Goal: Feedback & Contribution: Submit feedback/report problem

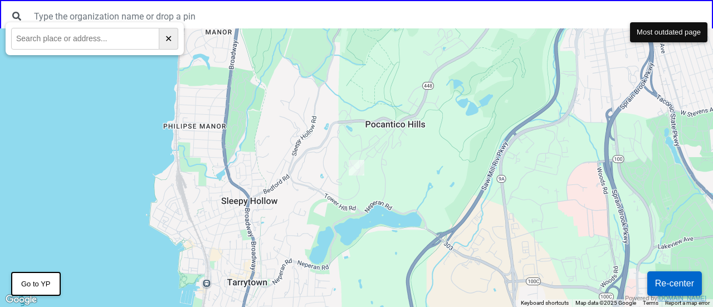
drag, startPoint x: 671, startPoint y: 33, endPoint x: 681, endPoint y: 33, distance: 9.5
click at [681, 33] on button "Most outdated page" at bounding box center [668, 32] width 77 height 20
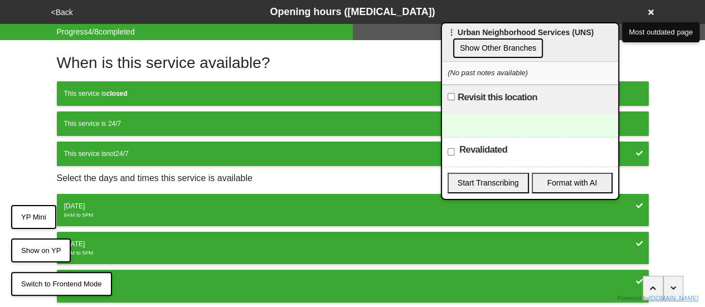
click at [43, 218] on button "YP Mini" at bounding box center [33, 217] width 45 height 25
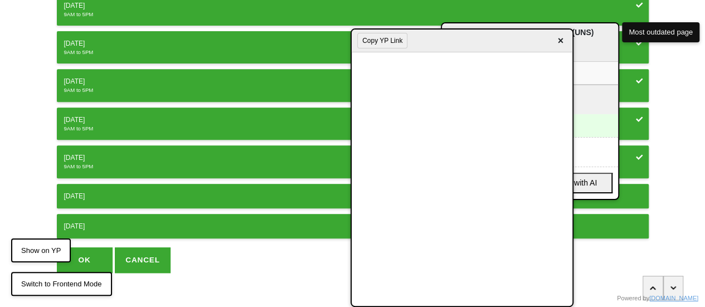
scroll to position [207, 0]
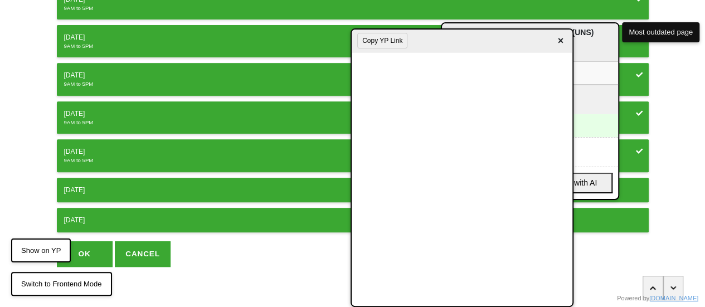
click at [121, 153] on div "Friday" at bounding box center [352, 152] width 577 height 10
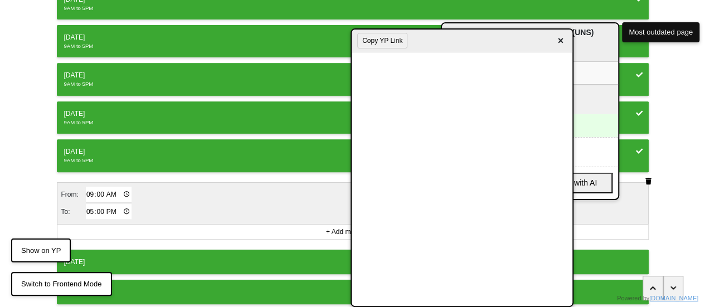
click at [86, 206] on input "17:00" at bounding box center [109, 212] width 46 height 16
type input "14:00"
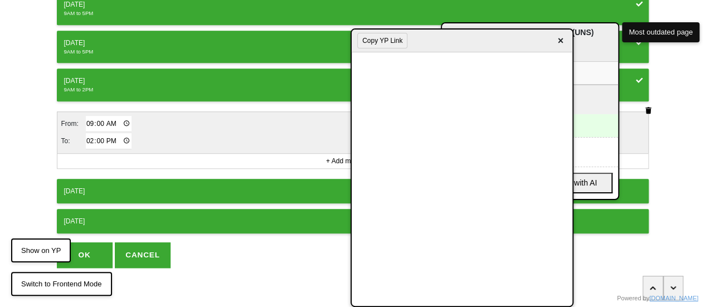
click at [95, 246] on button "OK" at bounding box center [85, 255] width 56 height 26
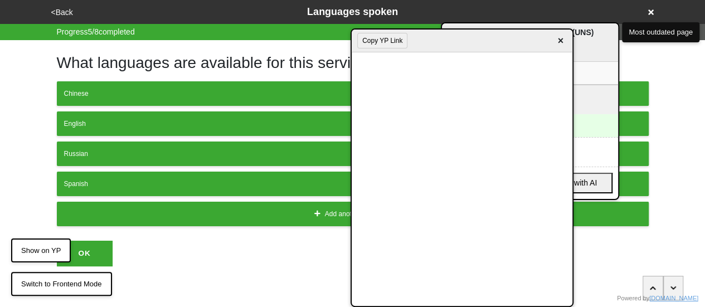
click at [66, 8] on button "<Back" at bounding box center [62, 12] width 28 height 13
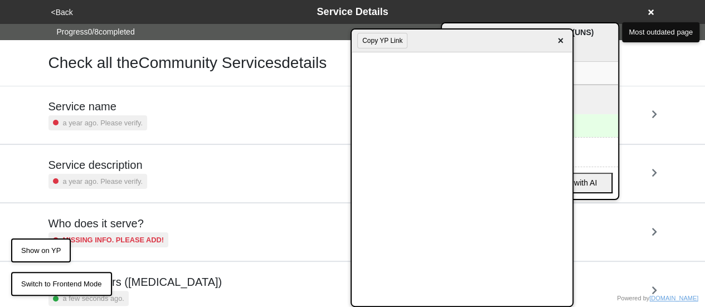
click at [85, 181] on small "a year ago. Please verify." at bounding box center [103, 181] width 80 height 11
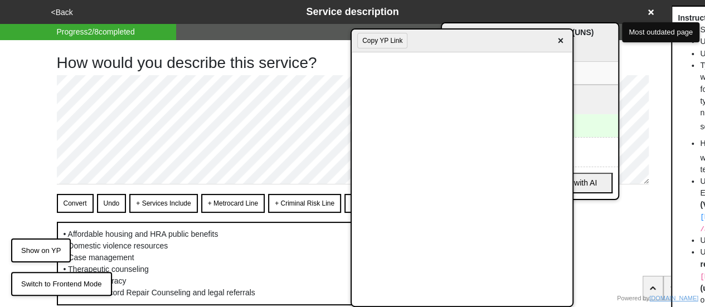
click at [171, 205] on button "+ Services Include" at bounding box center [163, 203] width 68 height 19
type textarea "x"
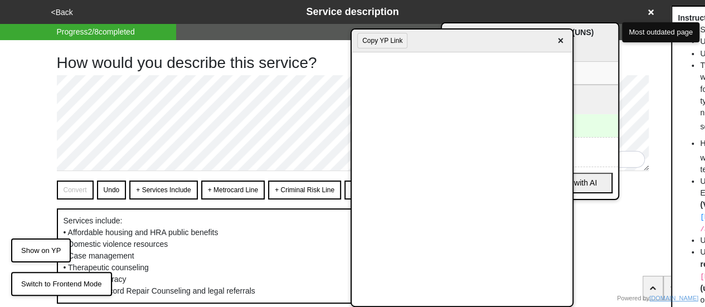
click at [62, 13] on button "<Back" at bounding box center [62, 12] width 28 height 13
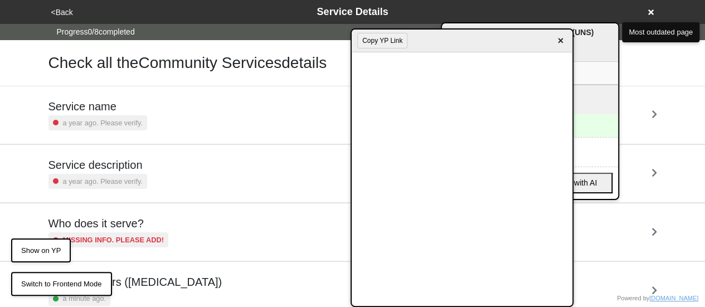
click at [62, 13] on button "<Back" at bounding box center [62, 12] width 28 height 13
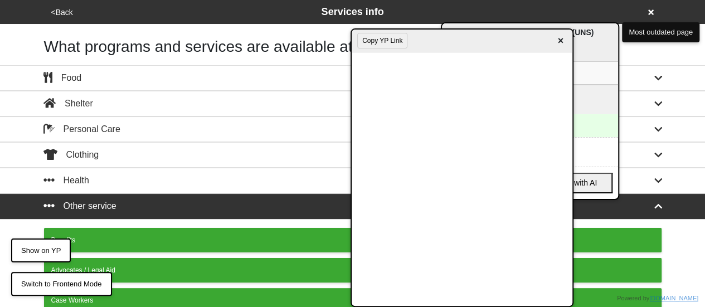
click at [62, 13] on button "<Back" at bounding box center [62, 12] width 28 height 13
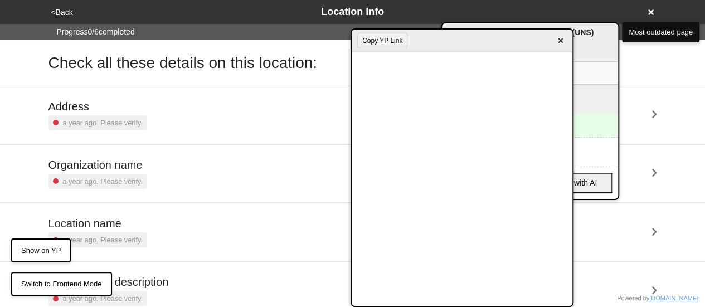
click at [87, 115] on div "a year ago. Please verify." at bounding box center [97, 122] width 99 height 15
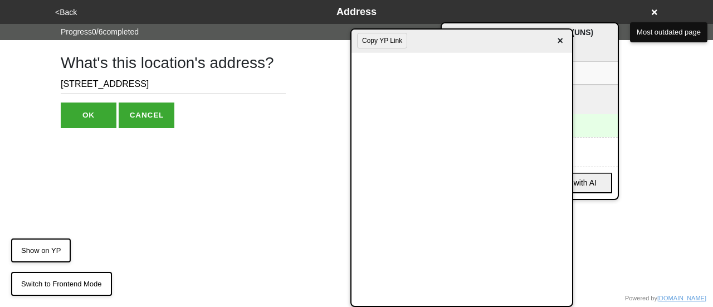
click at [70, 80] on input "1718 Mermaid Ave" at bounding box center [173, 84] width 225 height 18
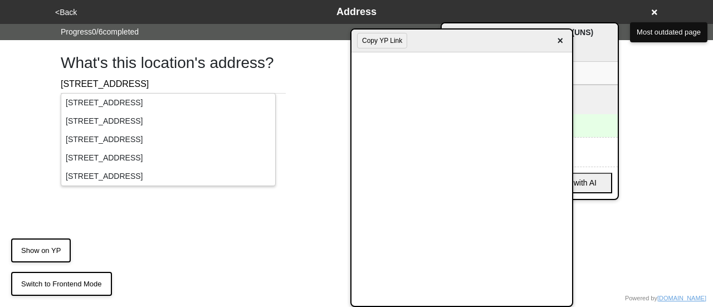
type input "1618 Mermaid Ave"
click at [81, 105] on div "1618 Mermaid Avenue, Brooklyn, NY, USA" at bounding box center [168, 103] width 214 height 18
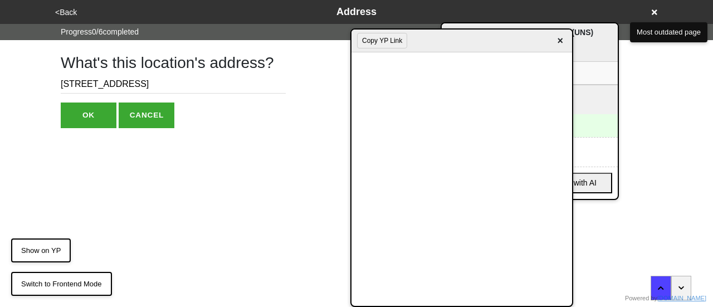
click at [81, 123] on button "OK" at bounding box center [89, 116] width 56 height 26
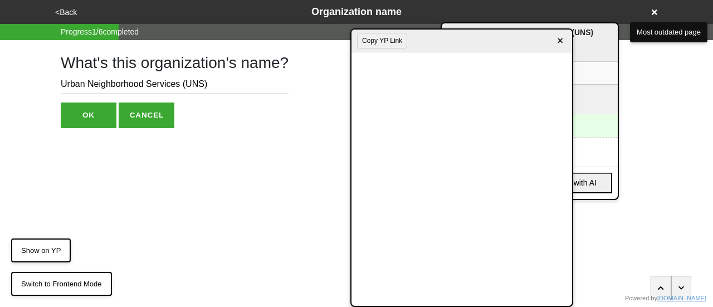
click at [94, 121] on button "OK" at bounding box center [89, 116] width 56 height 26
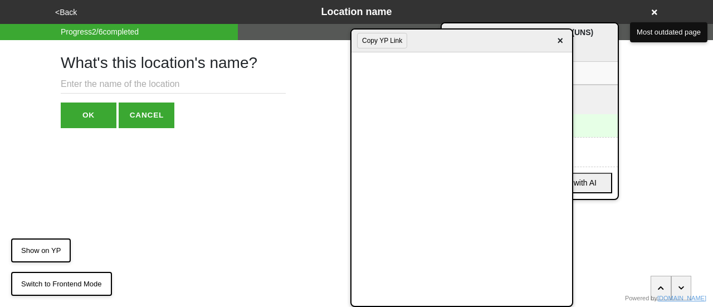
click at [69, 18] on button "<Back" at bounding box center [66, 12] width 28 height 13
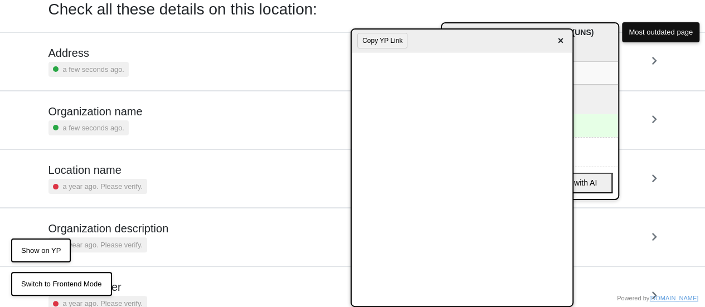
scroll to position [153, 0]
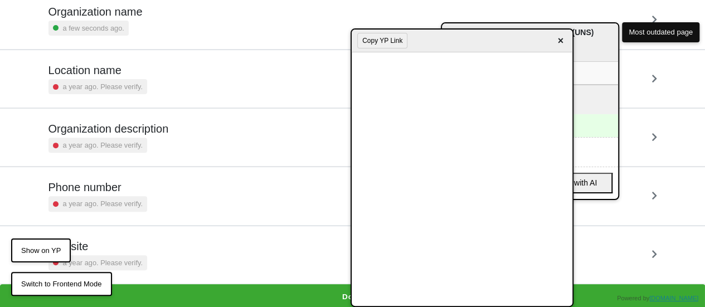
click at [122, 202] on small "a year ago. Please verify." at bounding box center [103, 203] width 80 height 11
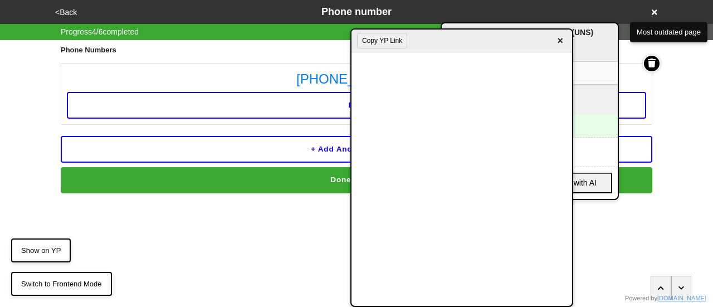
click at [0, 81] on div "<Back Phone number Progress 4 / 6 completed Phone Numbers 347-374-2455 Edit + A…" at bounding box center [356, 96] width 713 height 193
click at [173, 153] on button "+ Add another number" at bounding box center [357, 149] width 592 height 27
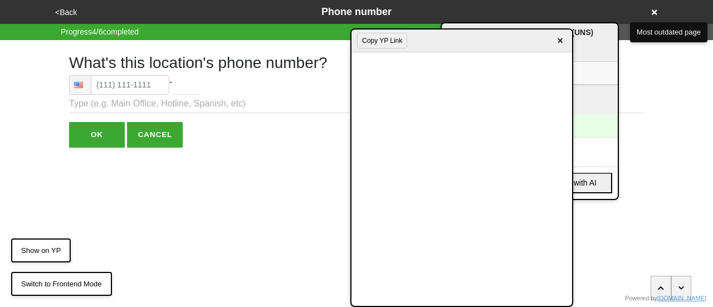
click at [383, 40] on button "Copy YP Link" at bounding box center [382, 41] width 50 height 16
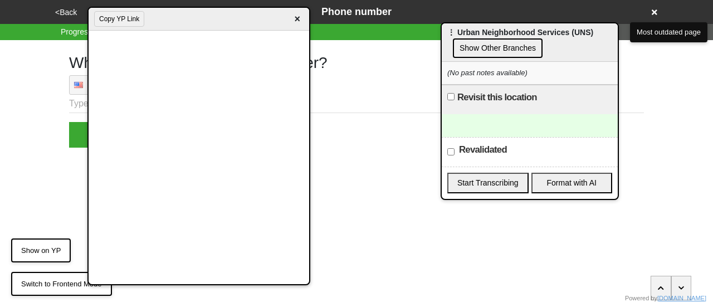
drag, startPoint x: 413, startPoint y: 48, endPoint x: 149, endPoint y: 26, distance: 265.6
click at [149, 26] on div "Copy YP Link ×" at bounding box center [199, 19] width 221 height 23
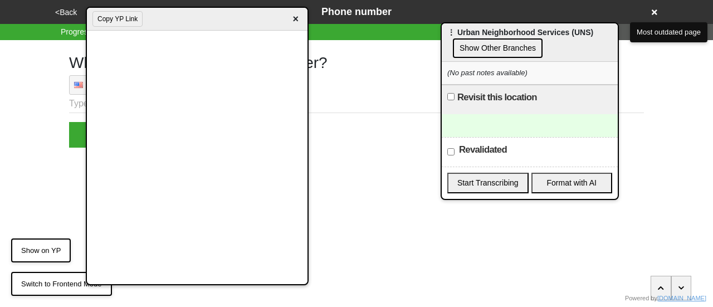
click at [296, 20] on span "×" at bounding box center [295, 19] width 13 height 15
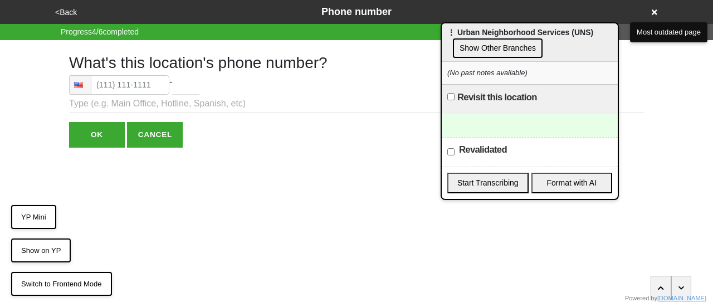
click at [27, 213] on button "YP Mini" at bounding box center [33, 217] width 45 height 25
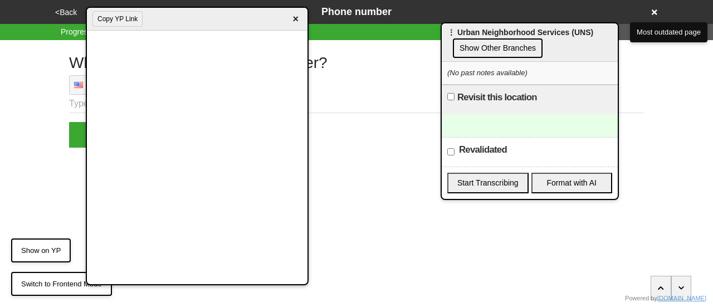
click at [453, 150] on input "Revalidated" at bounding box center [450, 151] width 7 height 7
checkbox input "true"
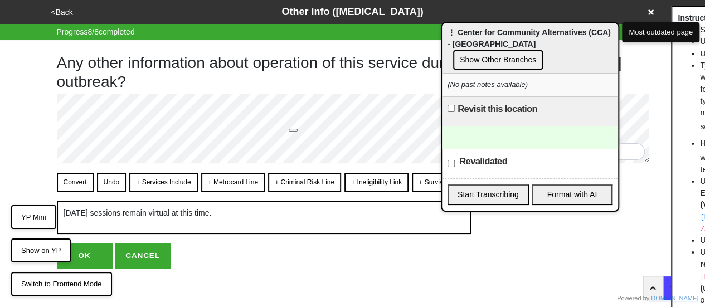
click at [79, 251] on button "OK" at bounding box center [85, 256] width 56 height 26
type textarea "x"
click at [89, 254] on button "OK" at bounding box center [85, 256] width 56 height 26
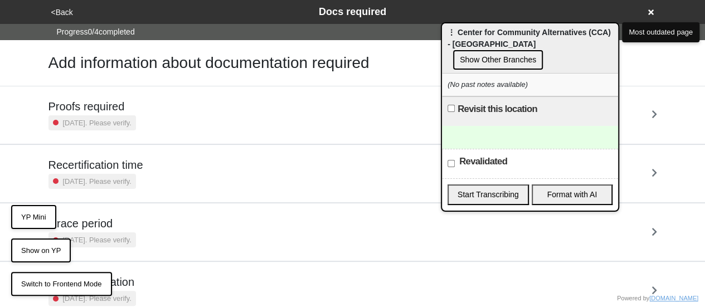
click at [80, 123] on small "[DATE]. Please verify." at bounding box center [97, 123] width 69 height 11
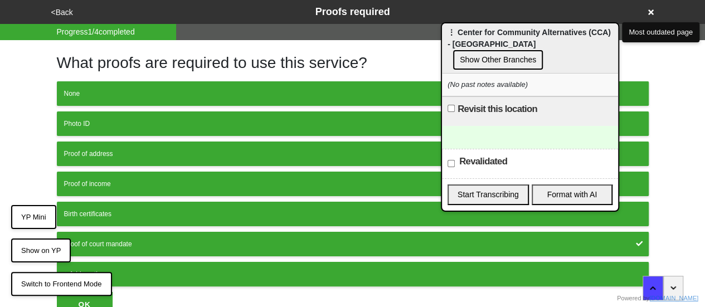
click at [65, 6] on button "<Back" at bounding box center [62, 12] width 28 height 13
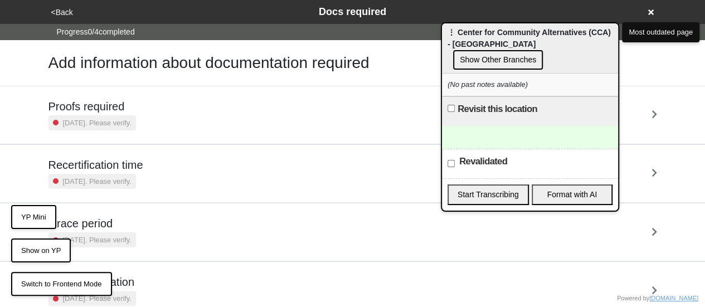
click at [65, 6] on button "<Back" at bounding box center [62, 12] width 28 height 13
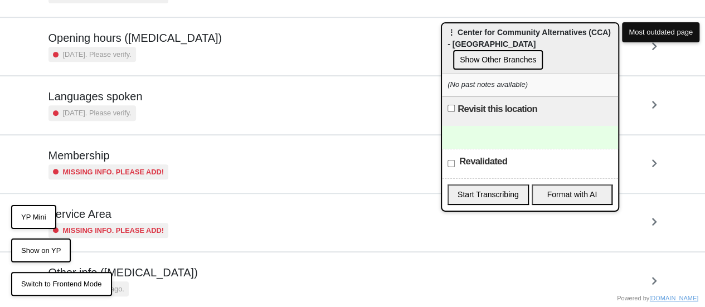
scroll to position [270, 0]
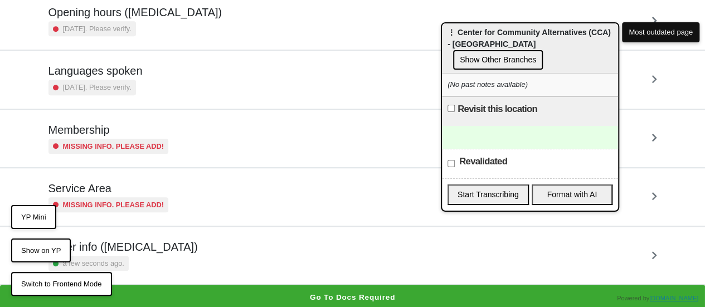
click at [121, 133] on h5 "Membership" at bounding box center [108, 129] width 120 height 13
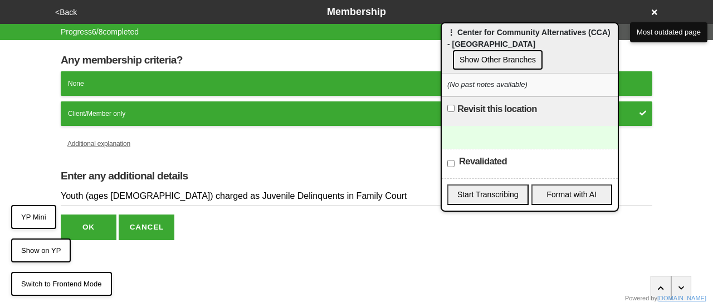
click at [109, 191] on input "Youth (ages 11-17) charged as Juvenile Delinquents in Family Court" at bounding box center [357, 196] width 592 height 18
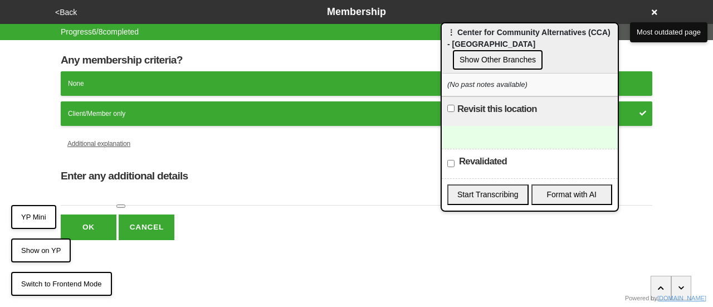
click at [87, 222] on button "OK" at bounding box center [89, 228] width 56 height 26
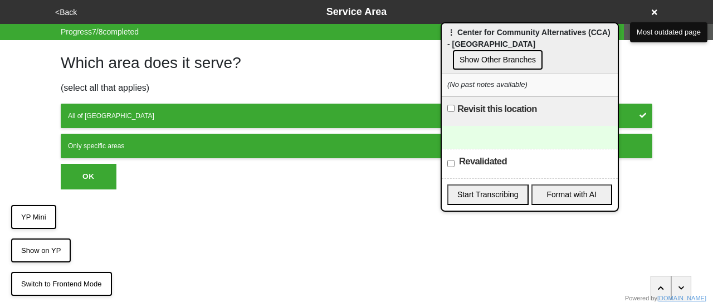
click at [64, 16] on button "<Back" at bounding box center [66, 12] width 28 height 13
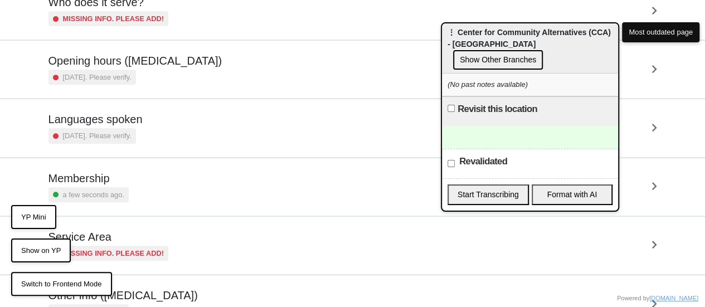
scroll to position [270, 0]
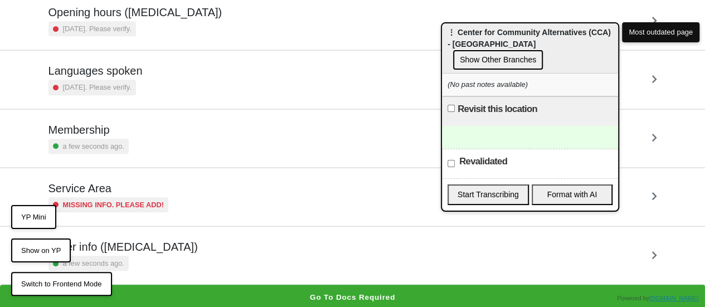
click at [26, 214] on button "YP Mini" at bounding box center [33, 217] width 45 height 25
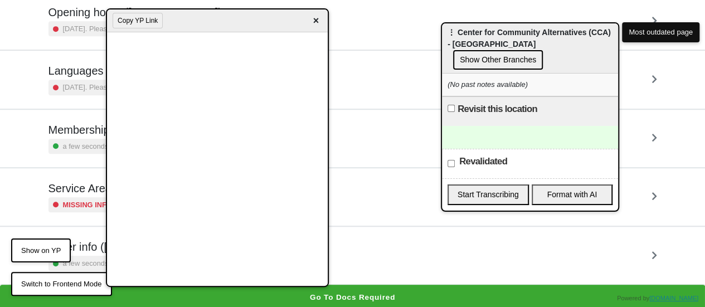
drag, startPoint x: 163, startPoint y: 25, endPoint x: 228, endPoint y: 28, distance: 65.3
click at [228, 28] on div "Copy YP Link ×" at bounding box center [217, 20] width 221 height 23
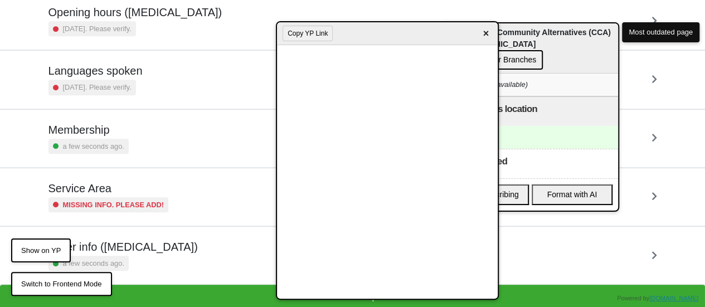
drag, startPoint x: 232, startPoint y: 16, endPoint x: 678, endPoint y: 20, distance: 446.4
click at [498, 22] on div "Copy YP Link ×" at bounding box center [387, 33] width 221 height 23
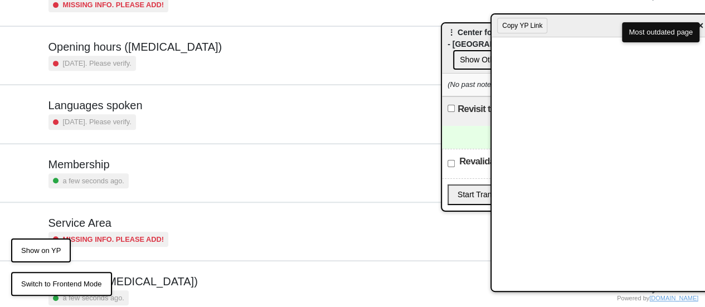
scroll to position [0, 0]
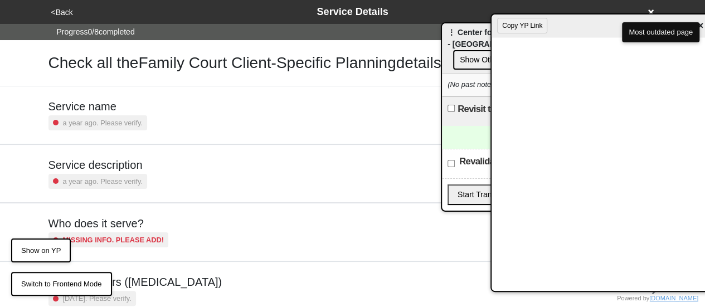
click at [63, 21] on div "<Back Service Details" at bounding box center [352, 12] width 619 height 24
click at [62, 14] on button "<Back" at bounding box center [62, 12] width 28 height 13
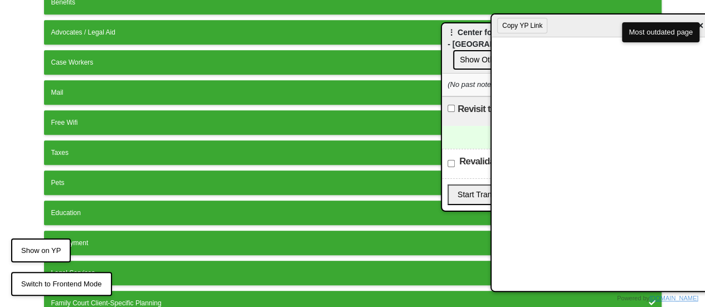
scroll to position [390, 0]
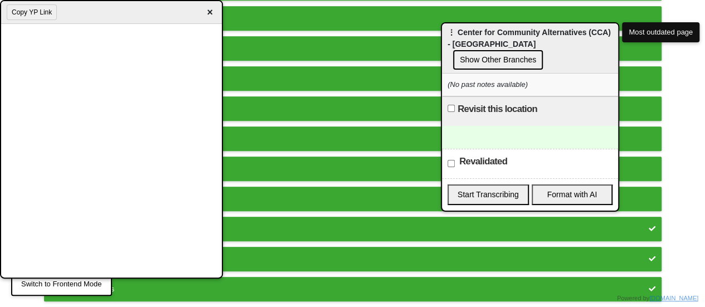
drag, startPoint x: 556, startPoint y: 27, endPoint x: 1, endPoint y: -6, distance: 556.5
click at [1, 0] on html "<Back Services info What programs and services are available at this location? …" at bounding box center [352, 21] width 705 height 822
click at [469, 126] on div at bounding box center [530, 137] width 176 height 23
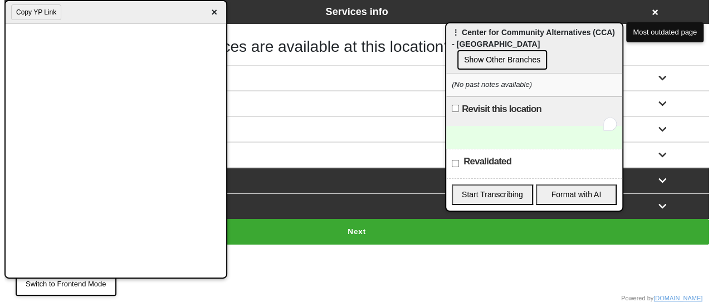
scroll to position [0, 0]
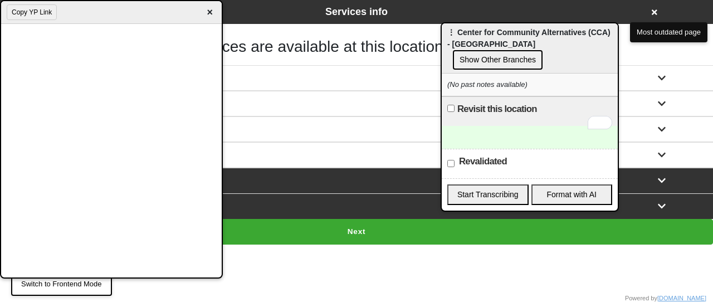
click at [378, 229] on button "Next" at bounding box center [356, 232] width 713 height 26
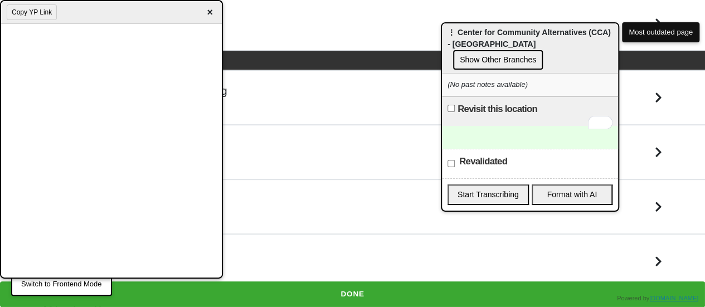
scroll to position [167, 0]
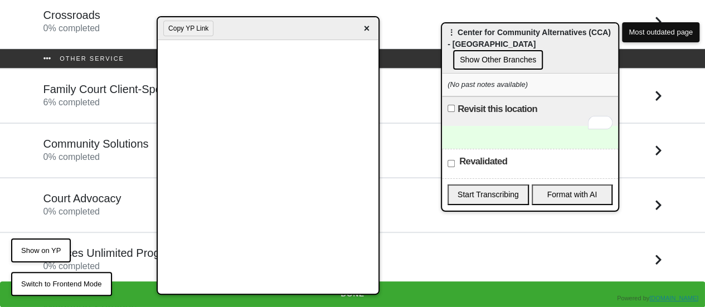
drag, startPoint x: 234, startPoint y: 24, endPoint x: 712, endPoint y: 2, distance: 478.6
click at [705, 2] on html "<Back Services recap Please fill in all the information available for each of t…" at bounding box center [352, 87] width 705 height 509
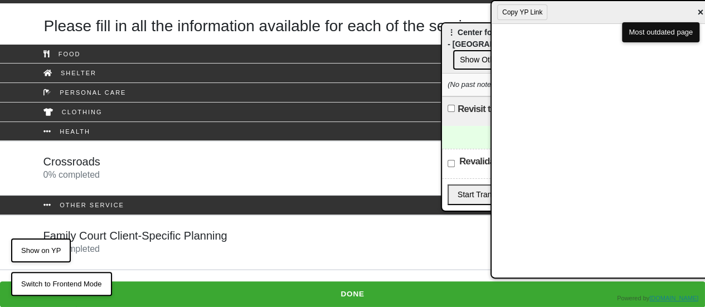
scroll to position [0, 0]
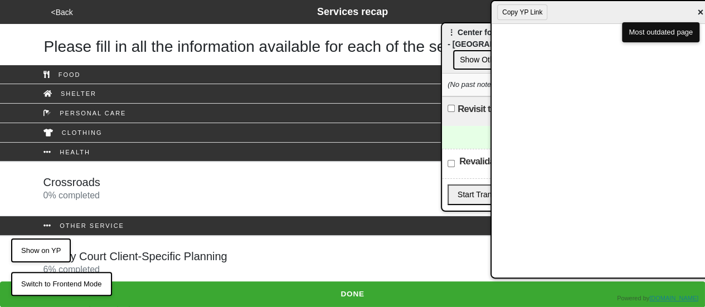
click at [130, 188] on div "Crossroads 0 % completed" at bounding box center [352, 189] width 635 height 27
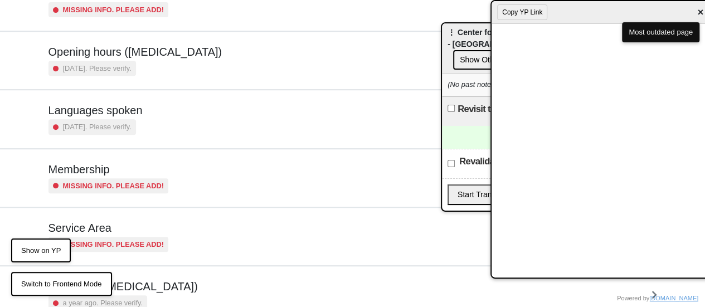
scroll to position [270, 0]
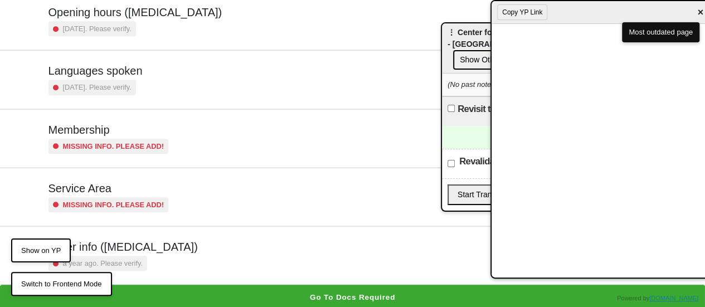
click at [121, 252] on div "Other info (coronavirus) a year ago. Please verify." at bounding box center [122, 255] width 149 height 31
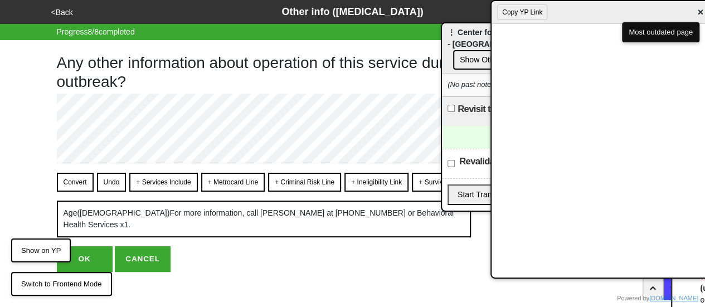
click at [87, 182] on button "Convert" at bounding box center [75, 182] width 37 height 19
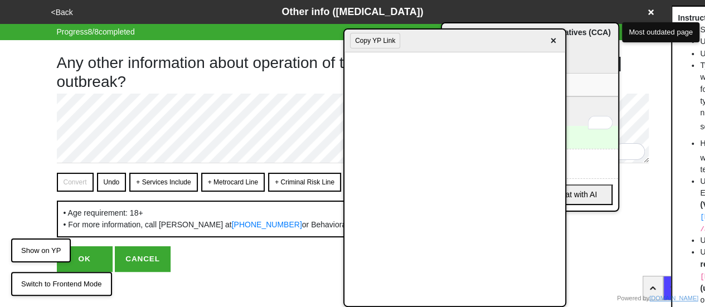
click at [450, 48] on div "Copy YP Link ×" at bounding box center [454, 41] width 221 height 23
drag, startPoint x: 553, startPoint y: 41, endPoint x: 555, endPoint y: 33, distance: 7.4
click at [553, 41] on span "×" at bounding box center [553, 40] width 13 height 15
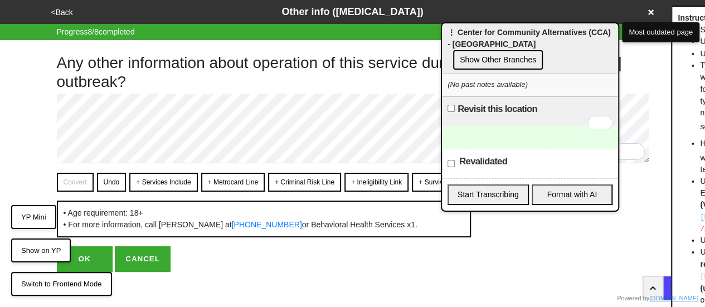
drag, startPoint x: 552, startPoint y: 27, endPoint x: 554, endPoint y: 37, distance: 10.8
click at [555, 37] on div "⋮ Center for Community Alternatives (CCA) - Brooklyn Show Other Branches" at bounding box center [530, 48] width 176 height 50
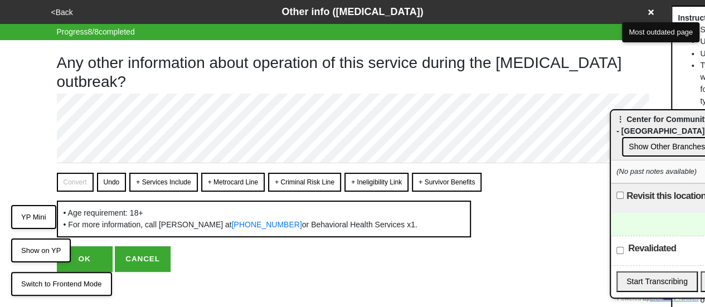
drag, startPoint x: 529, startPoint y: 37, endPoint x: 702, endPoint y: 122, distance: 192.6
click at [702, 122] on div "⋮ Center for Community Alternatives (CCA) - Brooklyn Show Other Branches" at bounding box center [699, 135] width 176 height 50
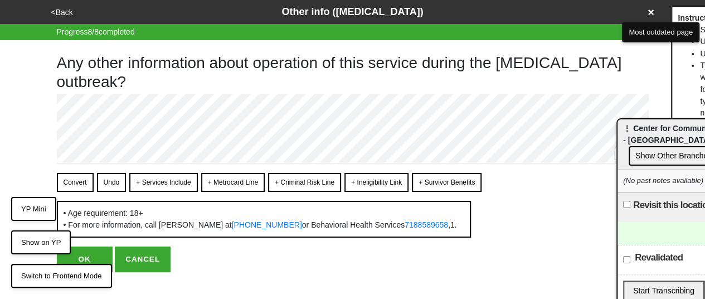
click at [81, 182] on button "Convert" at bounding box center [75, 182] width 37 height 19
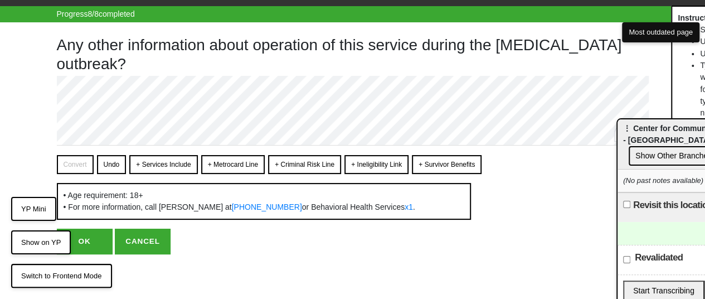
scroll to position [28, 0]
click at [89, 238] on button "OK" at bounding box center [85, 241] width 56 height 26
type textarea "x"
click at [91, 244] on button "OK" at bounding box center [85, 241] width 56 height 26
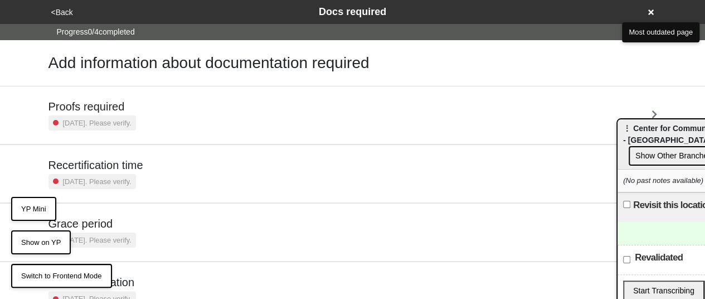
click at [67, 10] on button "<Back" at bounding box center [62, 12] width 28 height 13
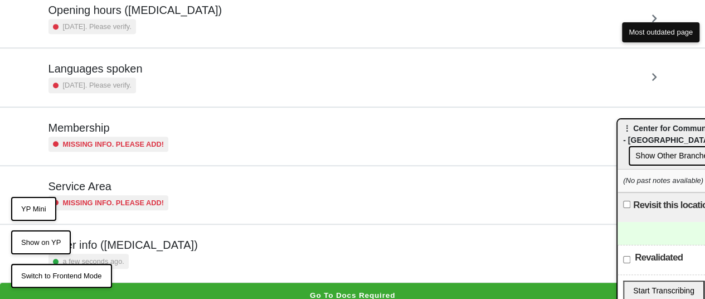
scroll to position [278, 0]
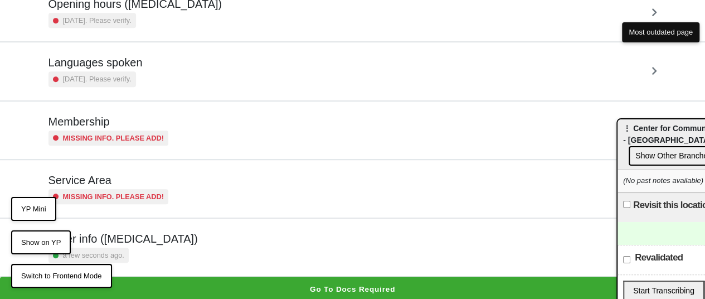
click at [125, 234] on h5 "Other info (coronavirus)" at bounding box center [122, 238] width 149 height 13
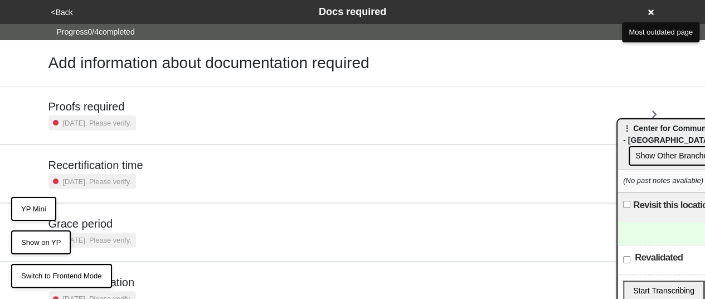
click at [65, 13] on button "<Back" at bounding box center [62, 12] width 28 height 13
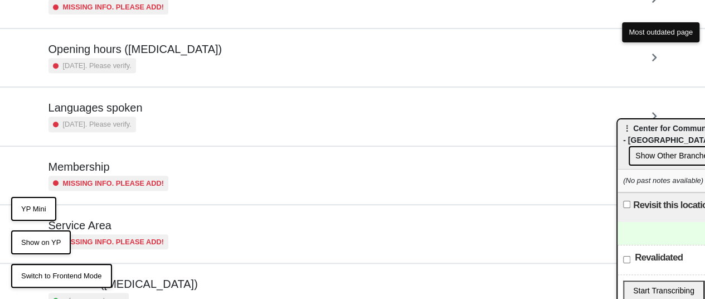
scroll to position [278, 0]
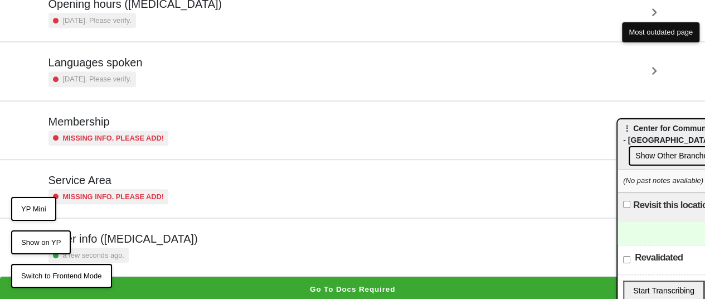
click at [111, 247] on div "a few seconds ago." at bounding box center [88, 254] width 80 height 15
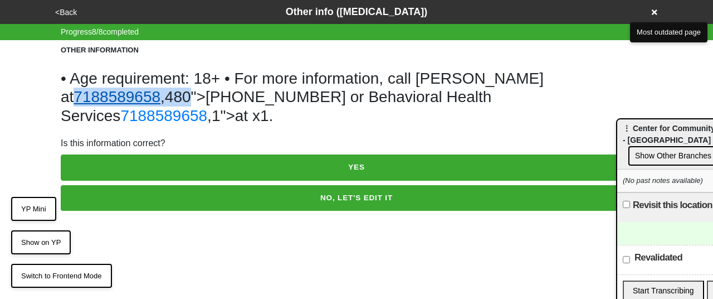
drag, startPoint x: 632, startPoint y: 79, endPoint x: 520, endPoint y: 84, distance: 112.7
click at [520, 84] on h1 "• Age requirement: 18+ • For more information, call Marianna at 7188589658 ,480…" at bounding box center [357, 97] width 592 height 56
copy h1 "7188589658 ,480"
click at [69, 14] on button "<Back" at bounding box center [66, 12] width 28 height 13
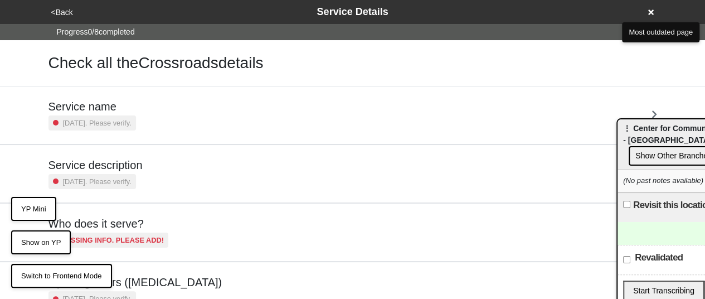
click at [69, 14] on button "<Back" at bounding box center [62, 12] width 28 height 13
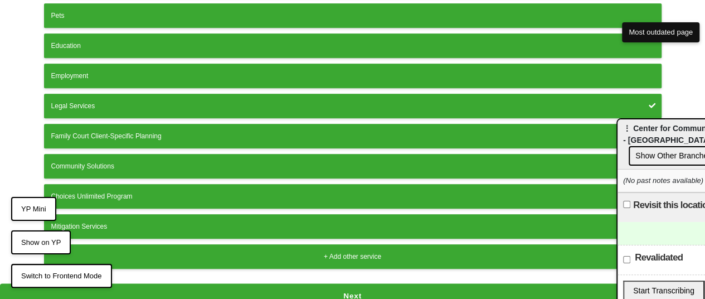
scroll to position [514, 0]
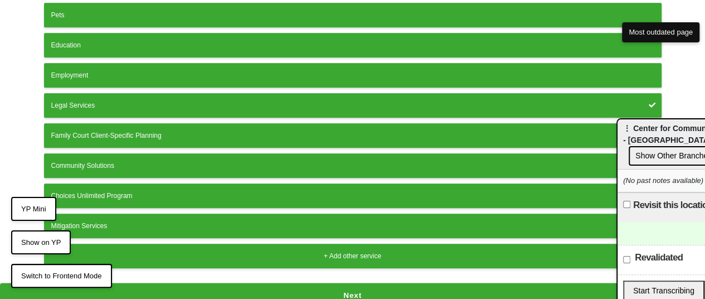
click at [335, 285] on button "Next" at bounding box center [352, 296] width 705 height 26
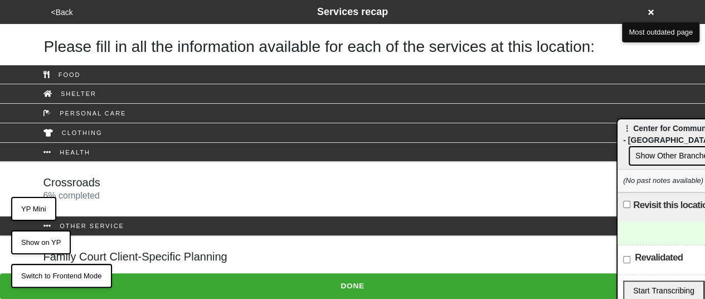
click at [109, 194] on div "Crossroads 6 % completed" at bounding box center [352, 189] width 635 height 27
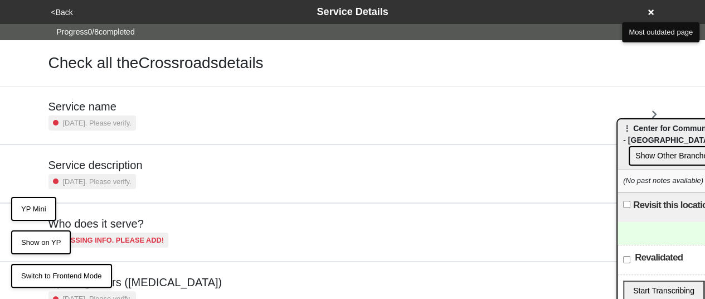
click at [112, 119] on small "2 years ago. Please verify." at bounding box center [97, 123] width 69 height 11
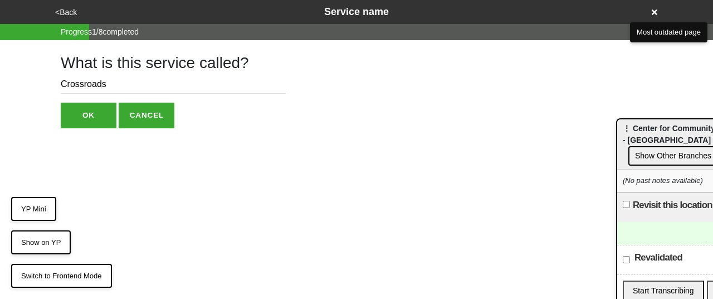
click at [126, 81] on input "Crossroads" at bounding box center [173, 84] width 225 height 18
type input "Crossroads to Recovery"
click at [95, 104] on button "OK" at bounding box center [89, 116] width 56 height 26
type textarea "x"
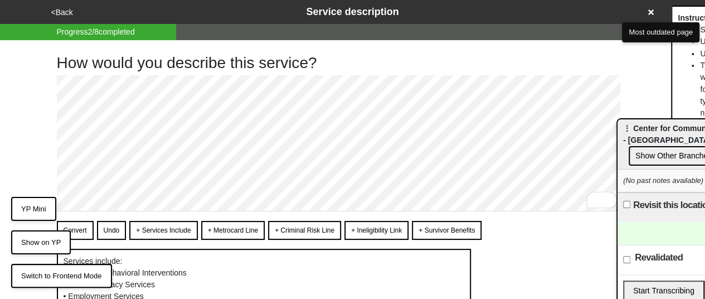
click at [66, 14] on button "<Back" at bounding box center [62, 12] width 28 height 13
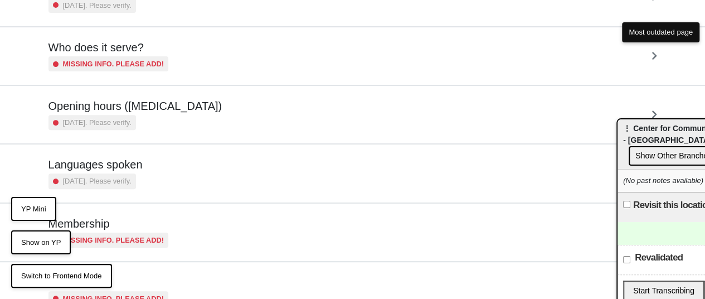
scroll to position [278, 0]
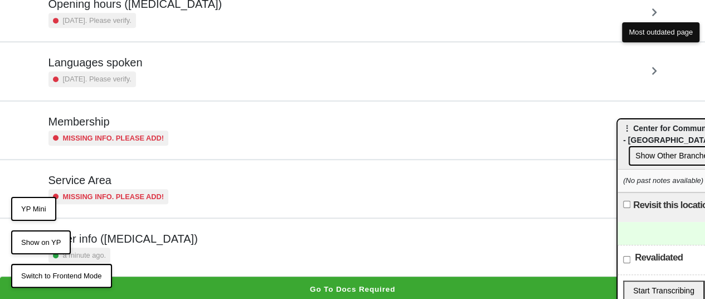
click at [155, 240] on h5 "Other info ([MEDICAL_DATA])" at bounding box center [122, 238] width 149 height 13
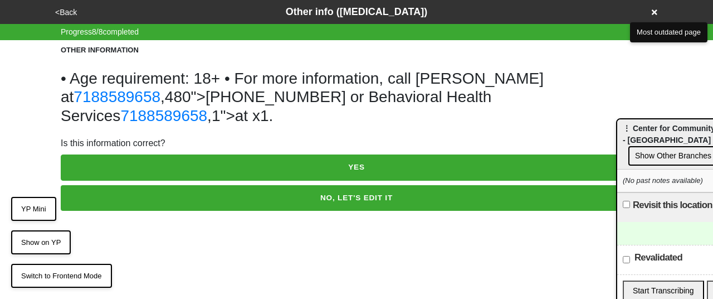
click at [70, 9] on button "<Back" at bounding box center [66, 12] width 28 height 13
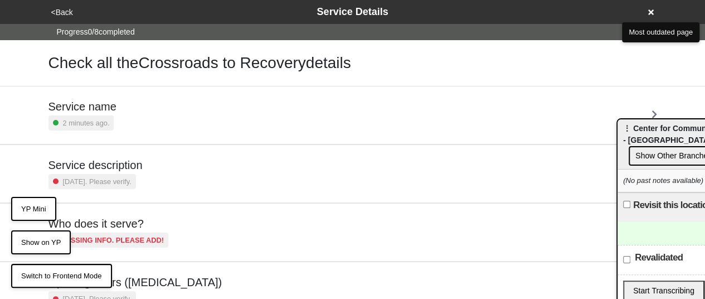
click at [40, 209] on button "YP Mini" at bounding box center [33, 209] width 45 height 25
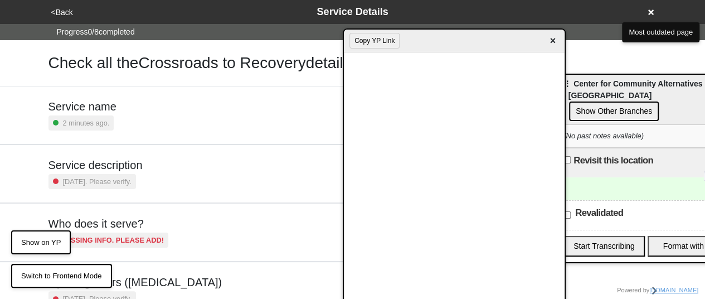
click at [577, 85] on div "⋮ Center for Community Alternatives (CCA) - Brooklyn Show Other Branches" at bounding box center [646, 100] width 176 height 50
click at [592, 177] on div "To enrich screen reader interactions, please activate Accessibility in Grammarl…" at bounding box center [644, 188] width 176 height 23
drag, startPoint x: 344, startPoint y: 95, endPoint x: 251, endPoint y: -8, distance: 138.9
click at [251, 0] on html "<Back Service Details Progress 0 / 8 completed Check all the Crossroads to Reco…" at bounding box center [352, 290] width 705 height 580
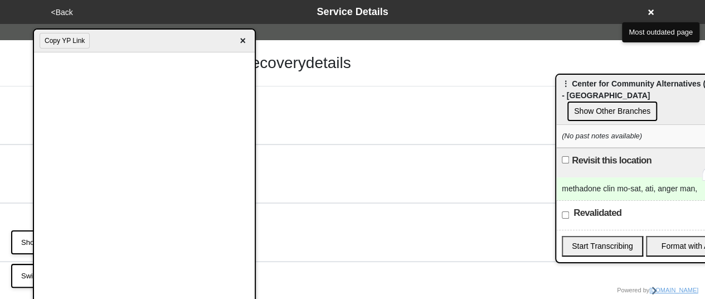
click at [134, 51] on div "Copy YP Link ×" at bounding box center [144, 41] width 221 height 23
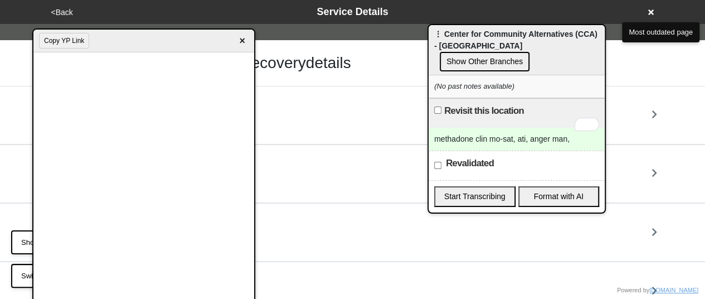
drag, startPoint x: 607, startPoint y: 81, endPoint x: 411, endPoint y: 30, distance: 202.7
click at [429, 30] on div "⋮ Center for Community Alternatives (CCA) - Brooklyn Show Other Branches" at bounding box center [517, 50] width 176 height 50
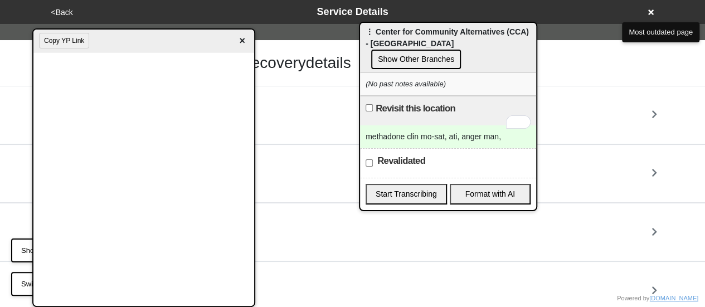
click at [417, 125] on div "methadone clin mo-sat, ati, anger man," at bounding box center [448, 136] width 176 height 23
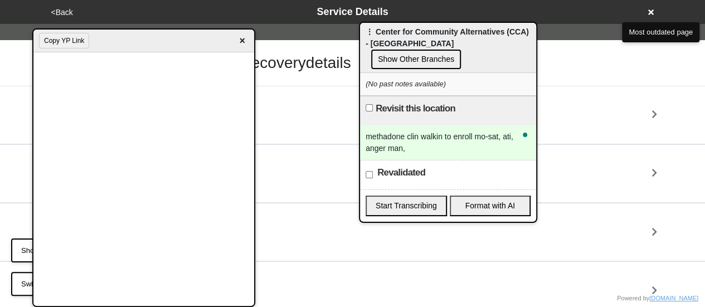
click at [512, 125] on div "methadone clin walkin to enroll mo-sat, ati, anger man," at bounding box center [448, 142] width 176 height 35
click at [395, 134] on div "methadone clinic walk-in to enroll Monday-Saturday, ati referral through court,…" at bounding box center [448, 142] width 176 height 35
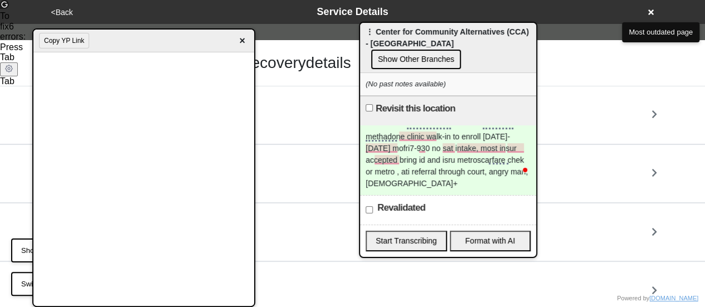
click at [407, 169] on div "methadone clinic walk-in to enroll Monday-Saturday mofri7-930 no sat intake, mo…" at bounding box center [448, 160] width 176 height 70
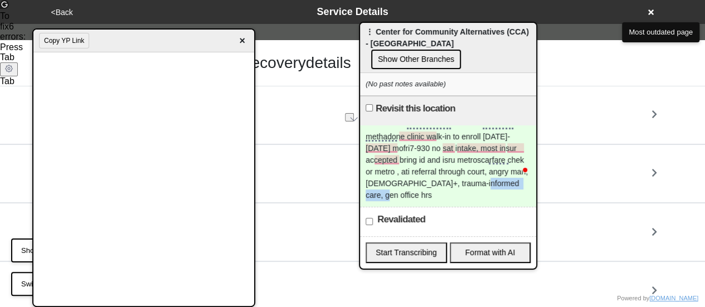
drag, startPoint x: 463, startPoint y: 172, endPoint x: 612, endPoint y: 169, distance: 148.8
click at [612, 169] on body "<Back Service Details Progress 0 / 8 completed Check all the Crossroads to Reco…" at bounding box center [352, 290] width 705 height 580
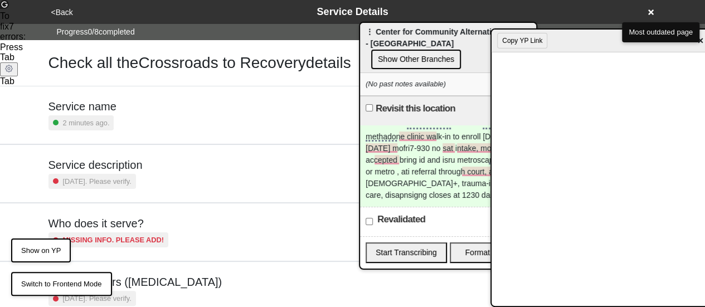
drag, startPoint x: 184, startPoint y: 40, endPoint x: 713, endPoint y: 37, distance: 528.8
click at [705, 37] on html "<Back Service Details Progress 0 / 8 completed Check all the Crossroads to Reco…" at bounding box center [352, 290] width 705 height 580
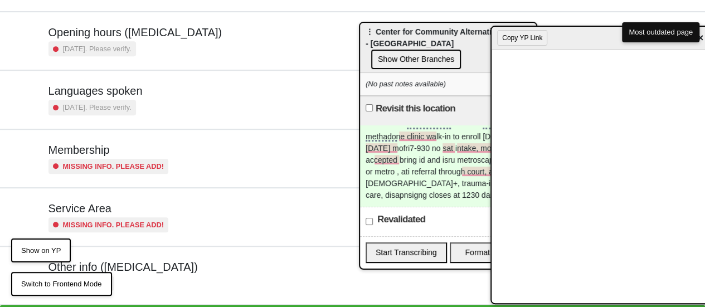
scroll to position [270, 0]
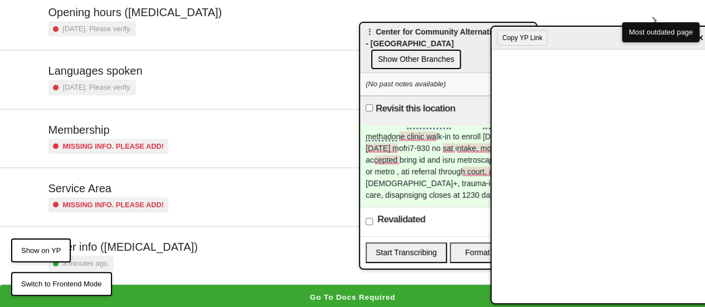
click at [158, 240] on h5 "Other info ([MEDICAL_DATA])" at bounding box center [122, 246] width 149 height 13
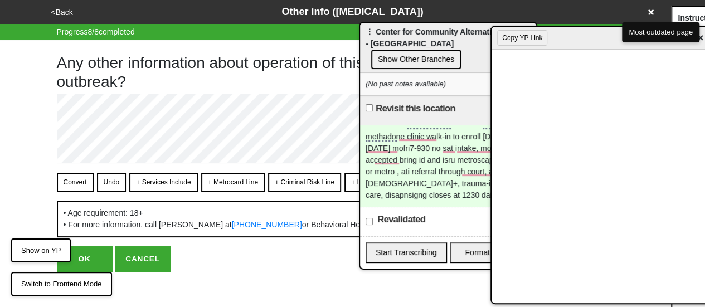
click at [235, 182] on button "+ Metrocard Line" at bounding box center [233, 182] width 64 height 19
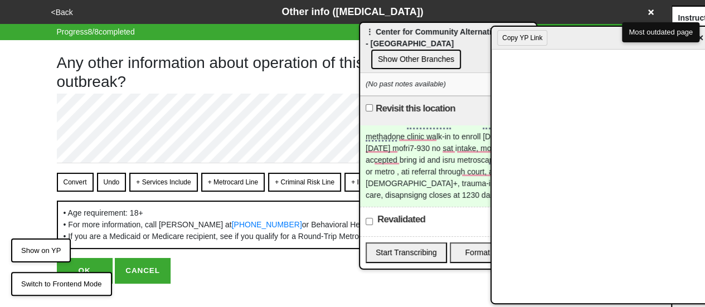
click at [702, 40] on span "×" at bounding box center [700, 38] width 13 height 15
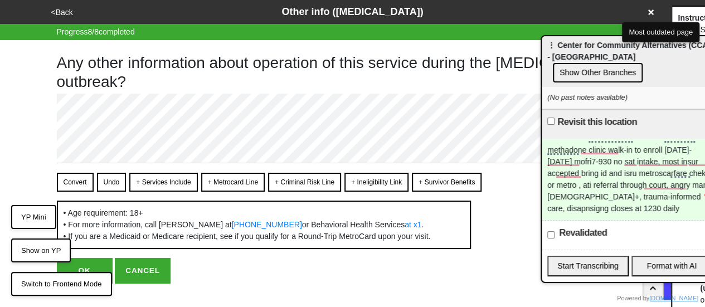
drag, startPoint x: 461, startPoint y: 27, endPoint x: 643, endPoint y: 41, distance: 182.2
click at [643, 41] on body "<Back Other info (coronavirus) Progress 8 / 8 completed Any other information a…" at bounding box center [352, 142] width 705 height 284
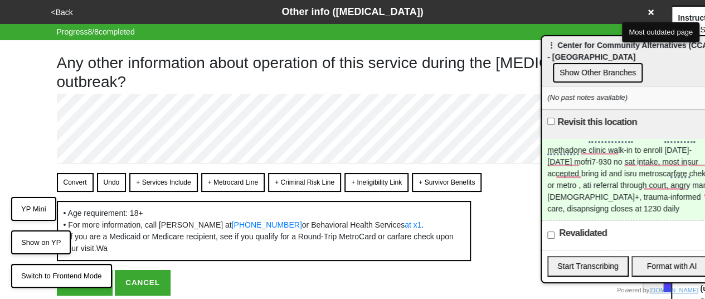
type textarea "x"
click at [601, 198] on div "methadone clinic walk-in to enroll Monday-Saturday mofri7-930 no sat intake, mo…" at bounding box center [630, 179] width 176 height 81
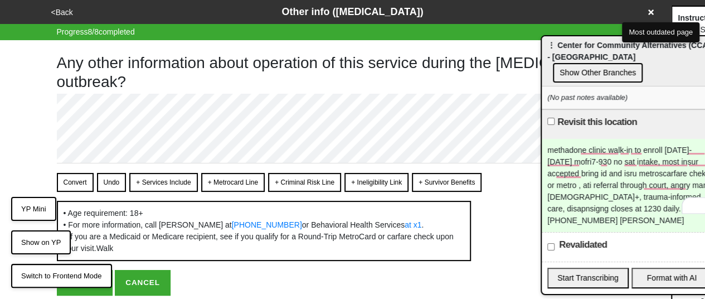
click at [21, 204] on button "YP Mini" at bounding box center [33, 209] width 45 height 25
click at [35, 208] on button "YP Mini" at bounding box center [33, 209] width 45 height 25
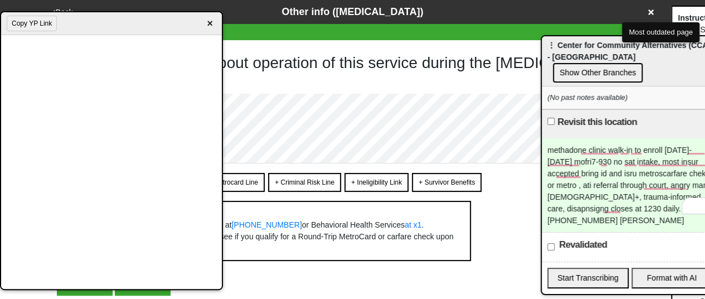
drag, startPoint x: 576, startPoint y: 38, endPoint x: 8, endPoint y: 23, distance: 567.5
click at [8, 24] on div "Copy YP Link ×" at bounding box center [111, 23] width 221 height 23
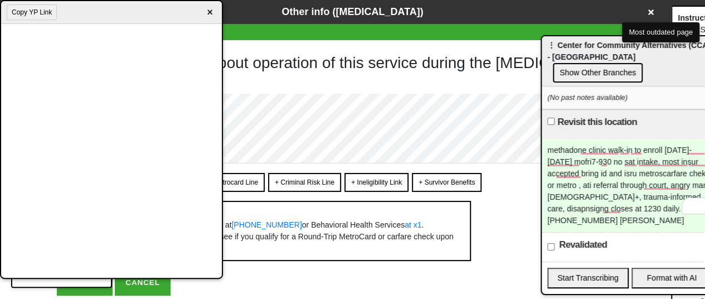
drag, startPoint x: 277, startPoint y: 31, endPoint x: 13, endPoint y: 8, distance: 265.1
click at [13, 8] on div "Copy YP Link ×" at bounding box center [111, 12] width 221 height 23
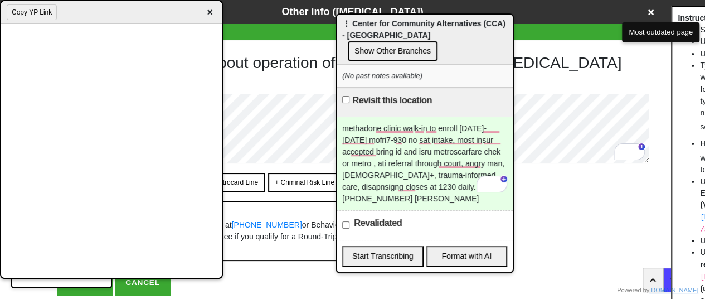
drag, startPoint x: 564, startPoint y: 52, endPoint x: 332, endPoint y: 49, distance: 232.9
click at [359, 30] on div "⋮ Center for Community Alternatives (CCA) - Brooklyn Show Other Branches" at bounding box center [425, 39] width 176 height 50
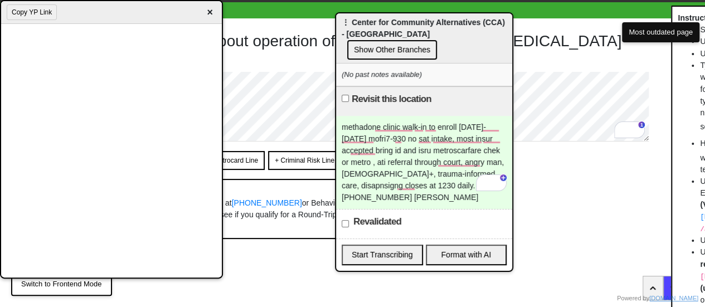
scroll to position [43, 0]
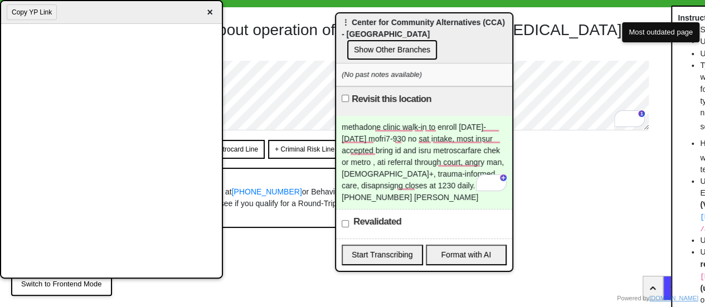
click at [418, 192] on div "‪(929) 813-2836‬ brian" at bounding box center [424, 198] width 165 height 12
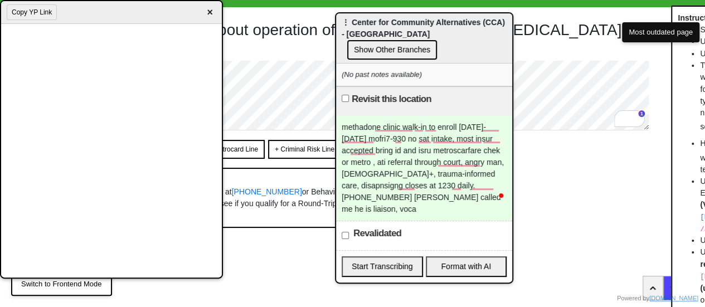
click at [390, 173] on div "methadone clinic walk-in to enroll Monday-Saturday mofri7-930 no sat intake, mo…" at bounding box center [424, 168] width 176 height 105
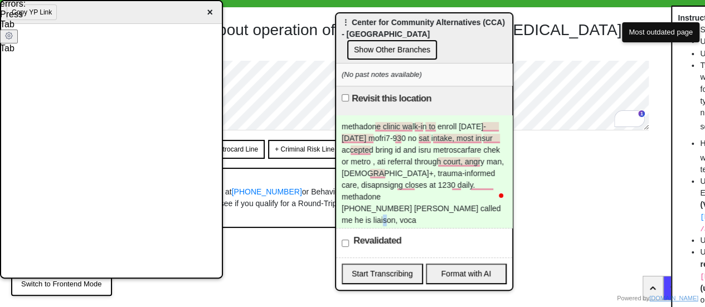
click at [356, 203] on div "‪(929) 813-2836‬ brian called me he is liaison, voca" at bounding box center [424, 214] width 165 height 23
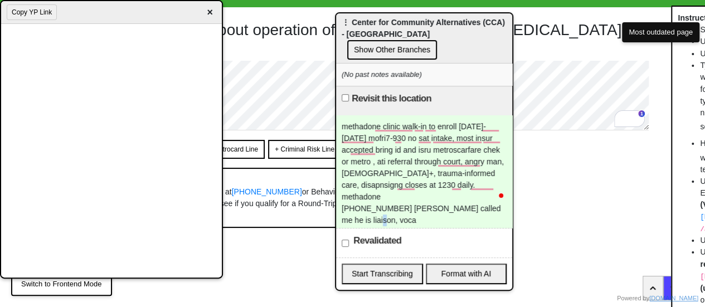
click at [358, 203] on div "‪(929) 813-2836‬ brian called me he is liaison, voca" at bounding box center [424, 214] width 165 height 23
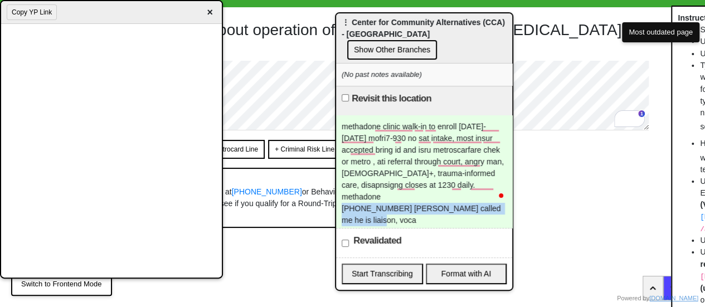
click at [358, 203] on div "‪(929) 813-2836‬ brian called me he is liaison, voca" at bounding box center [424, 214] width 165 height 23
click at [352, 203] on div "‪(929) 813-2836‬ brian called me he is liaison, voca" at bounding box center [424, 214] width 165 height 23
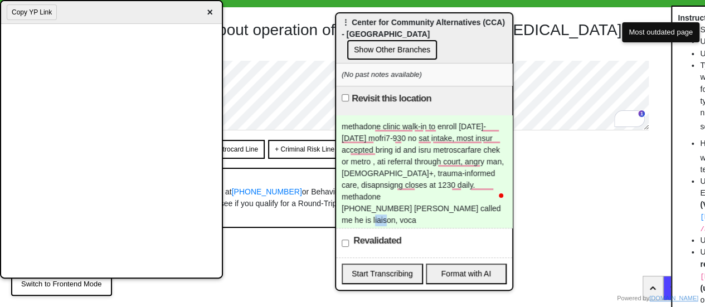
click at [351, 203] on div "‪(929) 813-2836‬ brian called me he is liaison, voca" at bounding box center [424, 214] width 165 height 23
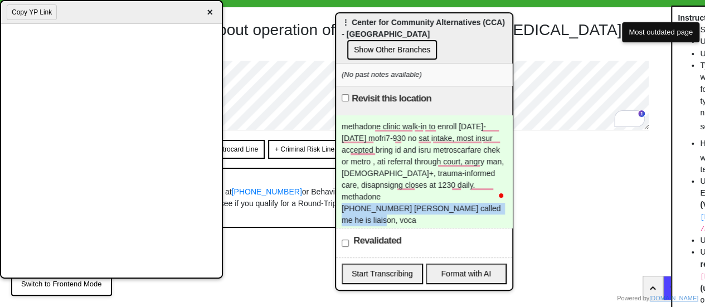
click at [351, 203] on div "‪(929) 813-2836‬ brian called me he is liaison, voca" at bounding box center [424, 214] width 165 height 23
click at [353, 203] on div "‪(929) 813-2836‬ brian called me he is liaison, voca" at bounding box center [424, 214] width 165 height 23
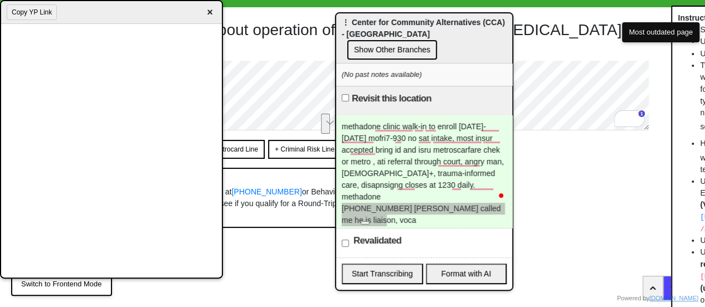
click at [362, 211] on html at bounding box center [370, 220] width 28 height 19
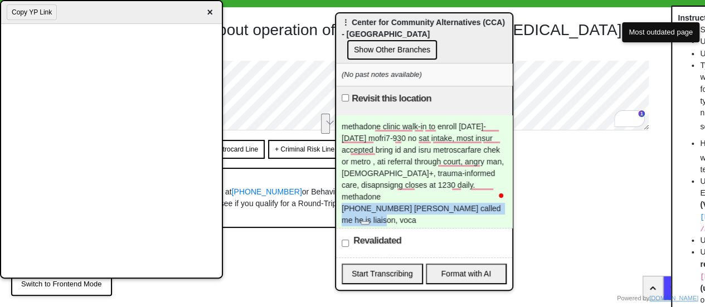
click at [345, 203] on div "‪(929) 813-2836‬ brian called me he is liaison, voca" at bounding box center [424, 214] width 165 height 23
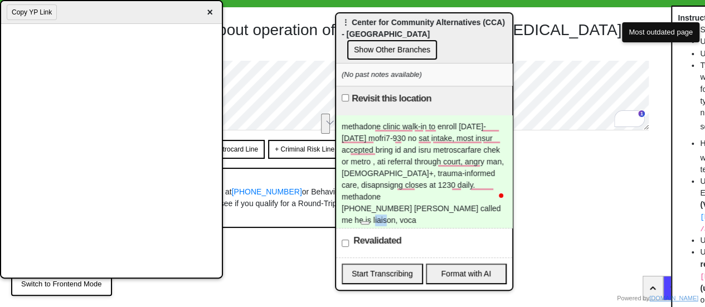
click at [345, 203] on div "‪(929) 813-2836‬ brian called me he is liaison, voca" at bounding box center [424, 214] width 165 height 23
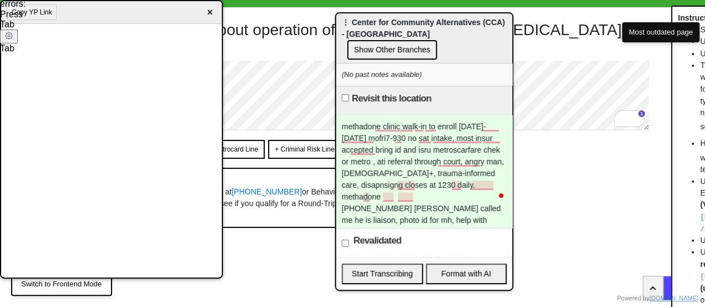
click at [432, 203] on div "‪(929) 813-2836‬ brian called me he is liaison, photo id for mh, help with" at bounding box center [424, 214] width 165 height 23
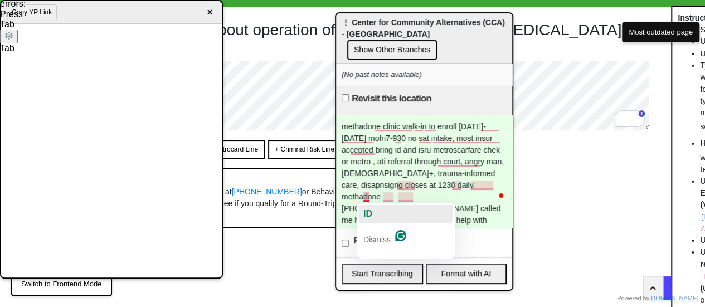
click at [378, 212] on button "ID" at bounding box center [406, 214] width 94 height 18
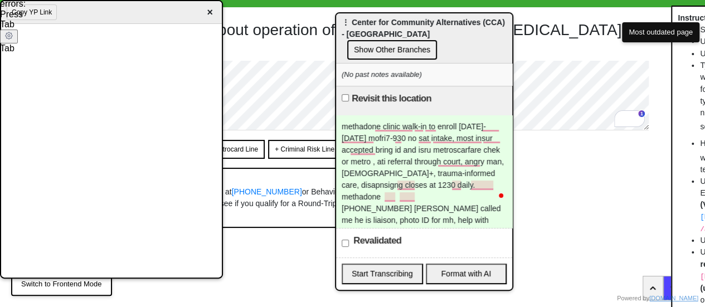
click at [438, 203] on div "‪[PHONE_NUMBER]‬ [PERSON_NAME] called me he is liaison, photo ID for mh, help w…" at bounding box center [424, 214] width 165 height 23
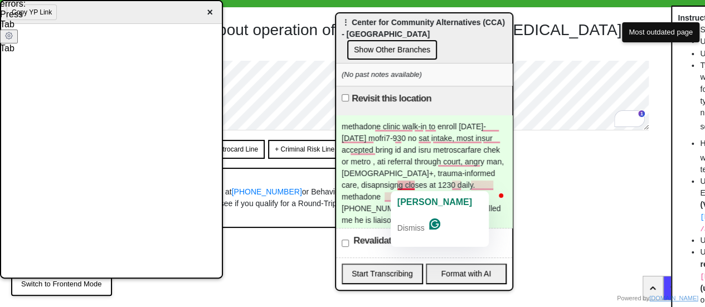
click at [357, 203] on div "‪[PHONE_NUMBER]‬ [PERSON_NAME] called me he is liaison, photo ID for mh, help w…" at bounding box center [424, 214] width 165 height 23
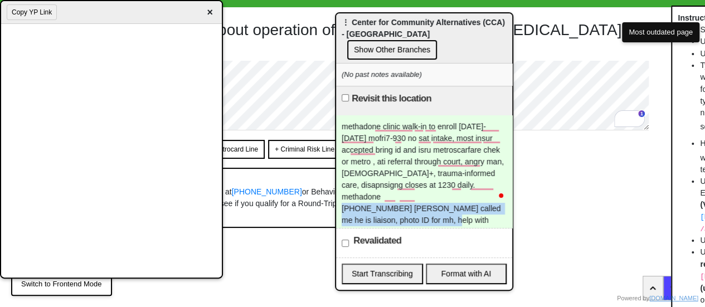
click at [357, 203] on div "‪[PHONE_NUMBER]‬ [PERSON_NAME] called me he is liaison, photo ID for mh, help w…" at bounding box center [424, 214] width 165 height 23
click at [357, 203] on div "‪(929) 813-2836‬ brian called me he is liaison, photo ID for mh, help with" at bounding box center [424, 214] width 165 height 23
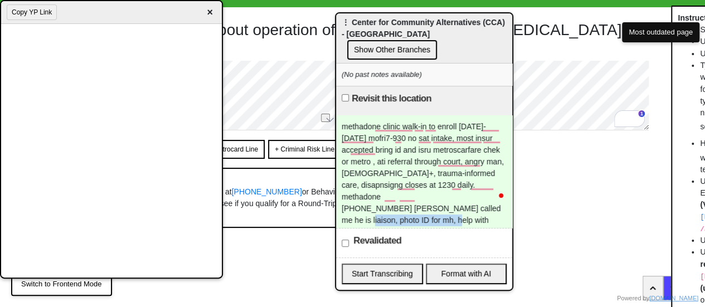
drag, startPoint x: 451, startPoint y: 196, endPoint x: 337, endPoint y: 194, distance: 114.2
click at [337, 194] on div "methadone clinic walk-in to enroll Monday-Saturday mofri7-930 no sat intake, mo…" at bounding box center [424, 171] width 176 height 113
click at [564, 168] on div "Convert Undo + Services Include + Metrocard Line + Criminal Risk Line + Ineligi…" at bounding box center [353, 184] width 592 height 88
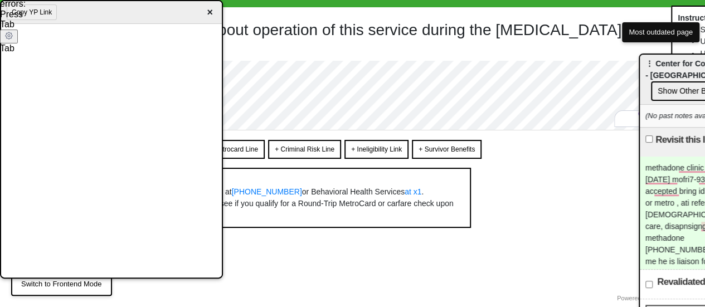
drag, startPoint x: 409, startPoint y: 20, endPoint x: 713, endPoint y: 61, distance: 306.5
click at [704, 61] on html "<Back Other info (coronavirus) Progress 8 / 8 completed Any other information a…" at bounding box center [352, 137] width 705 height 340
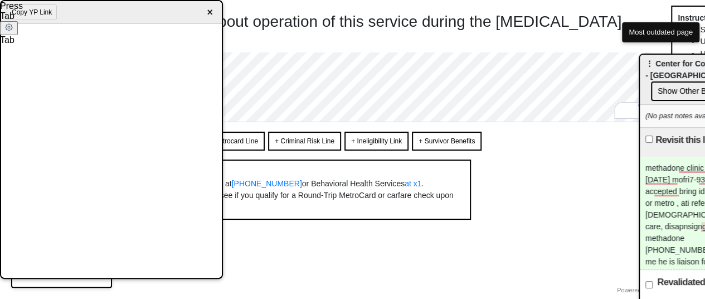
click at [211, 8] on span "×" at bounding box center [209, 12] width 13 height 15
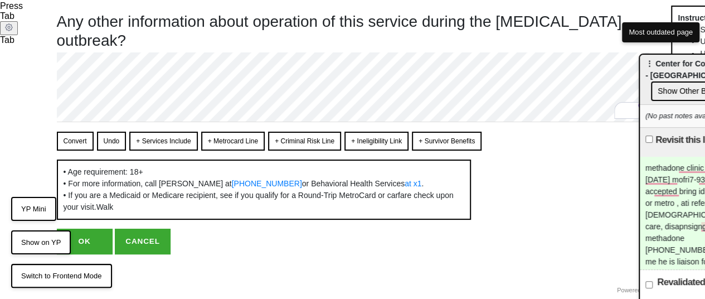
click at [91, 247] on button "OK" at bounding box center [85, 241] width 56 height 26
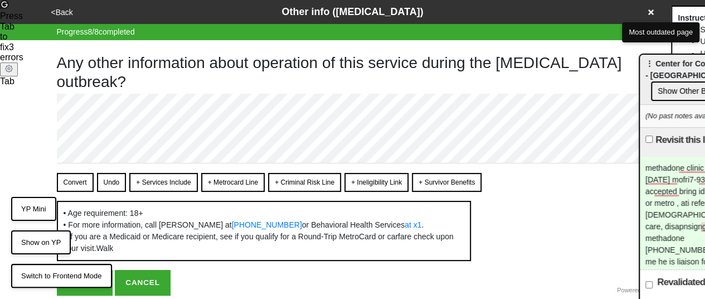
click at [89, 292] on button "OK" at bounding box center [85, 283] width 56 height 26
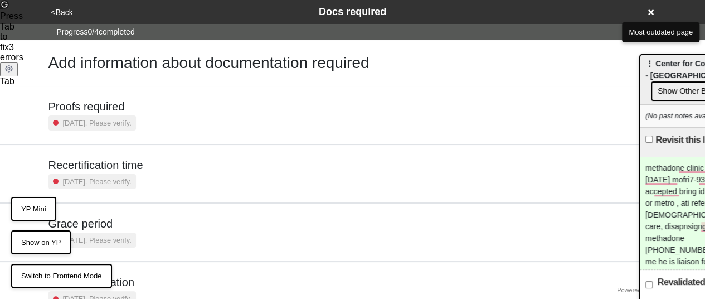
click at [60, 18] on button "<Back" at bounding box center [62, 12] width 28 height 13
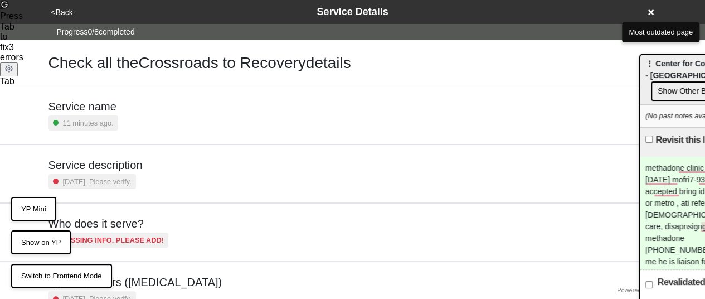
click at [96, 174] on div "[DATE]. Please verify." at bounding box center [91, 181] width 87 height 15
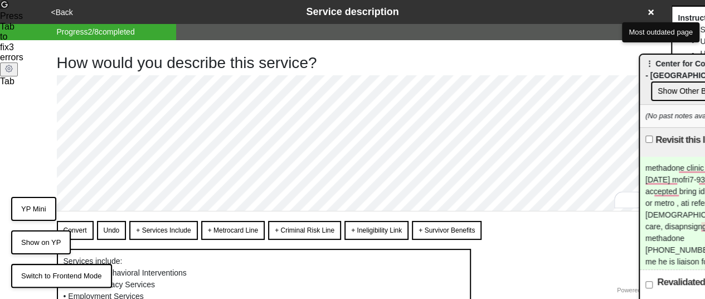
scroll to position [158, 0]
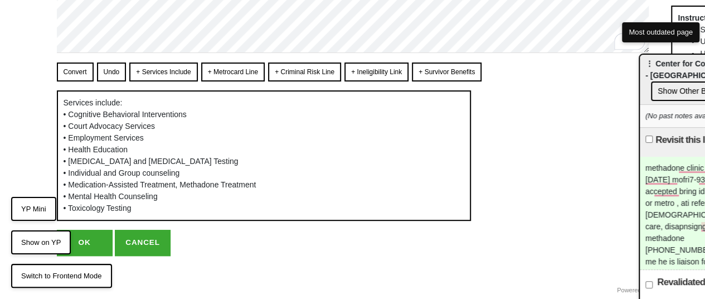
click at [95, 245] on button "OK" at bounding box center [85, 243] width 56 height 26
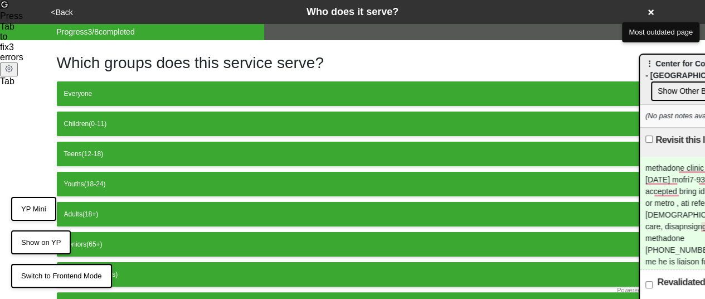
click at [61, 6] on button "<Back" at bounding box center [62, 12] width 28 height 13
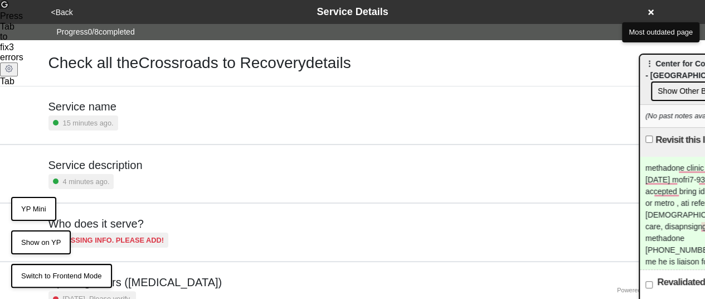
click at [127, 171] on div "Service description 4 minutes ago." at bounding box center [95, 173] width 94 height 31
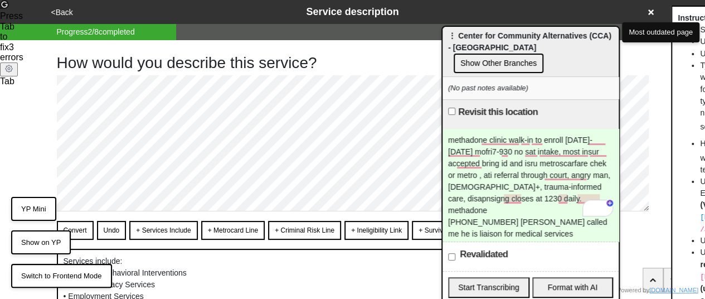
drag, startPoint x: 662, startPoint y: 65, endPoint x: 465, endPoint y: 37, distance: 199.3
click at [465, 37] on div "⋮ Center for Community Alternatives (CCA) - [GEOGRAPHIC_DATA] Show Other Branch…" at bounding box center [530, 52] width 176 height 50
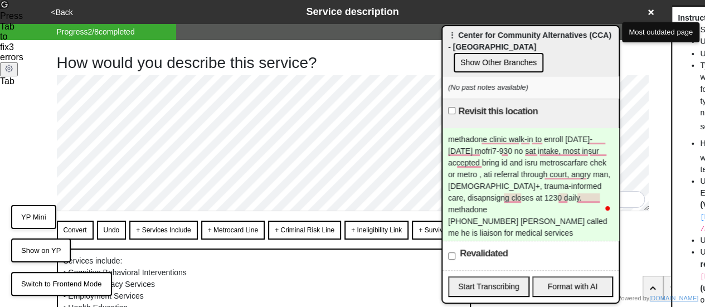
click at [470, 182] on div "methadone clinic walk-in to enroll Monday-Saturday mofri7-930 no sat intake, mo…" at bounding box center [530, 184] width 176 height 113
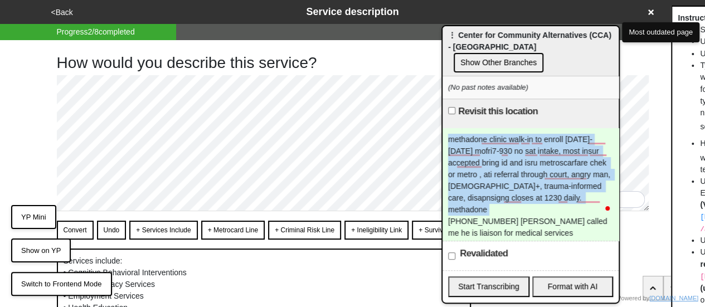
click at [470, 182] on div "methadone clinic walk-in to enroll Monday-Saturday mofri7-930 no sat intake, mo…" at bounding box center [530, 184] width 176 height 113
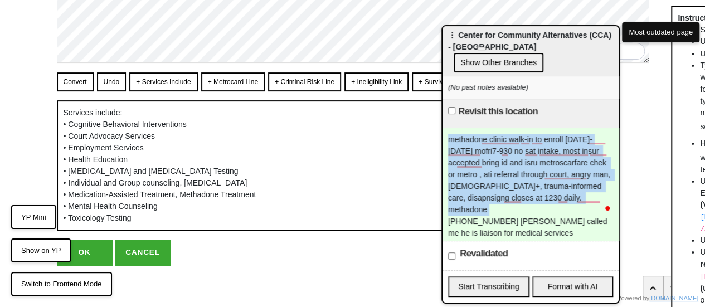
scroll to position [150, 0]
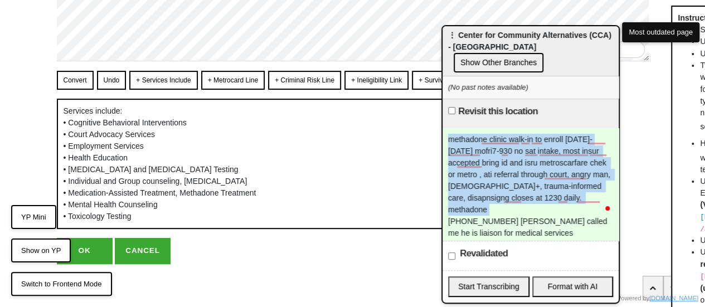
click at [94, 259] on button "OK" at bounding box center [85, 251] width 56 height 26
type textarea "x"
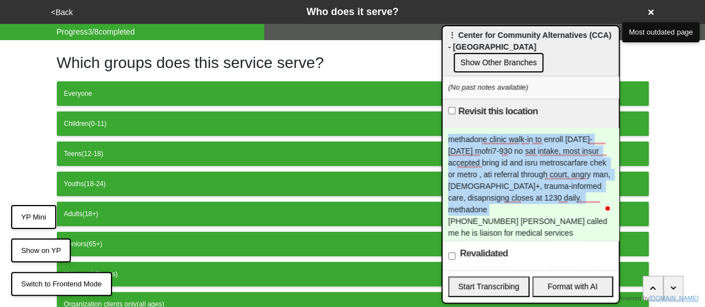
click at [81, 249] on button "Seniors (65+)" at bounding box center [353, 244] width 592 height 25
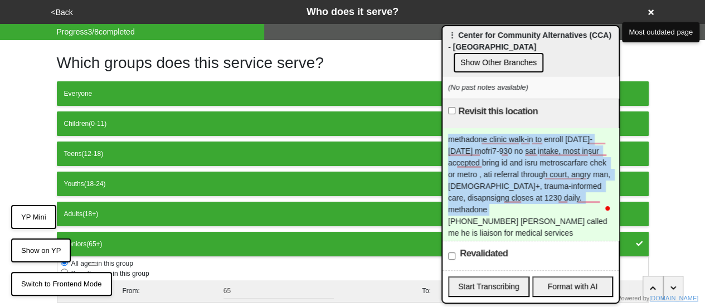
click at [61, 9] on button "<Back" at bounding box center [62, 12] width 28 height 13
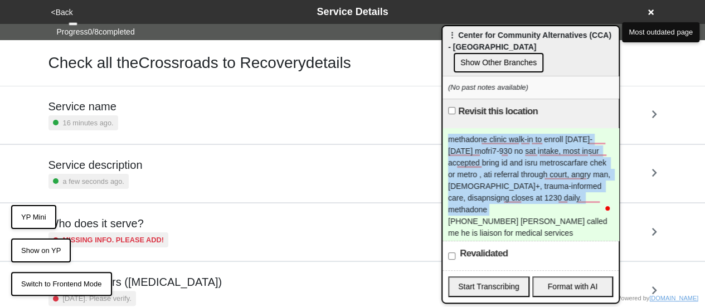
click at [450, 252] on input "Revalidated" at bounding box center [451, 255] width 7 height 7
checkbox input "true"
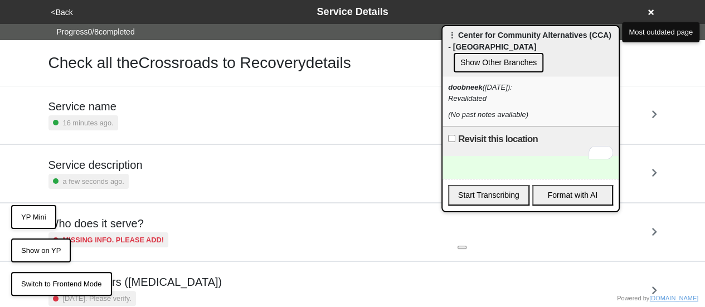
click at [503, 156] on div "To enrich screen reader interactions, please activate Accessibility in Grammarl…" at bounding box center [530, 167] width 176 height 23
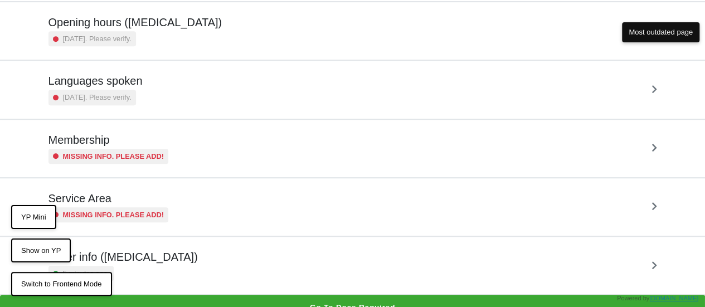
scroll to position [270, 0]
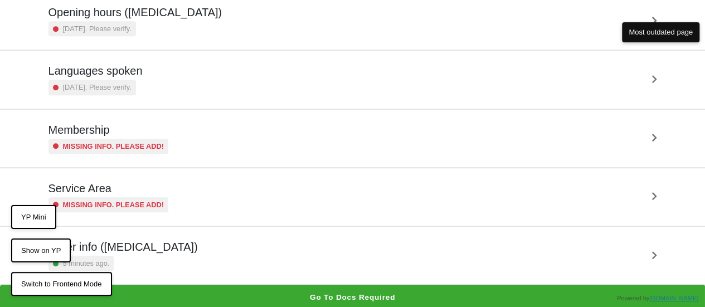
click at [152, 267] on div "5 minutes ago." at bounding box center [122, 263] width 149 height 15
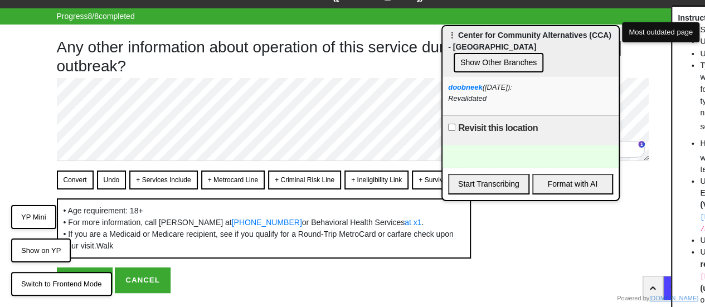
scroll to position [56, 0]
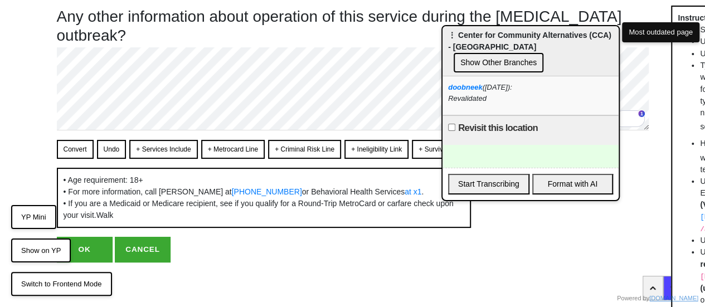
click at [75, 123] on div "Any other information about operation of this service during the [MEDICAL_DATA]…" at bounding box center [353, 128] width 592 height 269
click at [72, 140] on button "Convert" at bounding box center [75, 149] width 37 height 19
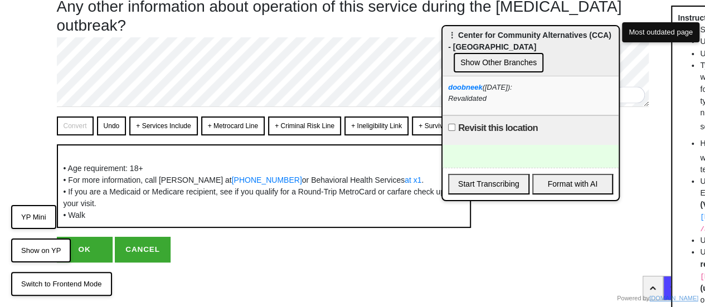
click at [99, 262] on button "OK" at bounding box center [85, 250] width 56 height 26
type textarea "x"
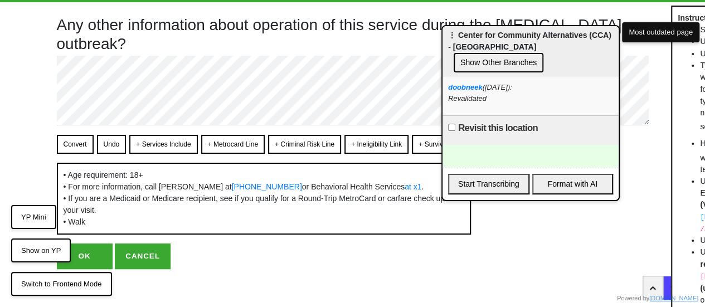
scroll to position [55, 0]
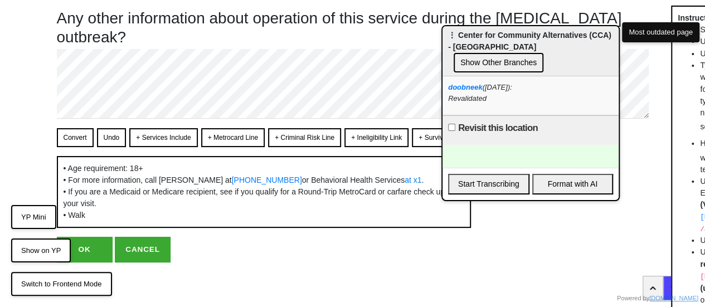
click at [78, 251] on button "OK" at bounding box center [85, 250] width 56 height 26
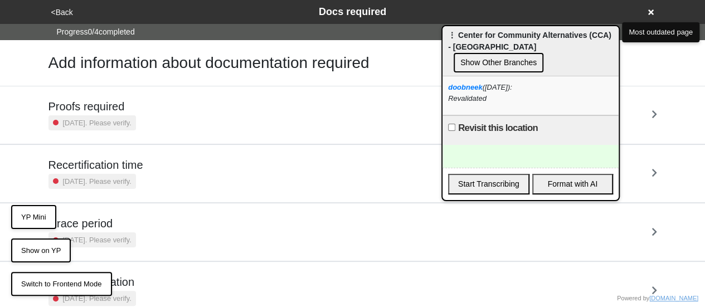
click at [404, 43] on div "Add information about documentation required" at bounding box center [352, 63] width 635 height 46
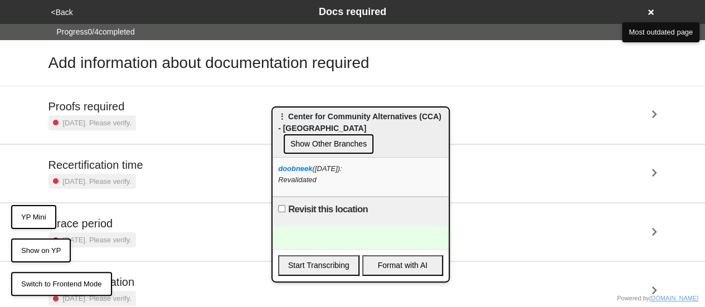
drag, startPoint x: 577, startPoint y: 45, endPoint x: 360, endPoint y: 121, distance: 229.6
click at [360, 121] on div "⋮ Center for Community Alternatives (CCA) - [GEOGRAPHIC_DATA] Show Other Branch…" at bounding box center [360, 133] width 176 height 50
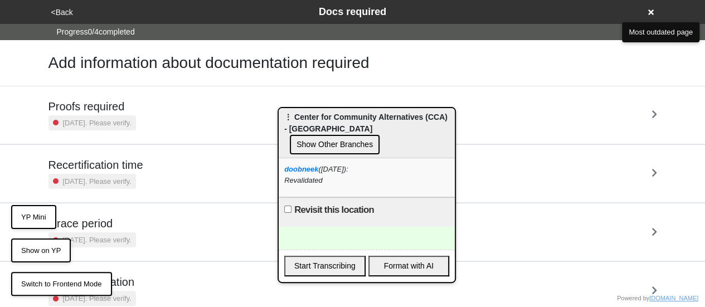
click at [298, 116] on div "⋮ Center for Community Alternatives (CCA) - [GEOGRAPHIC_DATA] Show Other Branch…" at bounding box center [367, 133] width 176 height 50
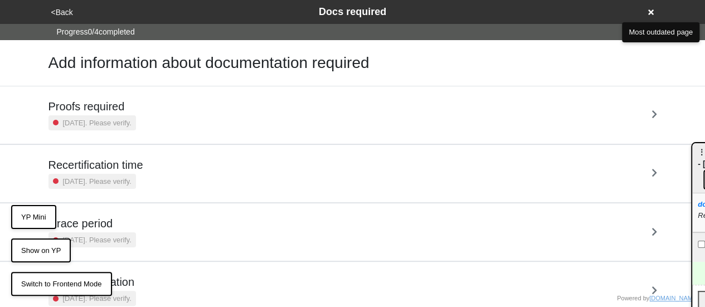
drag, startPoint x: 291, startPoint y: 118, endPoint x: 651, endPoint y: 26, distance: 372.2
click at [705, 153] on html "<Back Docs required Progress 0 / 4 completed Add information about documentatio…" at bounding box center [352, 173] width 705 height 346
click at [651, 12] on icon at bounding box center [651, 12] width 6 height 6
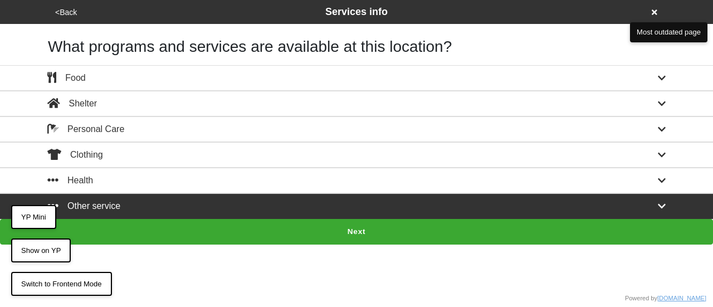
click at [228, 199] on div "Other service" at bounding box center [356, 205] width 635 height 13
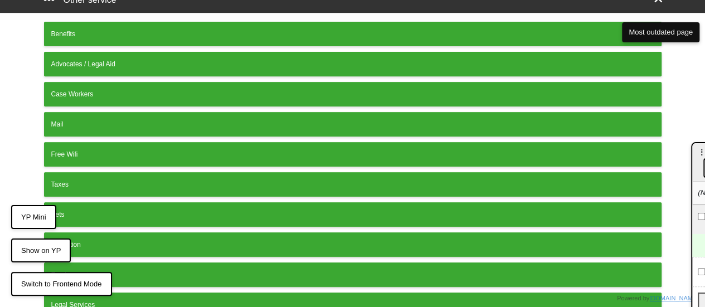
scroll to position [309, 0]
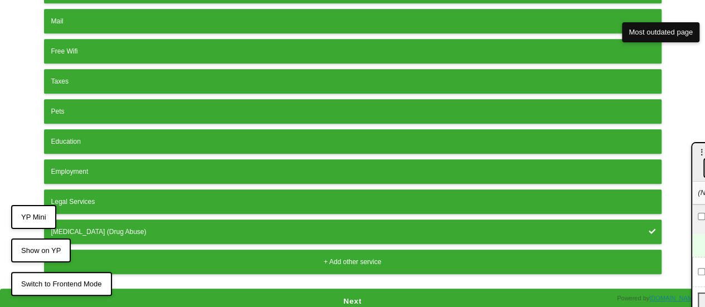
click at [171, 220] on button "[MEDICAL_DATA] (Drug Abuse)" at bounding box center [352, 232] width 617 height 25
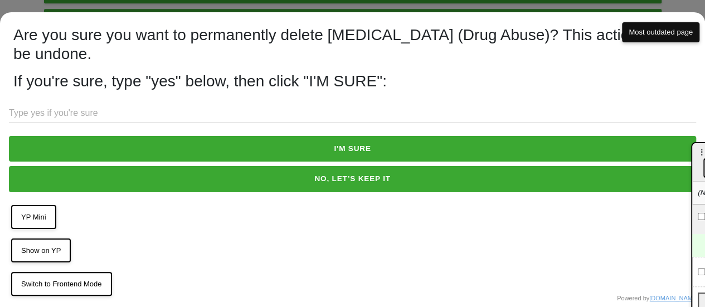
click at [119, 113] on input "text" at bounding box center [352, 113] width 687 height 18
type input "yes"
click at [27, 213] on button "YP Mini" at bounding box center [33, 217] width 45 height 25
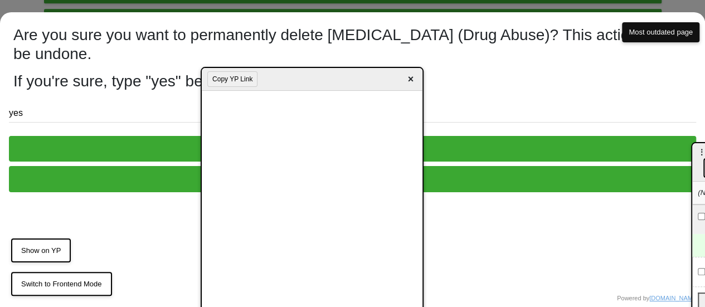
click at [103, 150] on button "I'M SURE" at bounding box center [352, 149] width 687 height 26
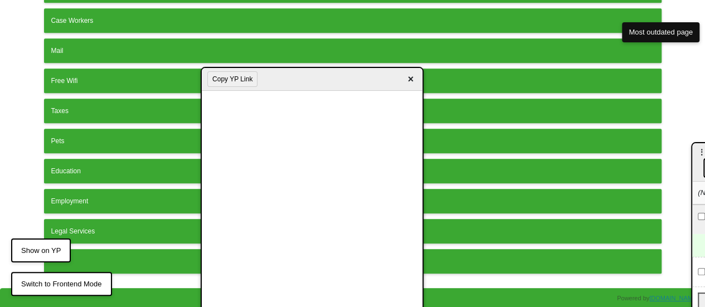
click at [410, 83] on span "×" at bounding box center [410, 79] width 13 height 15
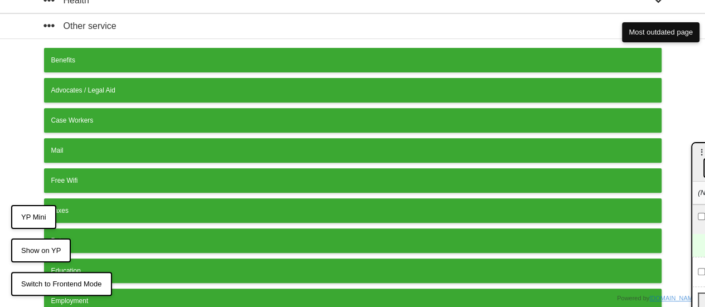
scroll to position [0, 0]
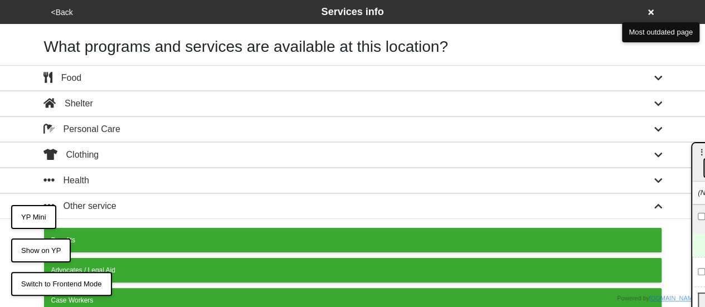
click at [61, 13] on button "<Back" at bounding box center [62, 12] width 28 height 13
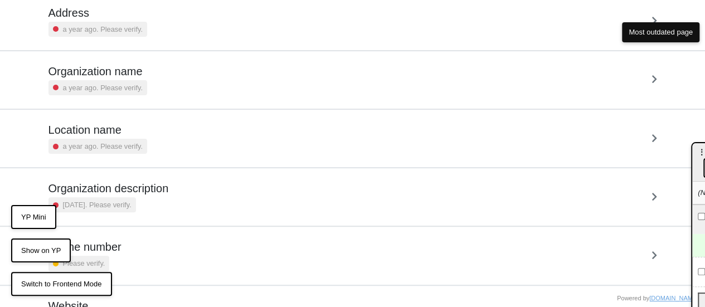
scroll to position [153, 0]
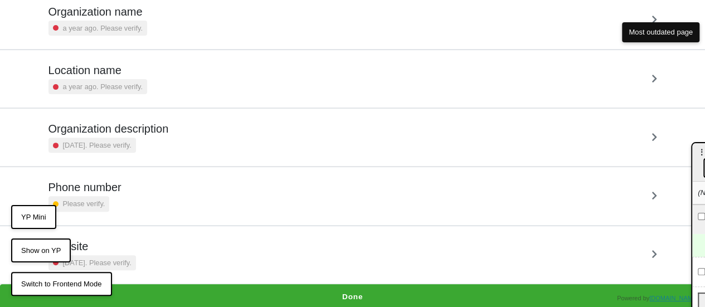
click at [120, 240] on h5 "Website" at bounding box center [91, 246] width 87 height 13
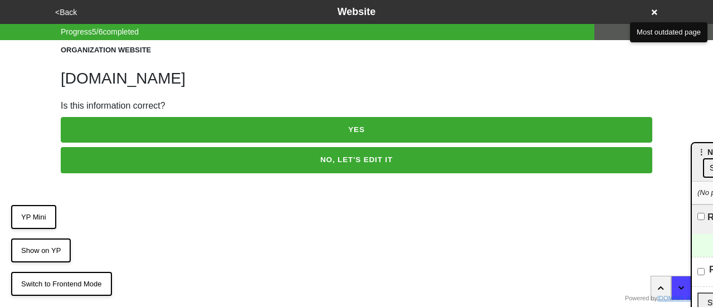
click at [113, 82] on h1 "[DOMAIN_NAME]" at bounding box center [357, 78] width 592 height 19
click at [113, 82] on h1 "newdirectionsbrooklyn.com" at bounding box center [357, 78] width 592 height 19
click at [113, 81] on h1 "newdirectionsbrooklyn.com" at bounding box center [357, 78] width 592 height 19
copy h1 "newdirectionsbrooklyn.com"
click at [652, 9] on icon at bounding box center [655, 12] width 6 height 8
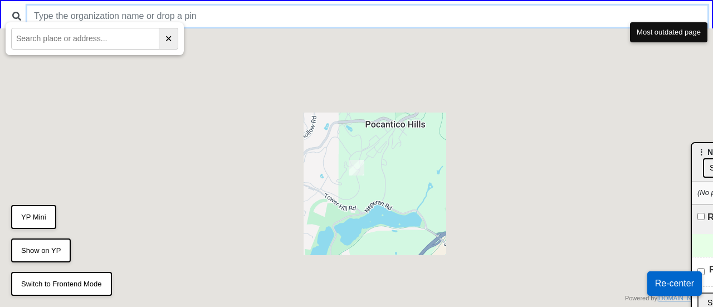
click at [245, 8] on input "text" at bounding box center [367, 16] width 680 height 21
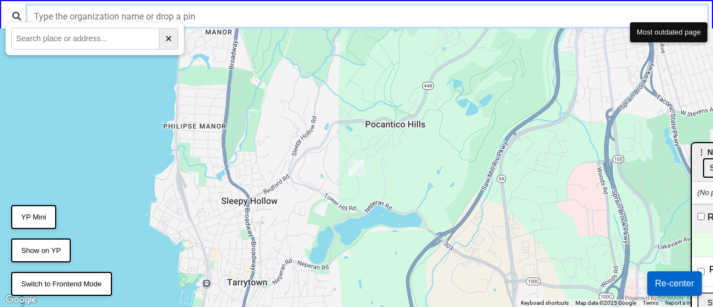
type input "m"
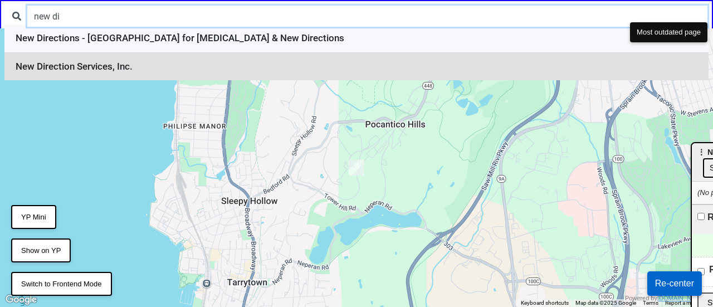
type input "new di"
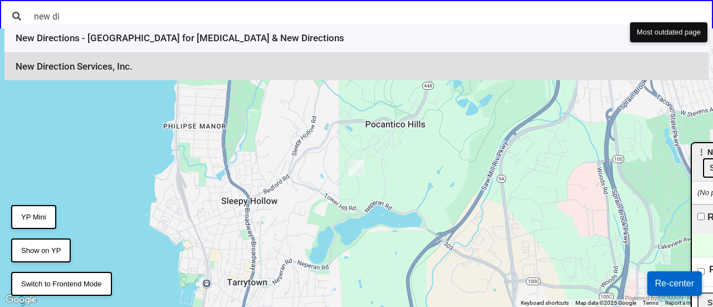
click at [112, 65] on li "New Direction Services, Inc." at bounding box center [356, 67] width 704 height 28
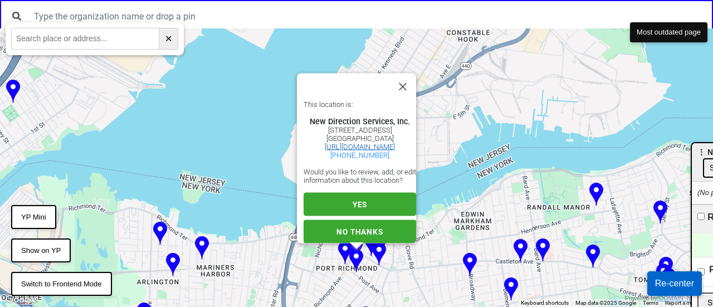
click at [340, 143] on link "https://www.nds-usa.org" at bounding box center [360, 147] width 70 height 8
click at [360, 200] on span "YES" at bounding box center [360, 204] width 14 height 9
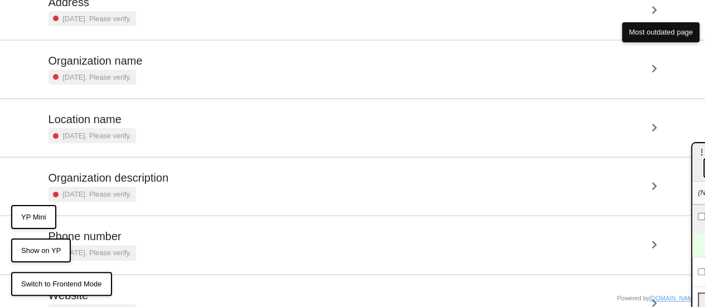
scroll to position [153, 0]
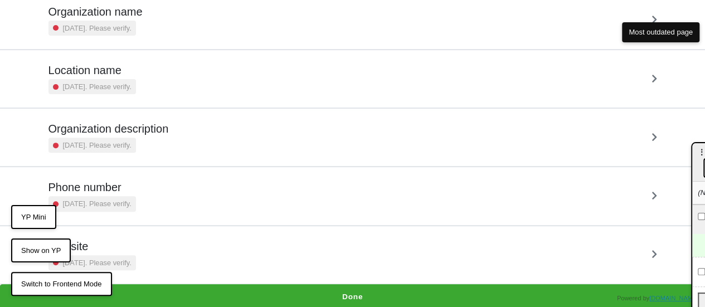
click at [115, 199] on small "5 years ago. Please verify." at bounding box center [97, 203] width 69 height 11
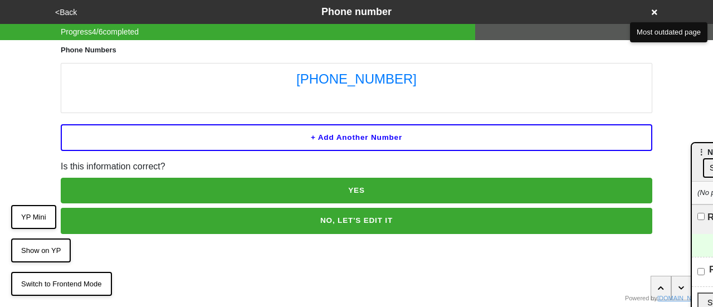
click at [66, 12] on button "<Back" at bounding box center [66, 12] width 28 height 13
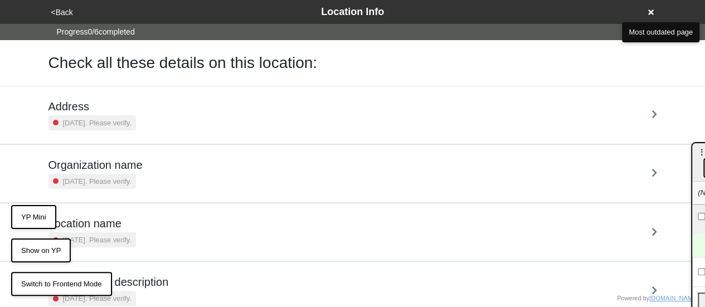
click at [92, 106] on h5 "Address" at bounding box center [91, 106] width 87 height 13
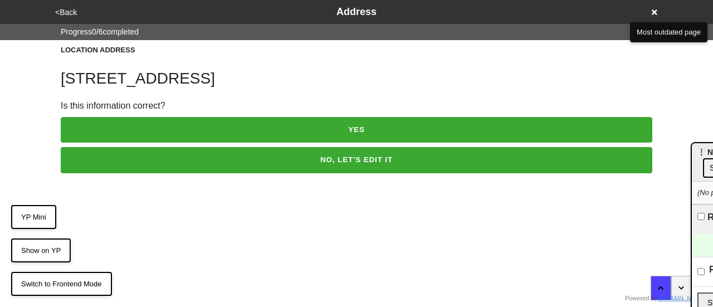
click at [74, 4] on div "<Back Address" at bounding box center [357, 11] width 610 height 15
click at [45, 217] on button "YP Mini" at bounding box center [33, 217] width 45 height 25
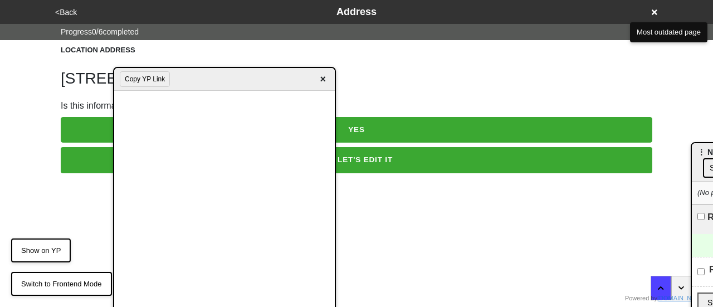
click at [36, 215] on html "<Back Address Progress 0 / 6 completed LOCATION ADDRESS 1027 Post Ave Is this i…" at bounding box center [356, 109] width 713 height 218
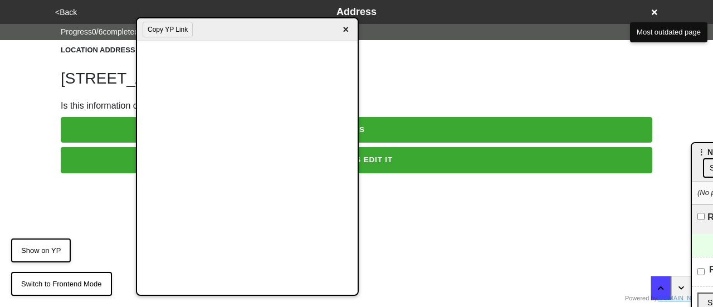
click at [162, 33] on button "Copy YP Link" at bounding box center [168, 30] width 50 height 16
drag, startPoint x: 225, startPoint y: 34, endPoint x: 135, endPoint y: 17, distance: 91.4
click at [137, 18] on div "Copy YP Link ×" at bounding box center [247, 29] width 221 height 23
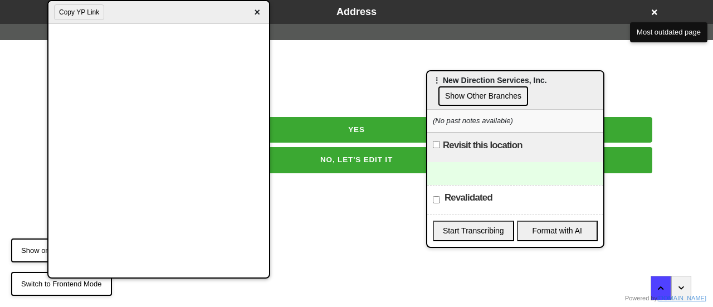
drag, startPoint x: 701, startPoint y: 151, endPoint x: 412, endPoint y: 77, distance: 297.9
click at [427, 77] on div "⋮ New Direction Services, Inc. Show Other Branches" at bounding box center [515, 90] width 176 height 38
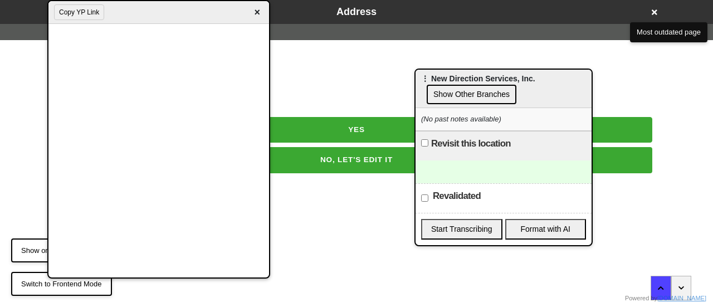
click at [654, 13] on icon at bounding box center [655, 12] width 6 height 6
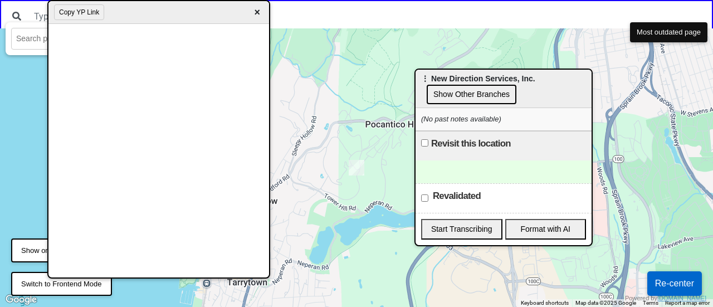
click at [258, 13] on span "×" at bounding box center [257, 12] width 13 height 15
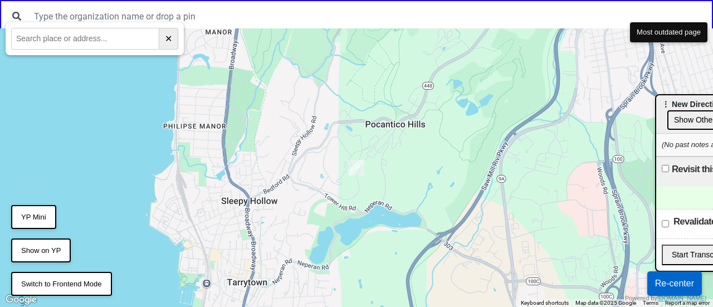
drag, startPoint x: 472, startPoint y: 82, endPoint x: 713, endPoint y: 108, distance: 242.1
click at [664, 279] on button "Re-center" at bounding box center [675, 283] width 55 height 25
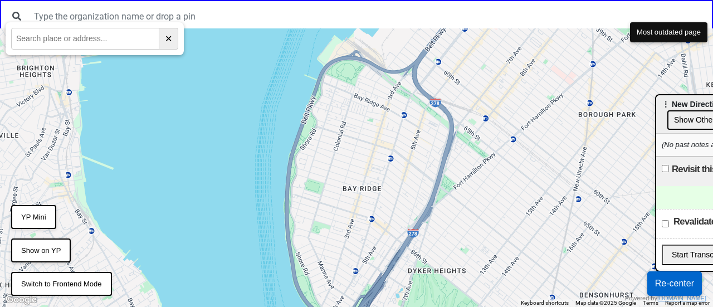
click at [317, 226] on div "This location is: TEST FOR FEEDBACK 228 79th St Brooklyn, NY 11209 testforfeedb…" at bounding box center [356, 167] width 713 height 279
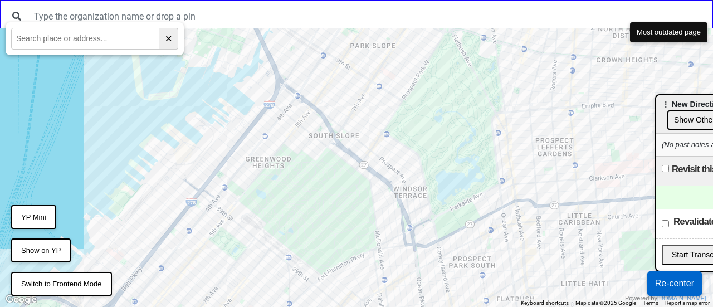
drag, startPoint x: 493, startPoint y: 104, endPoint x: 414, endPoint y: 300, distance: 212.0
click at [430, 278] on div at bounding box center [356, 167] width 713 height 279
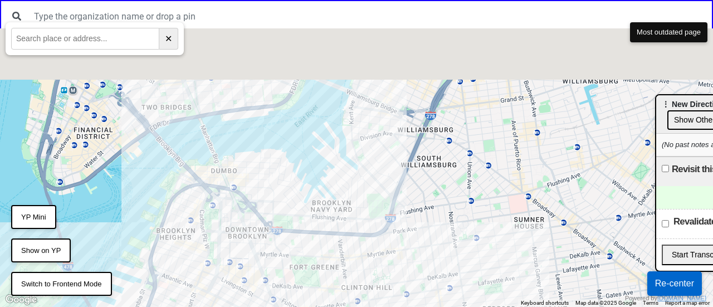
drag, startPoint x: 410, startPoint y: 147, endPoint x: 378, endPoint y: 279, distance: 136.5
click at [400, 251] on div at bounding box center [356, 167] width 713 height 279
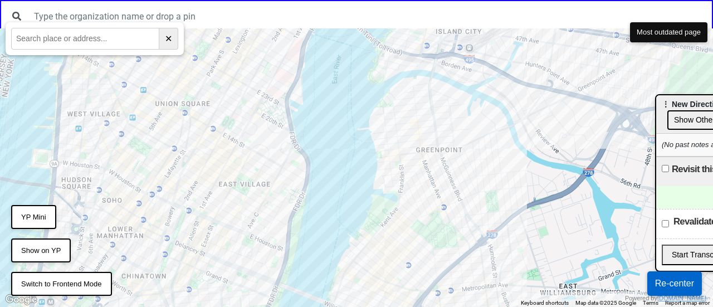
click at [362, 232] on div at bounding box center [356, 167] width 713 height 279
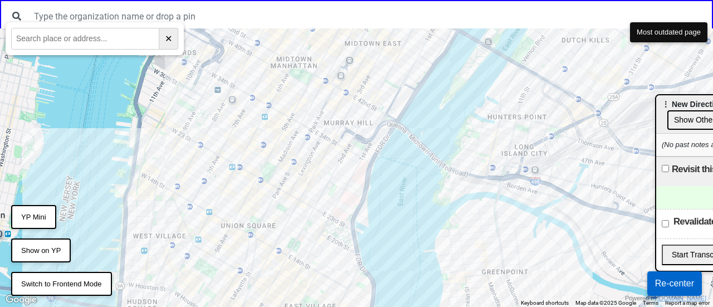
drag, startPoint x: 393, startPoint y: 266, endPoint x: 392, endPoint y: 278, distance: 12.4
click at [392, 276] on div at bounding box center [356, 167] width 713 height 279
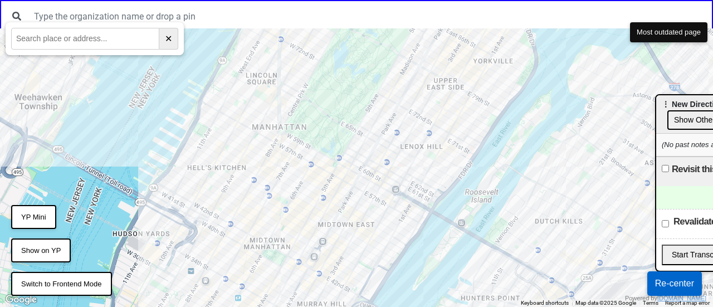
click at [310, 113] on div at bounding box center [356, 167] width 713 height 279
drag, startPoint x: 310, startPoint y: 113, endPoint x: 320, endPoint y: 194, distance: 81.9
click at [320, 191] on div at bounding box center [356, 167] width 713 height 279
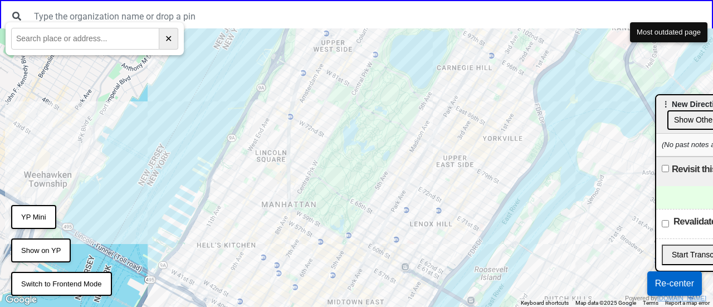
click at [91, 40] on input "text" at bounding box center [85, 39] width 148 height 22
paste input "91-14 37th Ave"
type input "91-14 37th Ave"
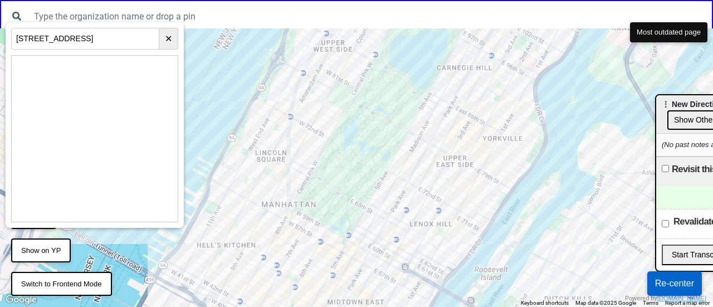
drag, startPoint x: 567, startPoint y: 202, endPoint x: 227, endPoint y: 147, distance: 344.5
click at [290, 159] on div at bounding box center [356, 167] width 713 height 279
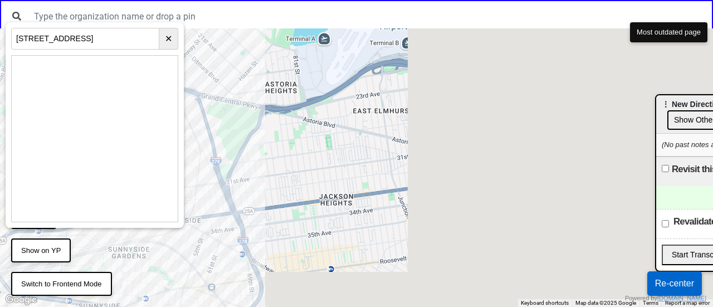
drag, startPoint x: 296, startPoint y: 141, endPoint x: 238, endPoint y: 74, distance: 89.3
click at [239, 75] on div at bounding box center [356, 167] width 713 height 279
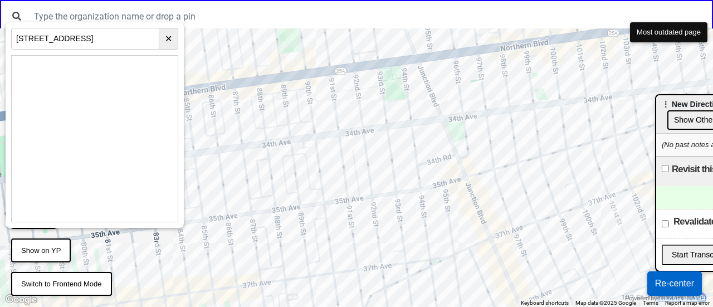
click at [374, 258] on div at bounding box center [356, 167] width 713 height 279
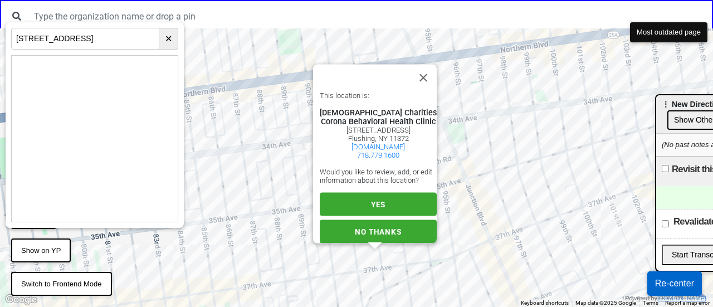
click at [372, 208] on span "YES" at bounding box center [378, 204] width 14 height 9
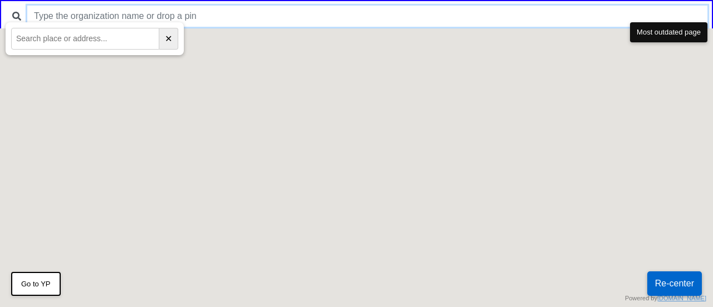
click at [175, 20] on input "text" at bounding box center [367, 16] width 680 height 21
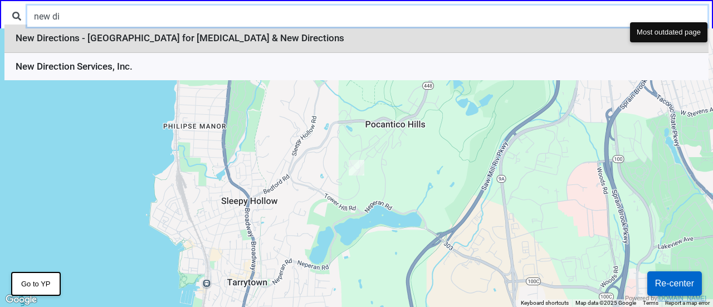
type input "new di"
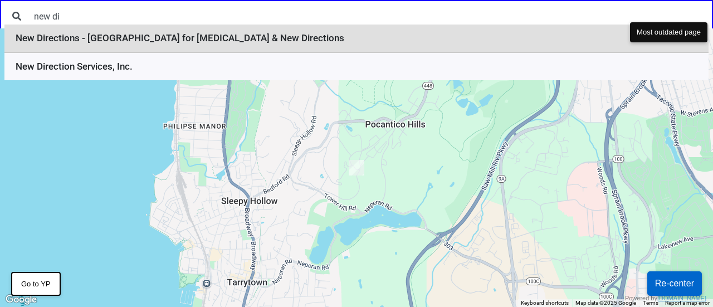
click at [71, 34] on li "New Directions - [GEOGRAPHIC_DATA] for [MEDICAL_DATA] & New Directions" at bounding box center [356, 39] width 704 height 28
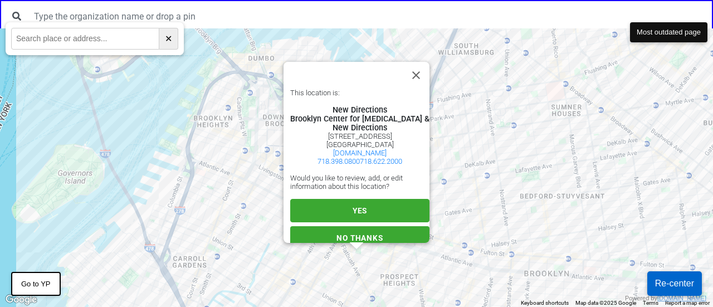
scroll to position [19, 0]
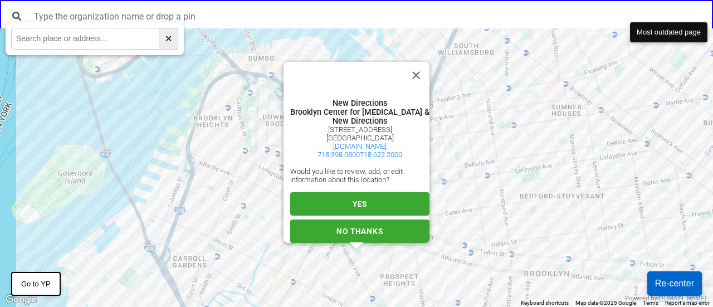
click at [353, 199] on span "YES" at bounding box center [360, 203] width 14 height 9
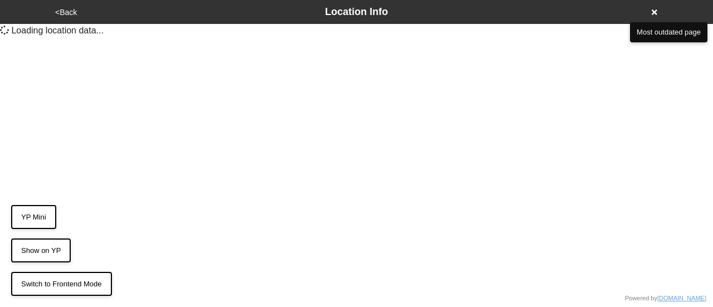
click at [35, 213] on button "YP Mini" at bounding box center [33, 217] width 45 height 25
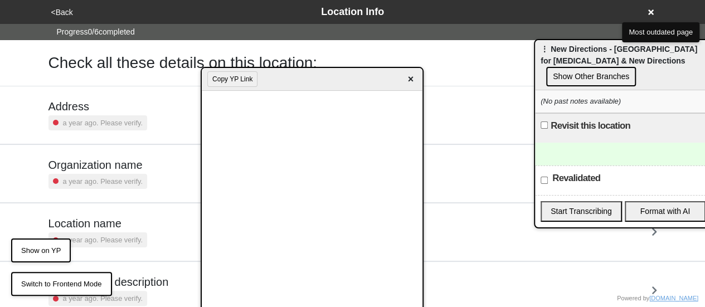
drag, startPoint x: 702, startPoint y: 155, endPoint x: 536, endPoint y: 50, distance: 196.6
click at [536, 50] on div "⋮ New Directions - [GEOGRAPHIC_DATA] for [MEDICAL_DATA] & New Directions Show O…" at bounding box center [623, 65] width 176 height 50
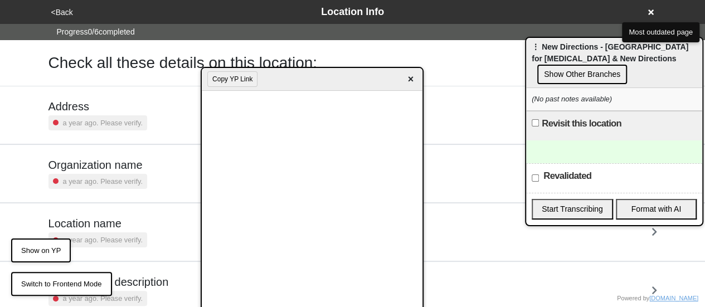
click at [561, 148] on div at bounding box center [614, 151] width 176 height 23
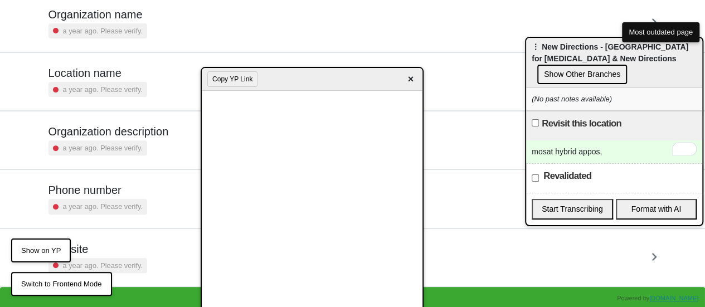
scroll to position [153, 0]
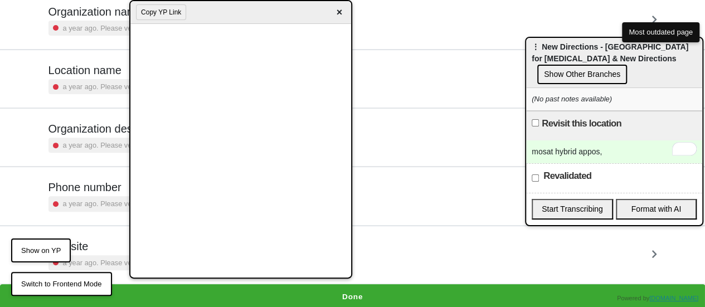
drag, startPoint x: 261, startPoint y: 24, endPoint x: 215, endPoint y: -22, distance: 64.6
click at [215, 0] on html "<Back Location Info Progress 0 / 6 completed Check all these details on this lo…" at bounding box center [352, 78] width 705 height 463
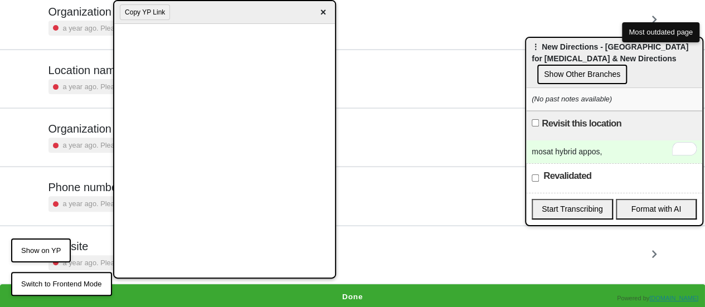
click at [622, 157] on div "mosat hybrid appos," at bounding box center [614, 151] width 176 height 23
click at [654, 150] on div "mosat hybrid appos, anyone, 12+" at bounding box center [614, 151] width 176 height 23
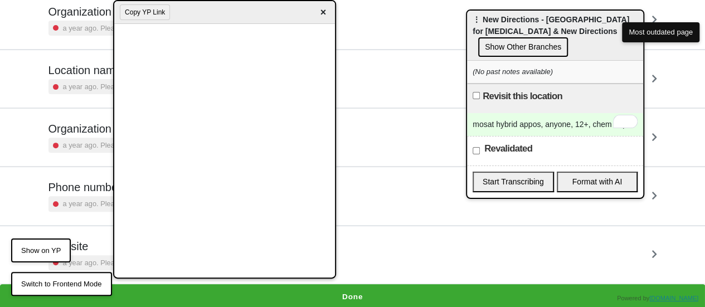
drag, startPoint x: 578, startPoint y: 50, endPoint x: 463, endPoint y: 12, distance: 121.9
click at [467, 12] on div "⋮ New Directions - Brooklyn Center for Psychotherapy & New Directions Show Othe…" at bounding box center [555, 36] width 176 height 50
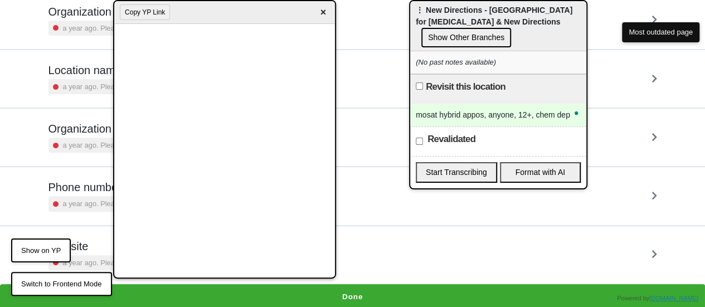
click at [518, 114] on div "mosat hybrid appos, anyone, 12+, chem dep" at bounding box center [498, 115] width 176 height 23
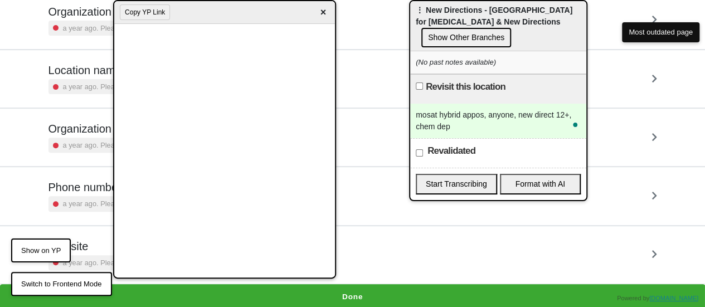
click at [466, 127] on div "mosat hybrid appos, anyone, new direct 12+, chem dep" at bounding box center [498, 121] width 176 height 35
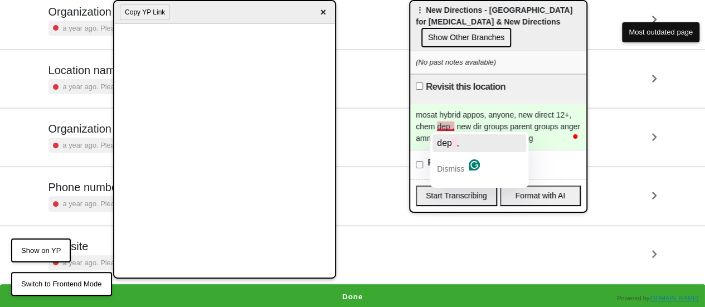
click at [468, 147] on button "dep ," at bounding box center [479, 143] width 94 height 18
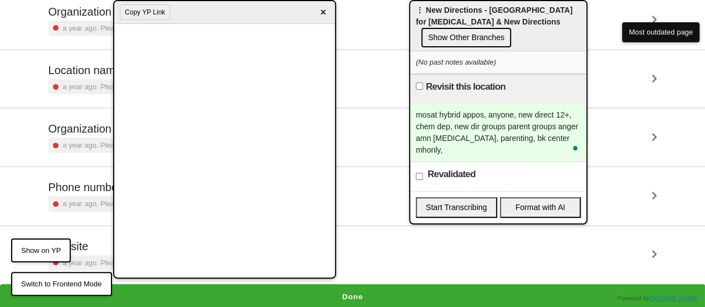
click at [420, 178] on input "Revalidated" at bounding box center [419, 176] width 7 height 7
checkbox input "true"
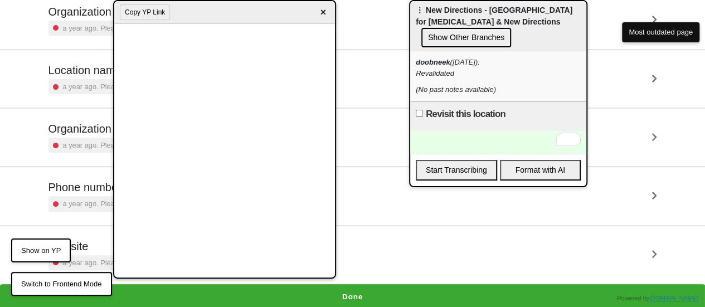
click at [325, 14] on span "×" at bounding box center [323, 12] width 13 height 15
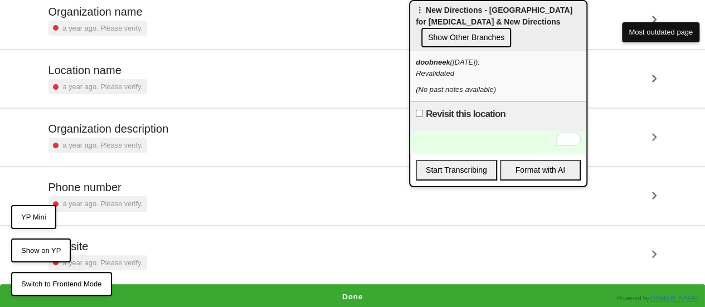
click at [372, 296] on button "Done" at bounding box center [352, 297] width 705 height 26
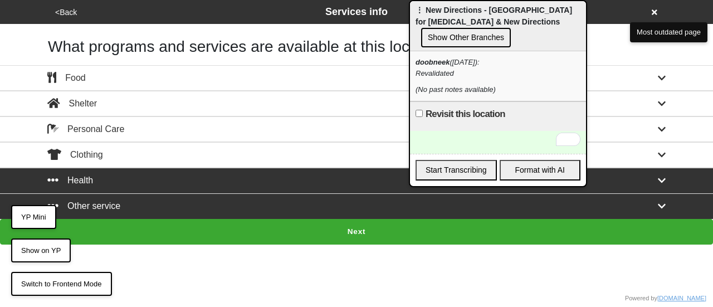
click at [343, 230] on button "Next" at bounding box center [356, 232] width 713 height 26
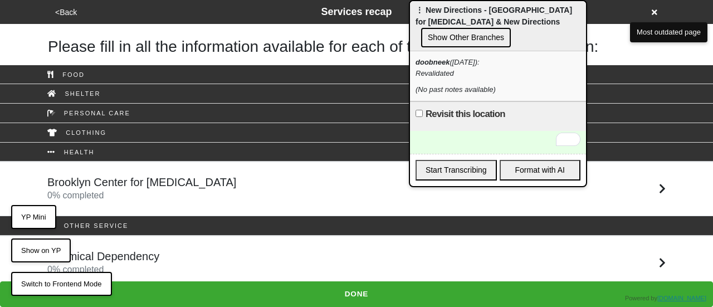
click at [167, 182] on h5 "Brooklyn Center for Psychotherapy" at bounding box center [141, 182] width 189 height 13
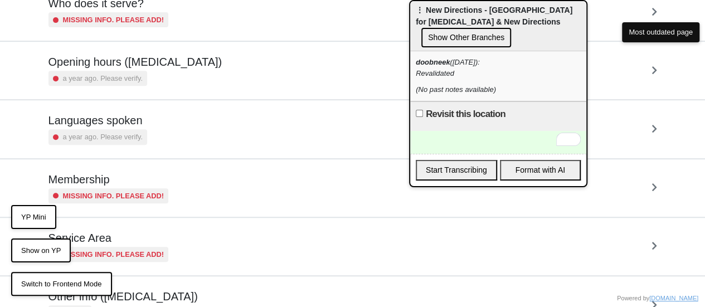
scroll to position [270, 0]
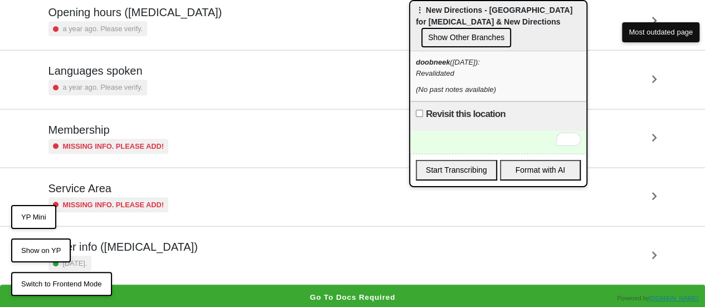
click at [155, 272] on div "Other info (coronavirus) 4 months ago." at bounding box center [352, 255] width 635 height 57
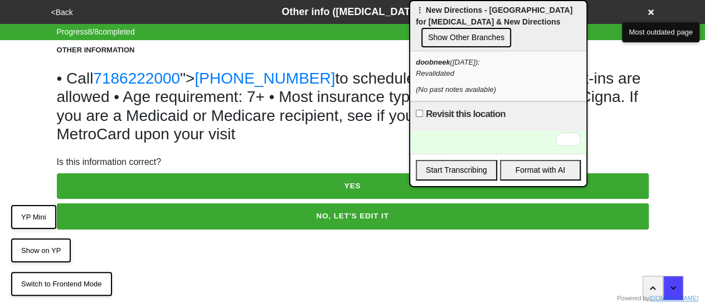
click at [211, 179] on button "YES" at bounding box center [353, 186] width 592 height 26
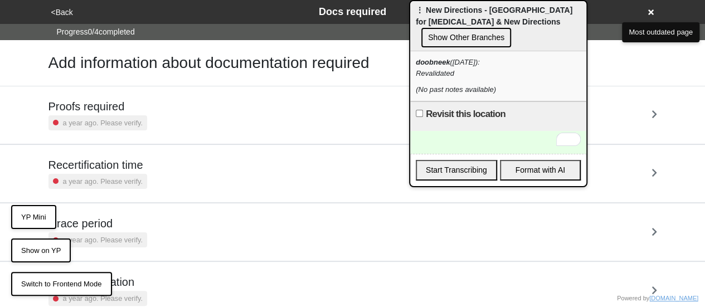
click at [64, 11] on button "<Back" at bounding box center [62, 12] width 28 height 13
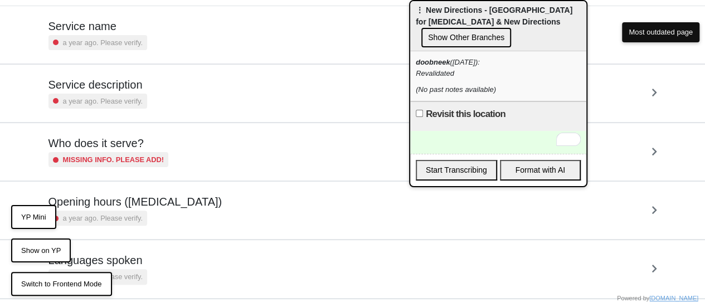
scroll to position [270, 0]
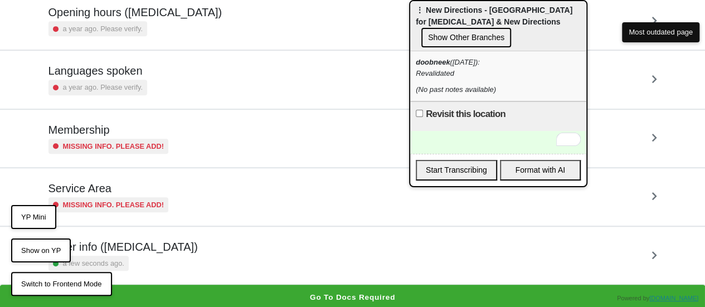
click at [123, 256] on div "a few seconds ago." at bounding box center [88, 263] width 80 height 15
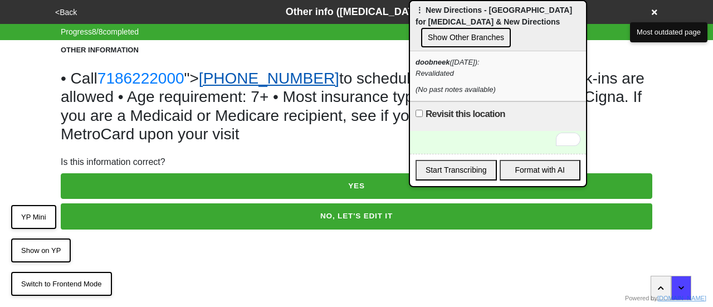
click at [277, 82] on link "(718) 622-2000" at bounding box center [269, 78] width 140 height 17
click at [74, 13] on button "<Back" at bounding box center [66, 12] width 28 height 13
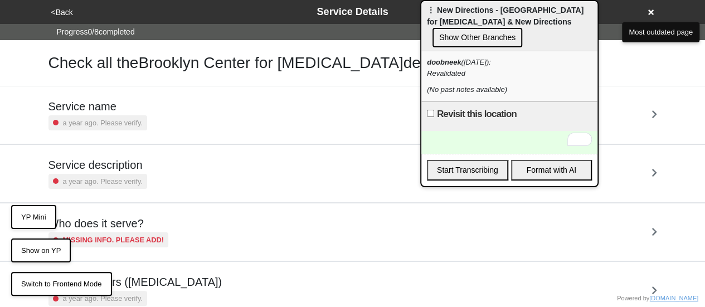
drag, startPoint x: 450, startPoint y: 15, endPoint x: 475, endPoint y: 16, distance: 25.1
click at [475, 16] on div "⋮ New Directions - Brooklyn Center for Psychotherapy & New Directions Show Othe…" at bounding box center [509, 26] width 176 height 50
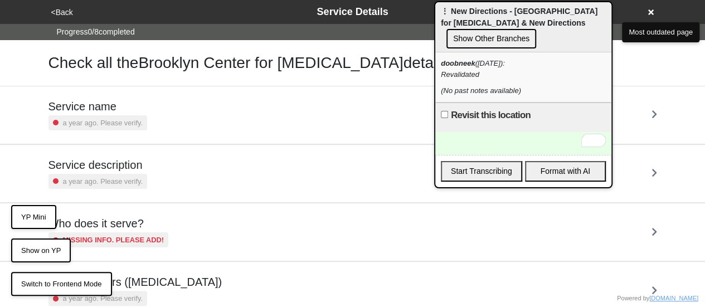
click at [65, 12] on button "<Back" at bounding box center [62, 12] width 28 height 13
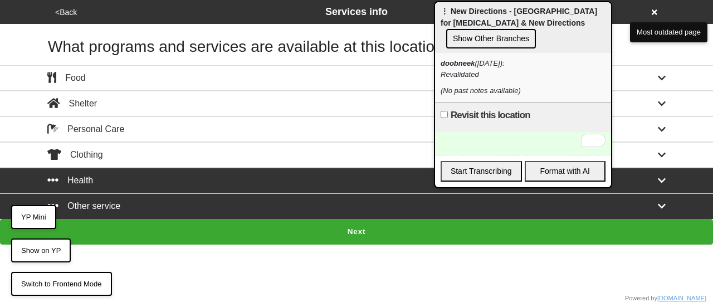
click at [224, 225] on button "Next" at bounding box center [356, 232] width 713 height 26
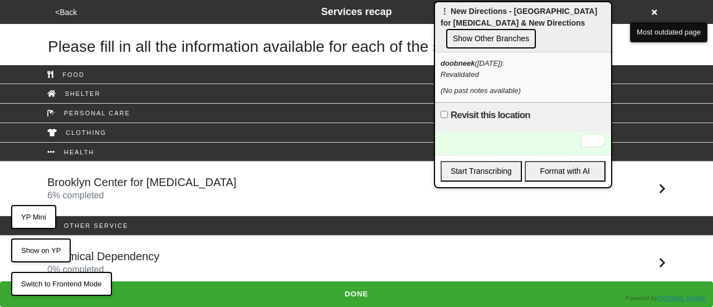
click at [167, 257] on div "Chemical Dependency 0 % completed" at bounding box center [356, 263] width 635 height 27
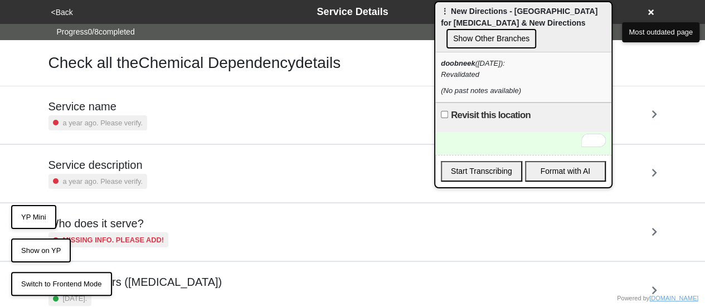
click at [133, 108] on h5 "Service name" at bounding box center [97, 106] width 99 height 13
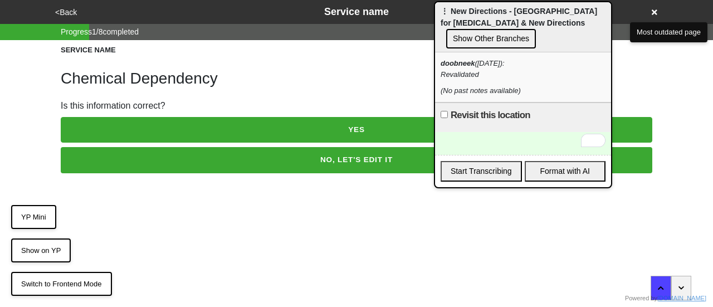
drag, startPoint x: 153, startPoint y: 153, endPoint x: 152, endPoint y: 143, distance: 9.5
click at [153, 153] on button "NO, LET'S EDIT IT" at bounding box center [357, 160] width 592 height 26
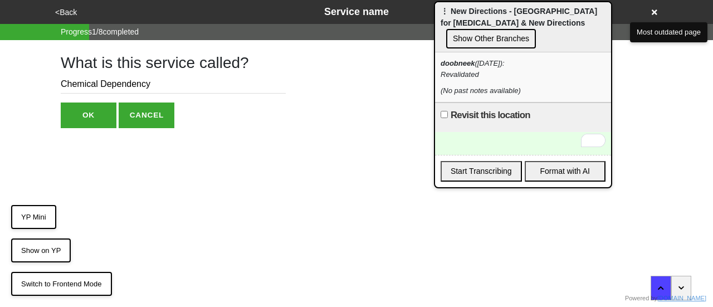
click at [158, 86] on input "Chemical Dependency" at bounding box center [173, 84] width 225 height 18
type input "Chemical Dependency - New Directions"
click at [101, 110] on button "OK" at bounding box center [89, 116] width 56 height 26
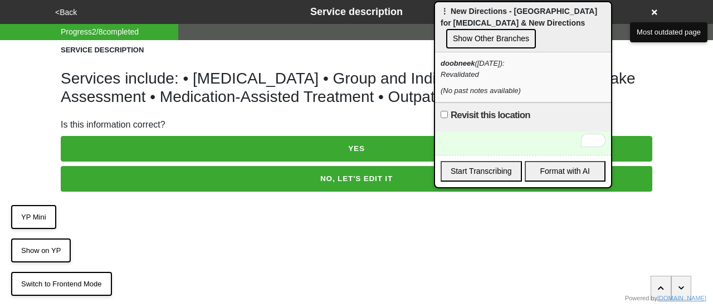
click at [132, 130] on div "Is this information correct?" at bounding box center [357, 124] width 592 height 13
drag, startPoint x: 441, startPoint y: 242, endPoint x: 465, endPoint y: 196, distance: 51.8
click at [440, 236] on html "<Back Service description Progress 2 / 8 completed SERVICE DESCRIPTION Services…" at bounding box center [356, 118] width 713 height 236
click at [658, 31] on button "Most outdated page" at bounding box center [668, 32] width 77 height 20
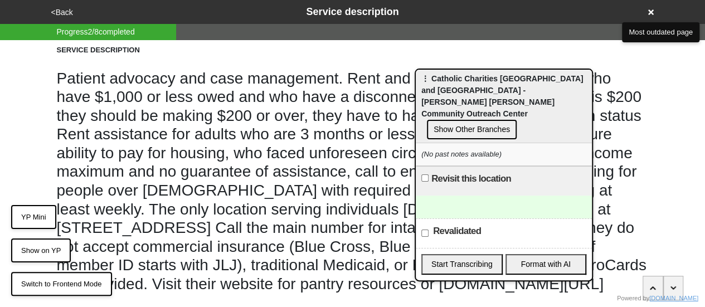
drag, startPoint x: 437, startPoint y: 79, endPoint x: 660, endPoint y: 71, distance: 223.0
click at [592, 73] on div "⋮ [DEMOGRAPHIC_DATA] Charities [GEOGRAPHIC_DATA] and Queens - [PERSON_NAME] [PE…" at bounding box center [504, 107] width 176 height 74
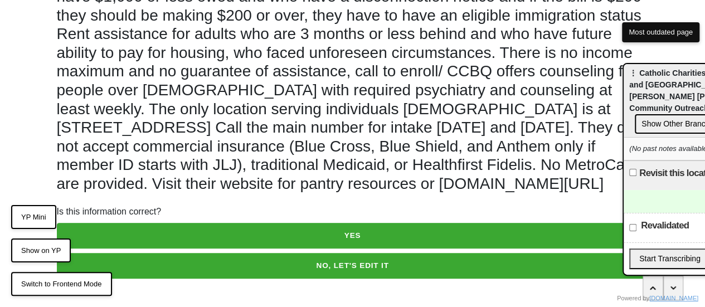
scroll to position [134, 0]
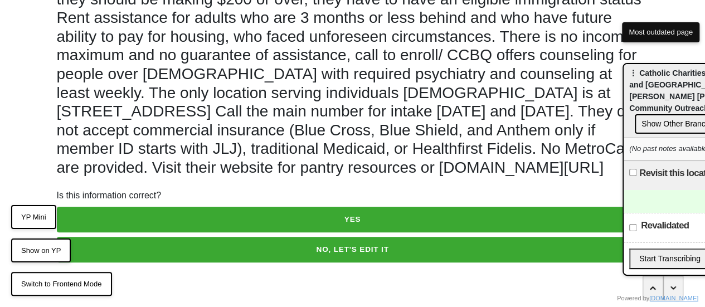
click at [233, 251] on button "NO, LET'S EDIT IT" at bounding box center [353, 250] width 592 height 26
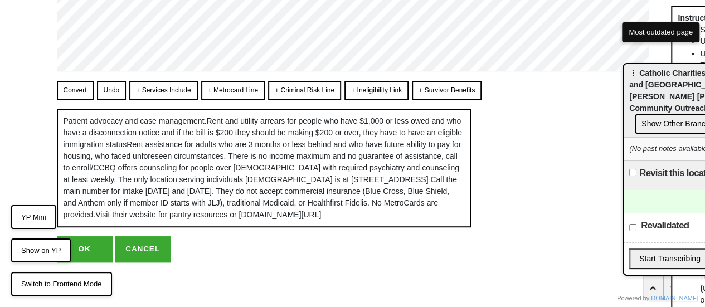
scroll to position [304, 0]
click at [75, 81] on button "Convert" at bounding box center [75, 90] width 37 height 19
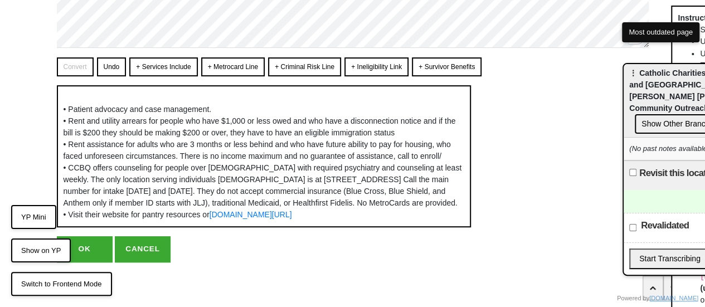
scroll to position [0, 0]
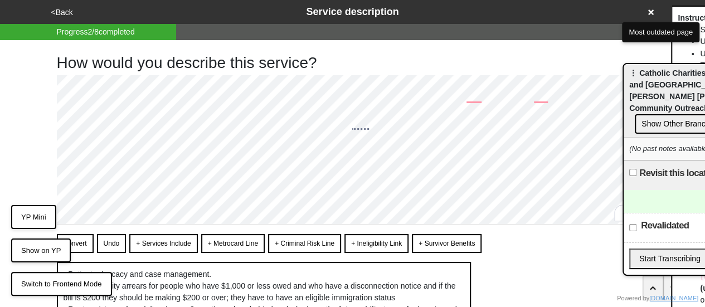
click at [80, 240] on button "Convert" at bounding box center [75, 243] width 37 height 19
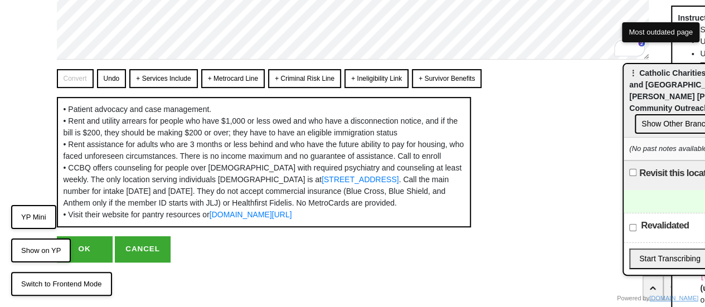
click at [91, 246] on button "OK" at bounding box center [85, 249] width 56 height 26
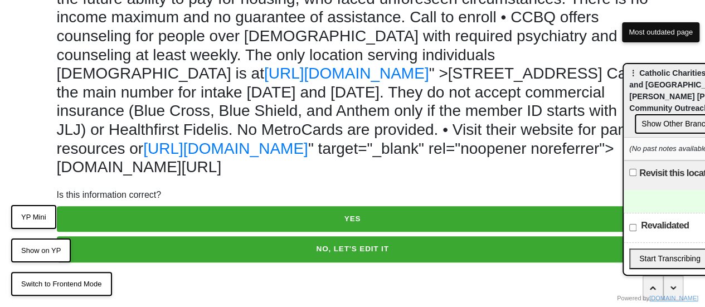
scroll to position [172, 0]
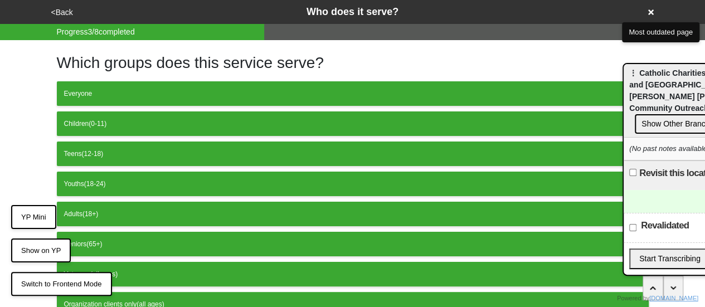
click at [254, 213] on div "Adults (18+)" at bounding box center [352, 214] width 577 height 10
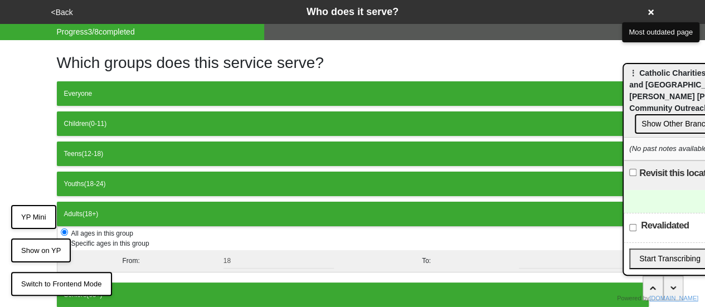
click at [60, 8] on button "<Back" at bounding box center [62, 12] width 28 height 13
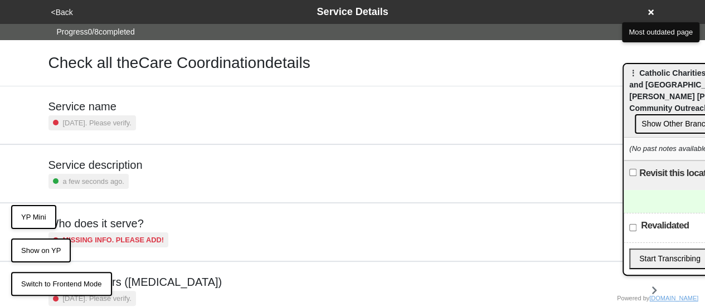
scroll to position [270, 0]
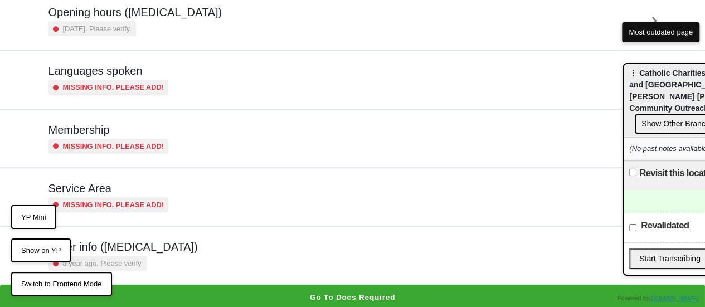
click at [354, 285] on button "Go to docs required" at bounding box center [352, 298] width 705 height 26
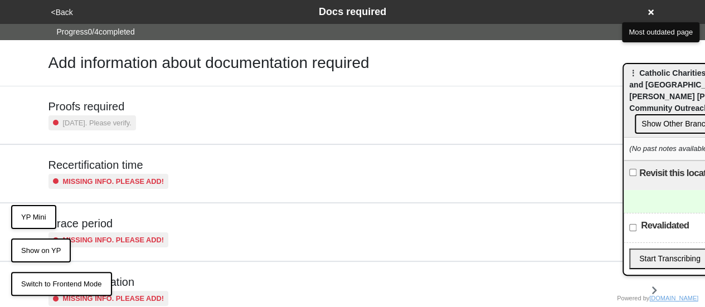
click at [64, 7] on button "<Back" at bounding box center [62, 12] width 28 height 13
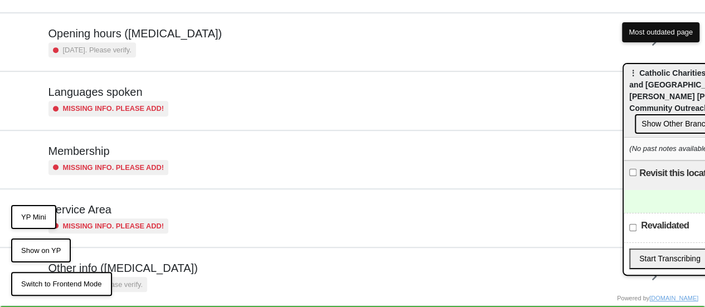
scroll to position [270, 0]
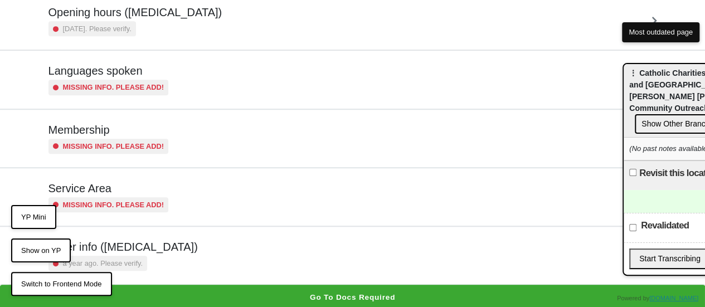
click at [163, 268] on div "Other info ([MEDICAL_DATA]) a year ago. Please verify." at bounding box center [352, 255] width 609 height 31
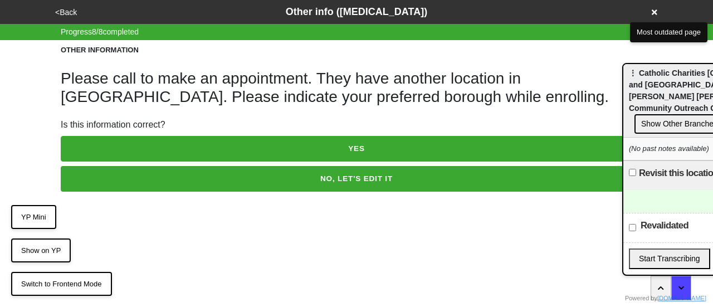
click at [276, 180] on button "NO, LET'S EDIT IT" at bounding box center [357, 179] width 592 height 26
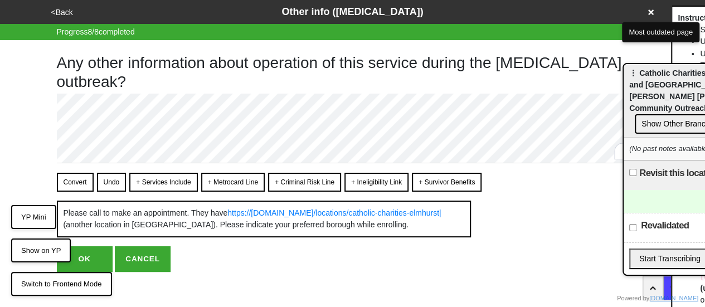
click at [86, 184] on button "Convert" at bounding box center [75, 182] width 37 height 19
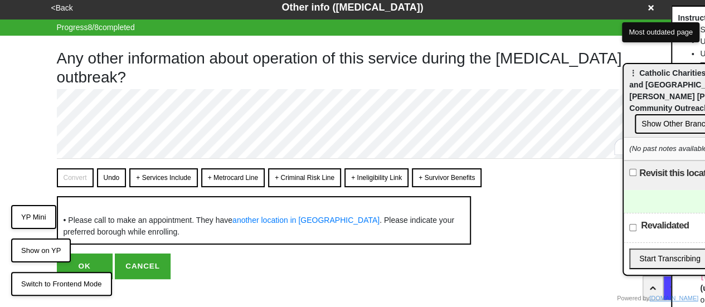
scroll to position [20, 0]
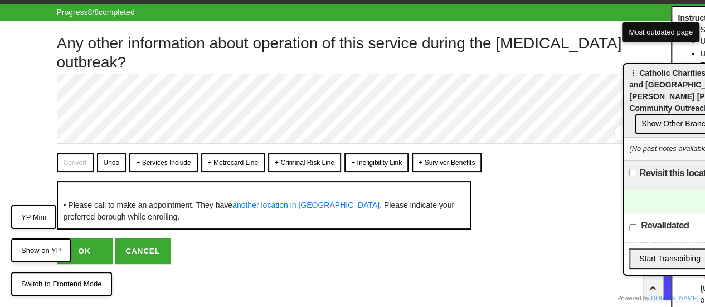
click at [85, 254] on button "OK" at bounding box center [85, 251] width 56 height 26
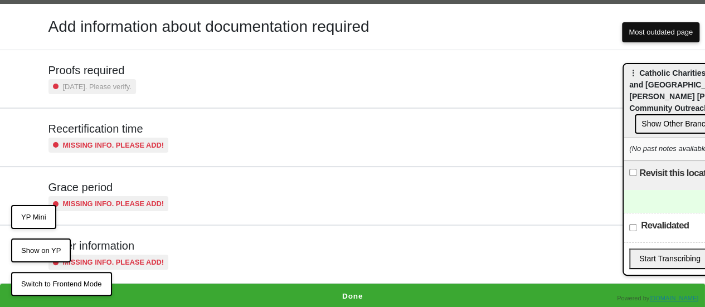
scroll to position [37, 0]
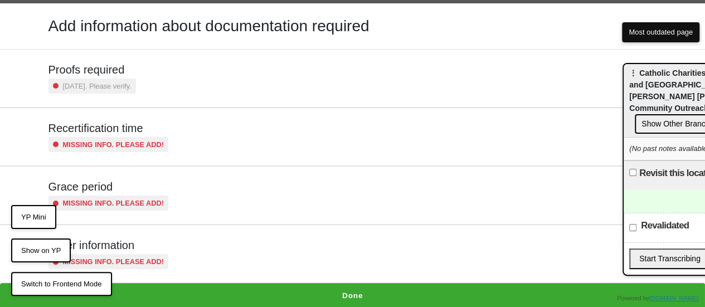
click at [319, 296] on button "Done" at bounding box center [352, 296] width 705 height 26
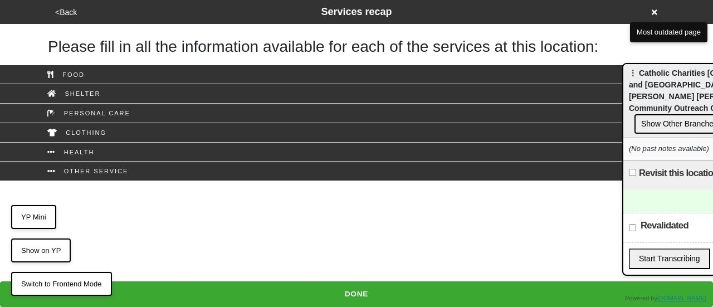
click at [364, 290] on button "DONE" at bounding box center [356, 294] width 713 height 26
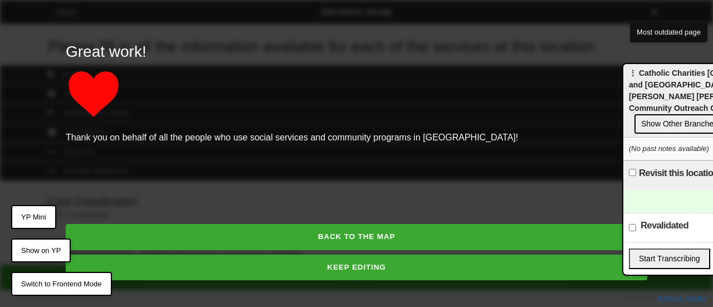
click at [350, 268] on button "KEEP EDITING" at bounding box center [357, 268] width 582 height 26
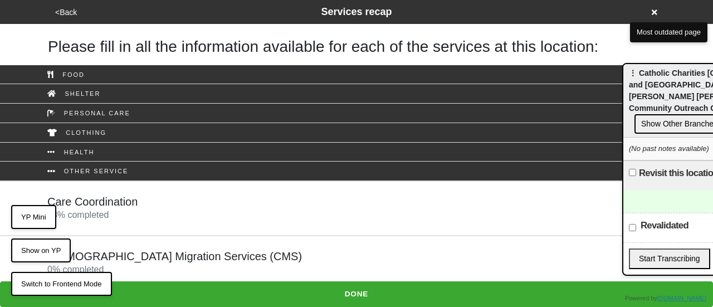
click at [186, 256] on h5 "[DEMOGRAPHIC_DATA] Migration Services (CMS)" at bounding box center [174, 256] width 255 height 13
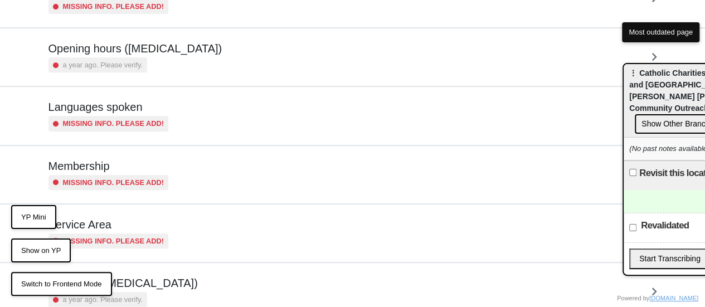
scroll to position [270, 0]
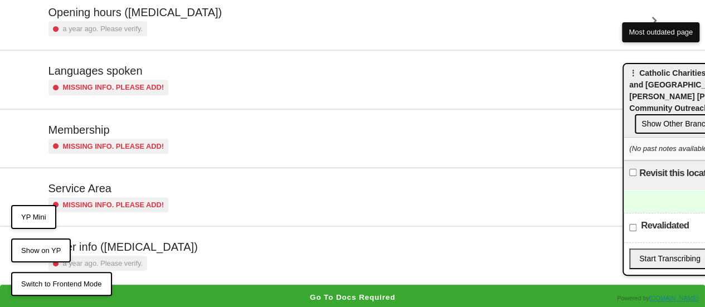
click at [152, 265] on div "a year ago. Please verify." at bounding box center [122, 263] width 149 height 15
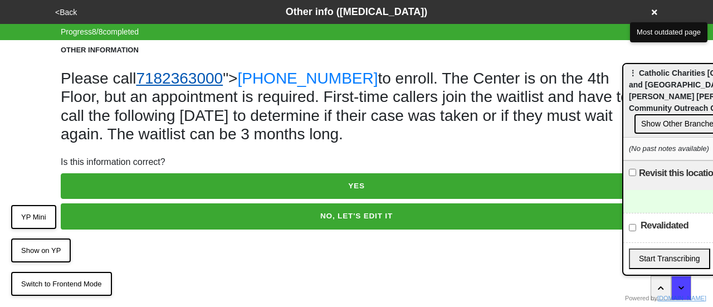
click at [191, 79] on link "7182363000" at bounding box center [179, 78] width 87 height 17
click at [193, 80] on link "7182363000" at bounding box center [179, 78] width 87 height 17
click at [202, 84] on link "7182363000" at bounding box center [179, 78] width 87 height 17
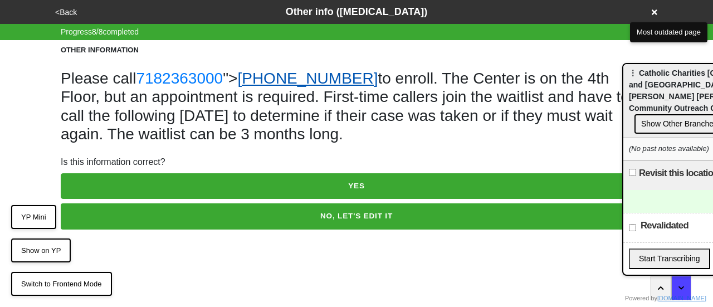
click at [277, 84] on link "(718) 236-3000" at bounding box center [307, 78] width 140 height 17
click at [66, 11] on button "<Back" at bounding box center [66, 12] width 28 height 13
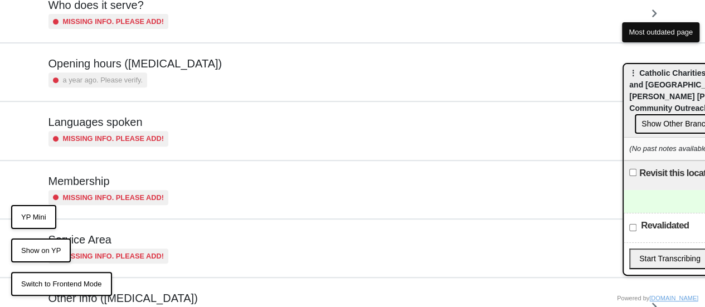
scroll to position [270, 0]
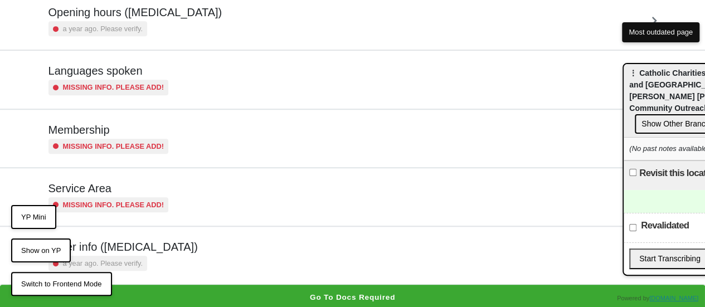
click at [133, 250] on h5 "Other info (coronavirus)" at bounding box center [122, 246] width 149 height 13
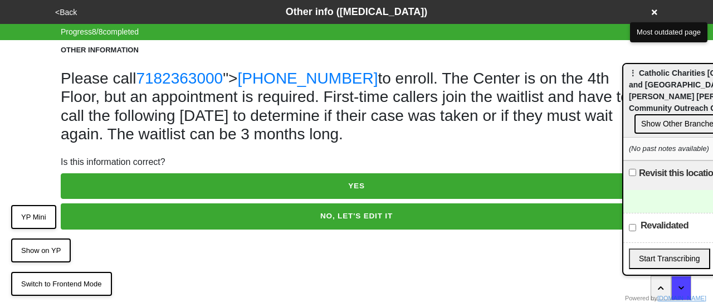
click at [65, 8] on button "<Back" at bounding box center [66, 12] width 28 height 13
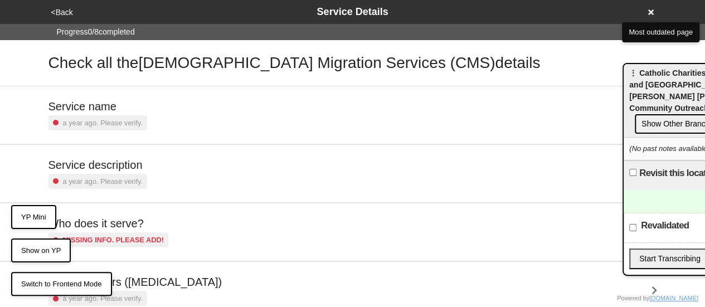
click at [130, 166] on h5 "Service description" at bounding box center [97, 164] width 99 height 13
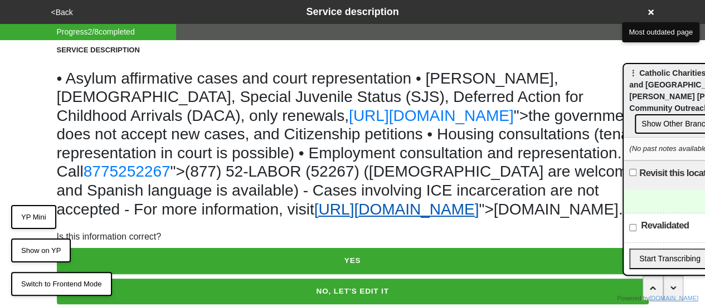
drag, startPoint x: 263, startPoint y: 229, endPoint x: 109, endPoint y: 231, distance: 154.4
click at [109, 219] on h1 "• Asylum affirmative cases and court representation • WAVA, Green Card, Special…" at bounding box center [353, 144] width 592 height 150
copy link "catholicmigration.org"
click at [60, 14] on button "<Back" at bounding box center [62, 12] width 28 height 13
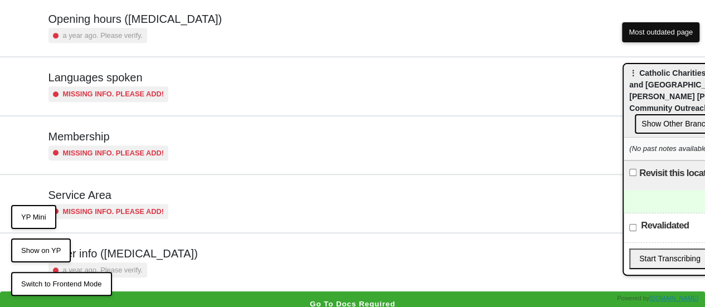
scroll to position [270, 0]
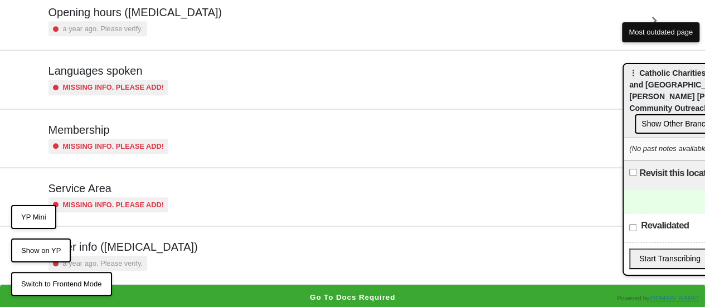
click at [191, 249] on div "Other info (coronavirus) a year ago. Please verify." at bounding box center [352, 255] width 609 height 31
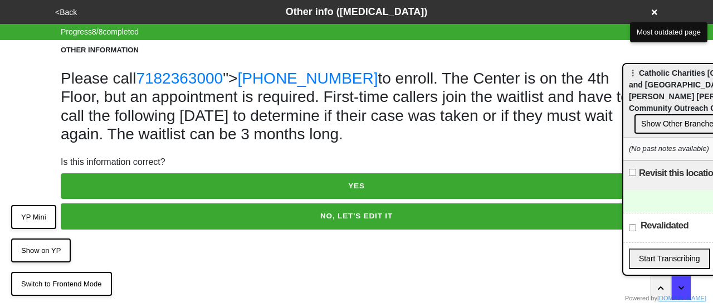
click at [245, 210] on button "NO, LET'S EDIT IT" at bounding box center [357, 216] width 592 height 26
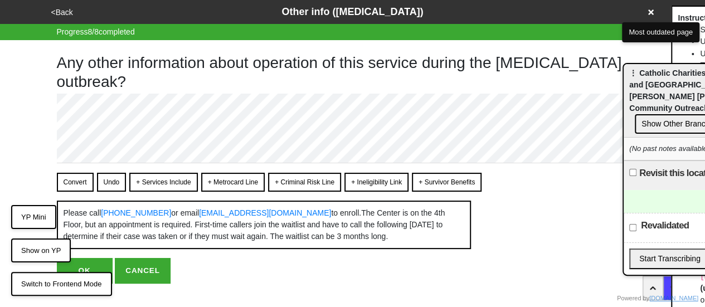
click at [75, 182] on button "Convert" at bounding box center [75, 182] width 37 height 19
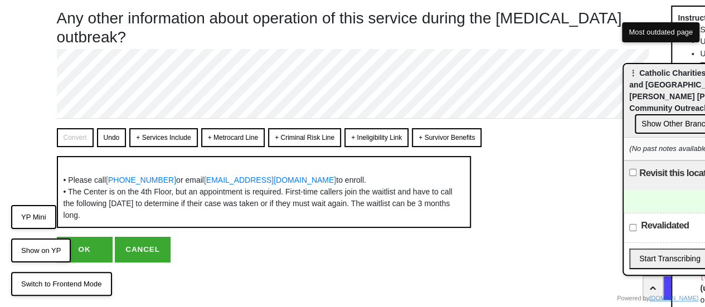
scroll to position [66, 0]
click at [93, 249] on button "OK" at bounding box center [85, 250] width 56 height 26
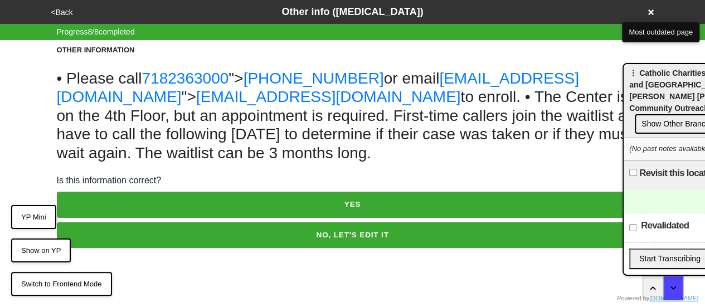
scroll to position [0, 0]
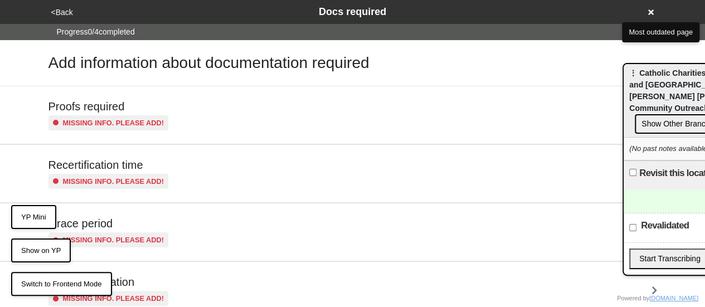
click at [61, 11] on button "<Back" at bounding box center [62, 12] width 28 height 13
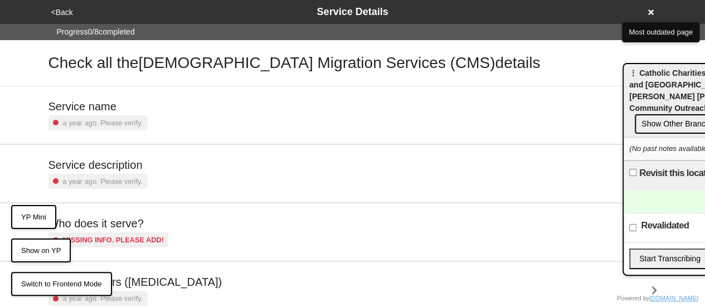
click at [107, 177] on small "a year ago. Please verify." at bounding box center [103, 181] width 80 height 11
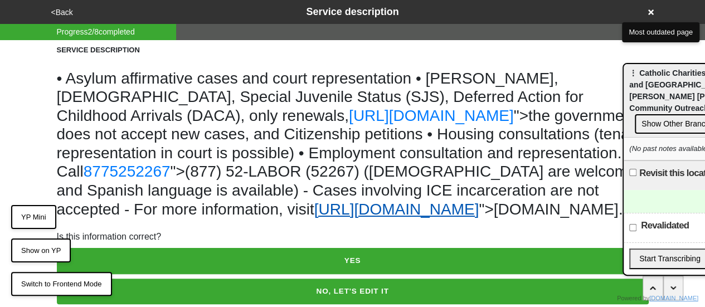
scroll to position [59, 0]
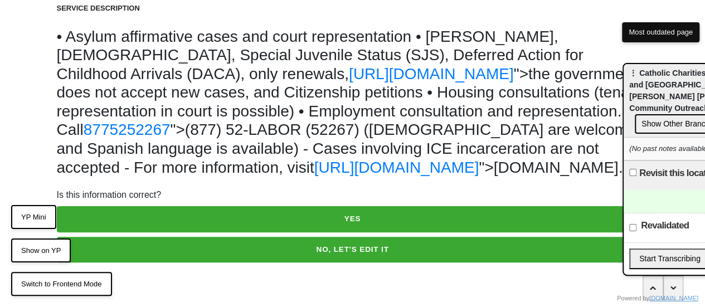
click at [246, 252] on button "NO, LET'S EDIT IT" at bounding box center [353, 250] width 592 height 26
type textarea "x"
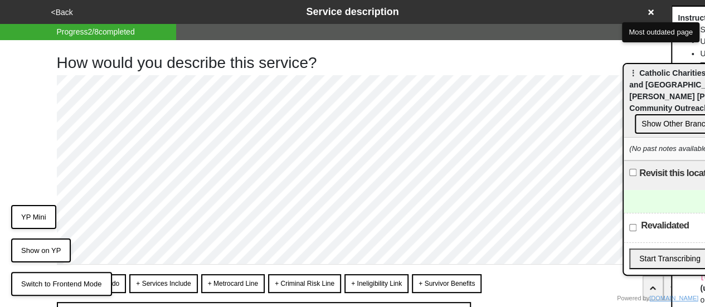
click at [62, 9] on button "<Back" at bounding box center [62, 12] width 28 height 13
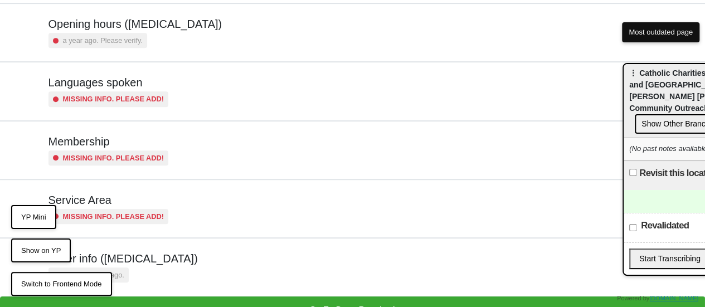
scroll to position [270, 0]
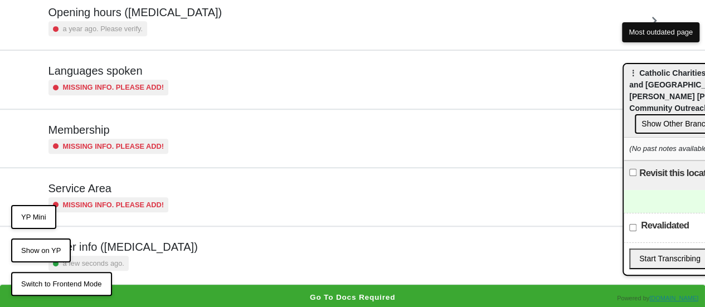
click at [147, 264] on div "a few seconds ago." at bounding box center [122, 263] width 149 height 15
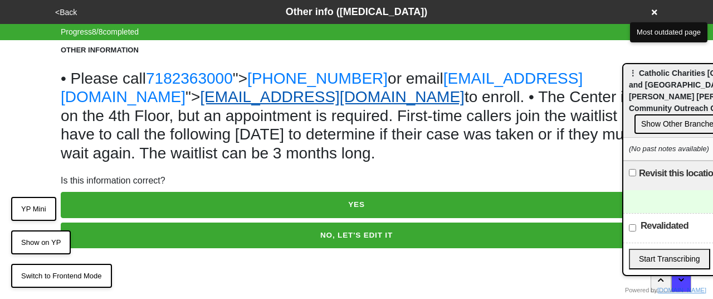
click at [465, 97] on link "immigrationassistance@catholicmigration.org" at bounding box center [332, 96] width 265 height 17
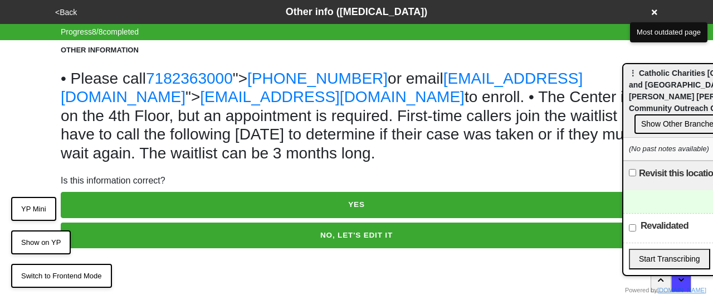
click at [37, 206] on button "YP Mini" at bounding box center [33, 209] width 45 height 25
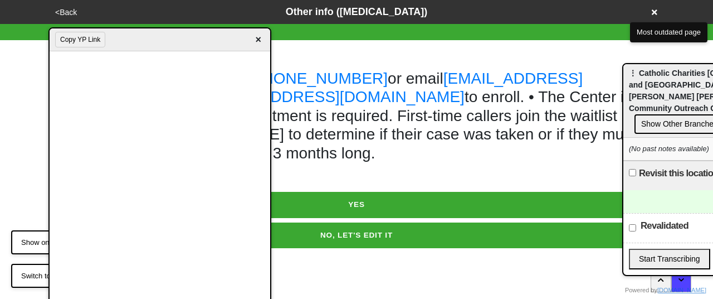
click at [81, 35] on button "Copy YP Link" at bounding box center [80, 40] width 50 height 16
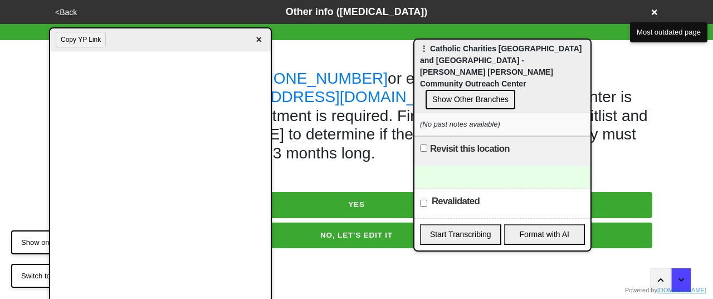
drag, startPoint x: 105, startPoint y: 55, endPoint x: 401, endPoint y: 57, distance: 295.9
click at [415, 50] on div "⋮ [DEMOGRAPHIC_DATA] Charities [GEOGRAPHIC_DATA] and Queens - [PERSON_NAME] [PE…" at bounding box center [503, 77] width 176 height 74
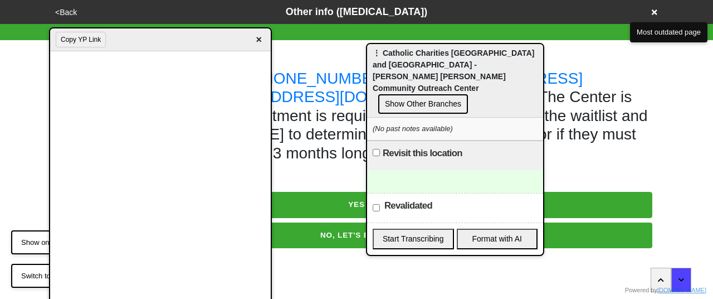
click at [422, 170] on div at bounding box center [455, 181] width 176 height 23
click at [444, 170] on div at bounding box center [455, 181] width 176 height 23
click at [408, 170] on div at bounding box center [455, 181] width 176 height 23
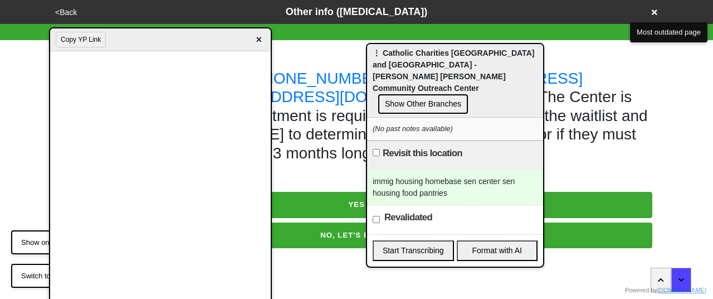
click at [383, 170] on div "immig housing homebase sen center sen housing food pantries" at bounding box center [455, 187] width 176 height 35
click at [461, 170] on div "immig housing homebase sen center sen housing food pantries" at bounding box center [455, 187] width 176 height 35
click at [473, 170] on div "immig housing homebase sen center sen housing food pantries" at bounding box center [455, 187] width 176 height 35
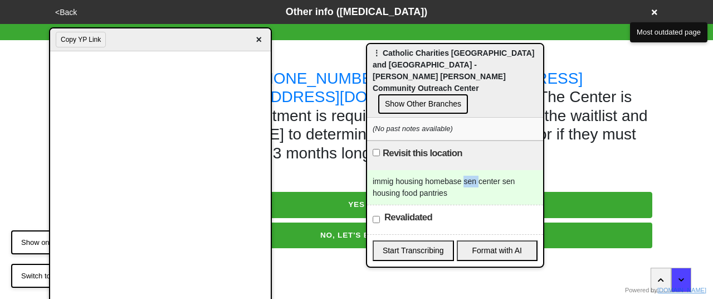
click at [473, 170] on div "immig housing homebase sen center sen housing food pantries" at bounding box center [455, 187] width 176 height 35
click at [511, 170] on div "immig housing homebase sen center sen housing food pantries" at bounding box center [455, 187] width 176 height 35
drag, startPoint x: 393, startPoint y: 158, endPoint x: 351, endPoint y: 160, distance: 42.4
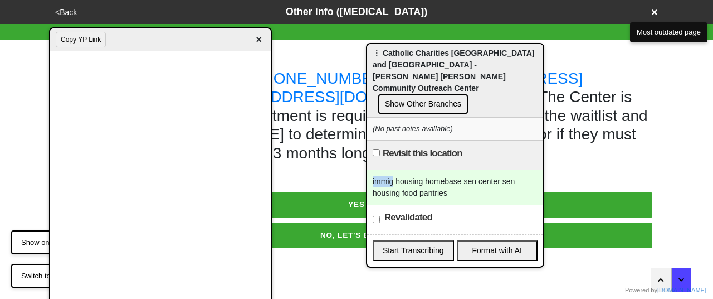
click at [351, 160] on body "<Back Other info (coronavirus) Progress 8 / 8 completed OTHER INFORMATION • Ple…" at bounding box center [356, 124] width 713 height 248
click at [457, 172] on div "immig housing homebase sen center sen housing food pantries" at bounding box center [455, 187] width 176 height 35
click at [349, 205] on button "YES" at bounding box center [357, 205] width 592 height 26
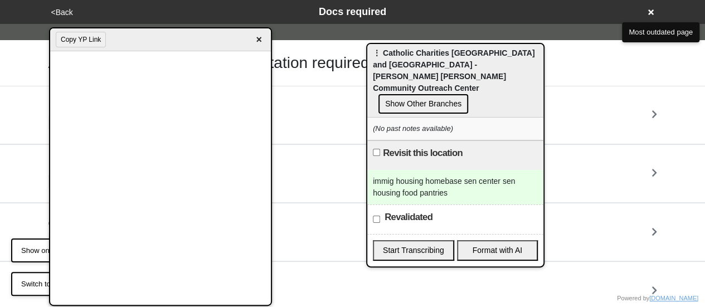
click at [29, 248] on button "Show on YP" at bounding box center [41, 250] width 60 height 25
click at [260, 37] on span "×" at bounding box center [258, 39] width 13 height 15
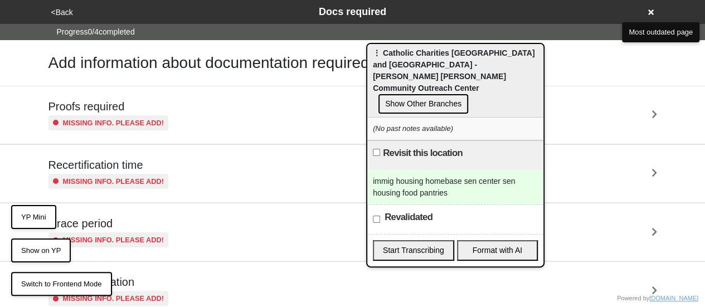
click at [38, 209] on button "YP Mini" at bounding box center [33, 217] width 45 height 25
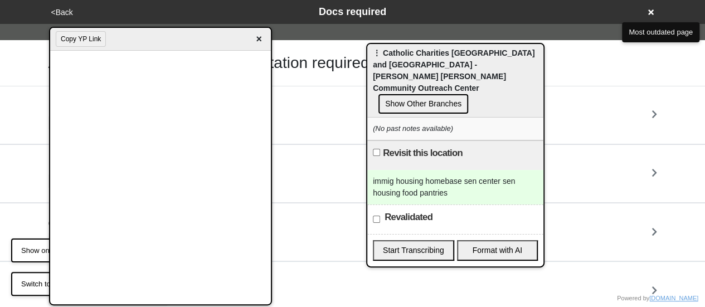
click at [400, 170] on div "immig housing homebase sen center sen housing food pantries" at bounding box center [455, 187] width 176 height 35
click at [378, 216] on input "Revalidated" at bounding box center [376, 219] width 7 height 7
checkbox input "true"
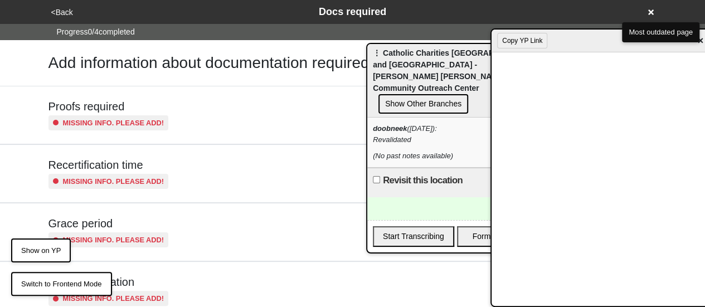
drag, startPoint x: 179, startPoint y: 38, endPoint x: 713, endPoint y: 78, distance: 534.7
click at [705, 78] on html "<Back Docs required Progress 0 / 4 completed Add information about documentatio…" at bounding box center [352, 173] width 705 height 346
click at [407, 197] on div at bounding box center [455, 208] width 176 height 23
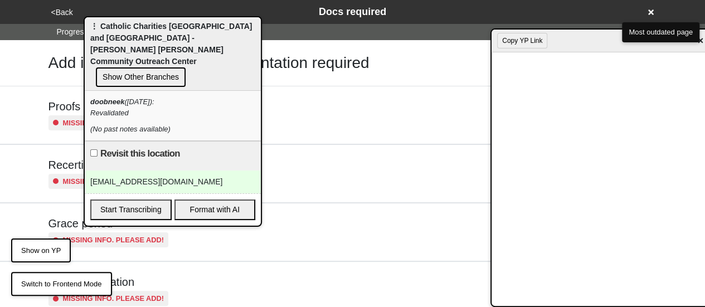
drag, startPoint x: 422, startPoint y: 52, endPoint x: 140, endPoint y: 26, distance: 283.7
click at [140, 26] on div "⋮ [DEMOGRAPHIC_DATA] Charities [GEOGRAPHIC_DATA] and Queens - [PERSON_NAME] [PE…" at bounding box center [173, 54] width 176 height 74
click at [252, 171] on div "immigrationassistance@catholicmigration.org" at bounding box center [173, 182] width 176 height 23
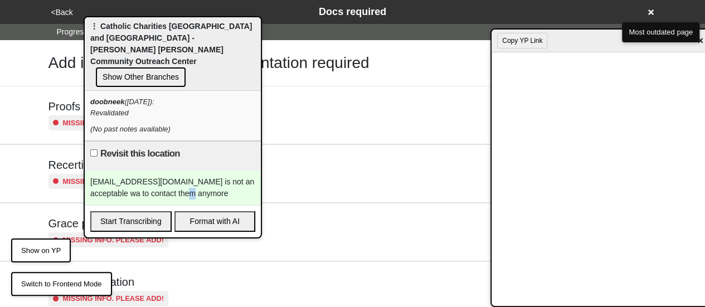
click at [165, 171] on div "immigrationassistance@catholicmigration.org is not an acceptable wa to contact …" at bounding box center [173, 188] width 176 height 35
drag, startPoint x: 139, startPoint y: 22, endPoint x: 451, endPoint y: 9, distance: 312.9
click at [261, 18] on div "⋮ [DEMOGRAPHIC_DATA] Charities [GEOGRAPHIC_DATA] and Queens - [PERSON_NAME] [PE…" at bounding box center [173, 55] width 176 height 74
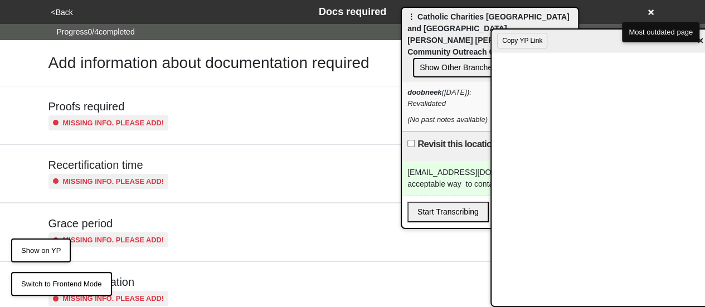
click at [60, 9] on button "<Back" at bounding box center [62, 12] width 28 height 13
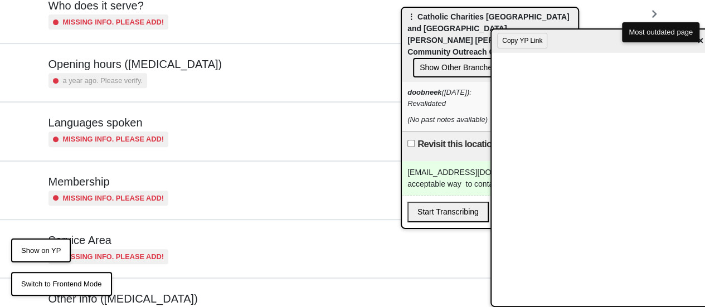
scroll to position [270, 0]
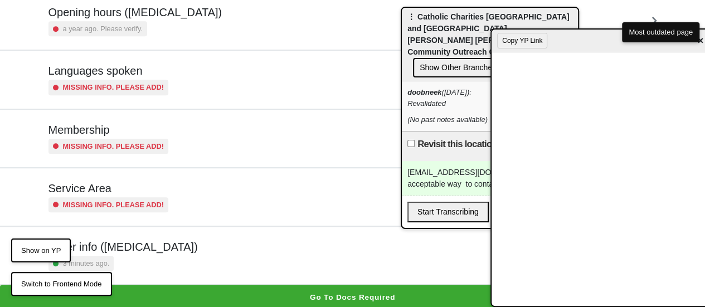
click at [164, 246] on div "Other info (coronavirus) 3 minutes ago." at bounding box center [352, 255] width 609 height 31
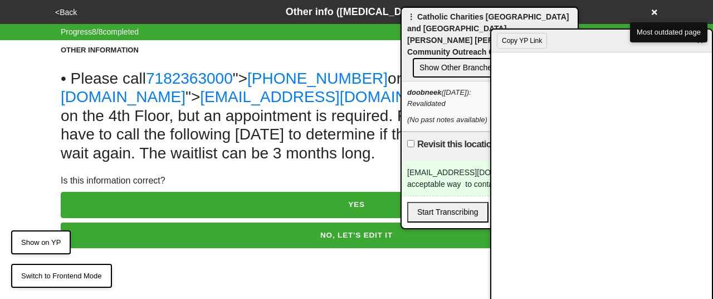
click at [186, 241] on button "NO, LET'S EDIT IT" at bounding box center [357, 235] width 592 height 26
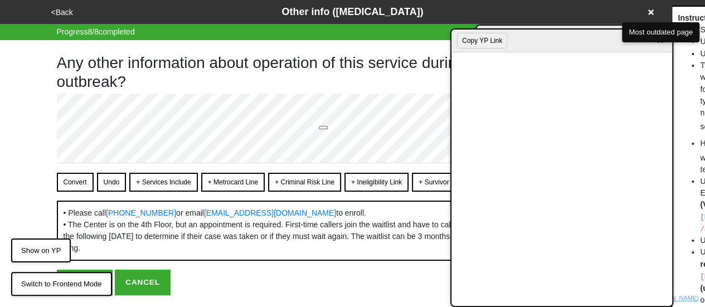
click at [529, 44] on div "Copy YP Link ×" at bounding box center [561, 41] width 221 height 23
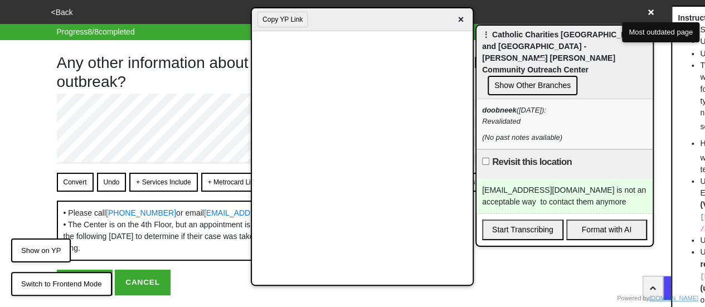
drag, startPoint x: 578, startPoint y: 48, endPoint x: 417, endPoint y: 40, distance: 161.8
click at [378, 27] on div "Copy YP Link ×" at bounding box center [362, 19] width 221 height 23
click at [459, 15] on span "×" at bounding box center [460, 19] width 13 height 15
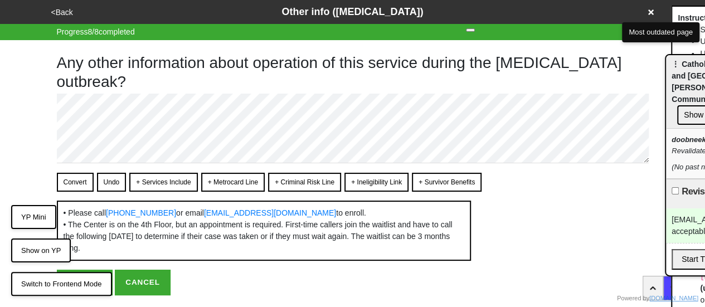
drag, startPoint x: 524, startPoint y: 40, endPoint x: 713, endPoint y: 69, distance: 191.2
click at [705, 69] on html "<Back Other info (coronavirus) Progress 8 / 8 completed Any other information a…" at bounding box center [352, 170] width 705 height 340
click at [74, 181] on button "Convert" at bounding box center [75, 182] width 37 height 19
type textarea "x"
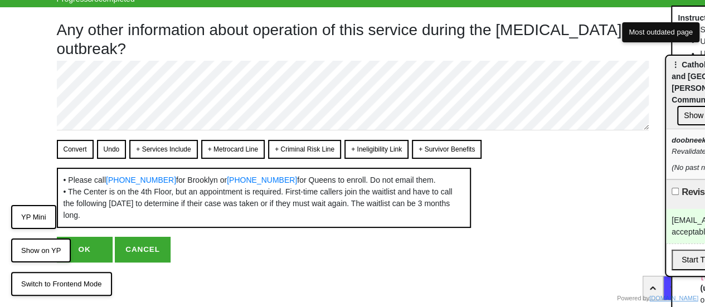
click at [90, 256] on button "OK" at bounding box center [85, 250] width 56 height 26
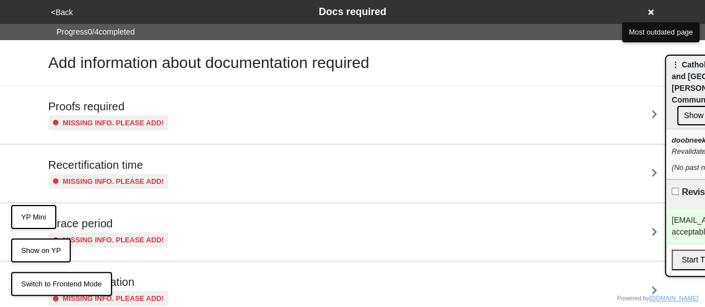
click at [58, 7] on button "<Back" at bounding box center [62, 12] width 28 height 13
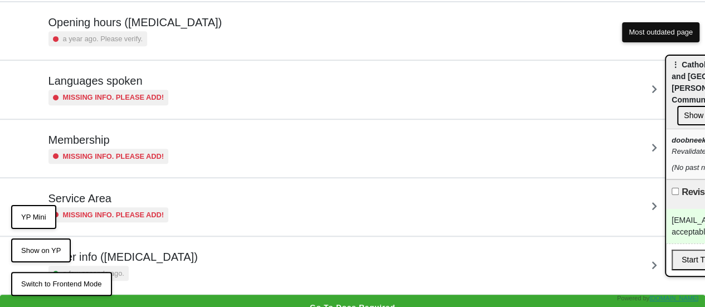
scroll to position [270, 0]
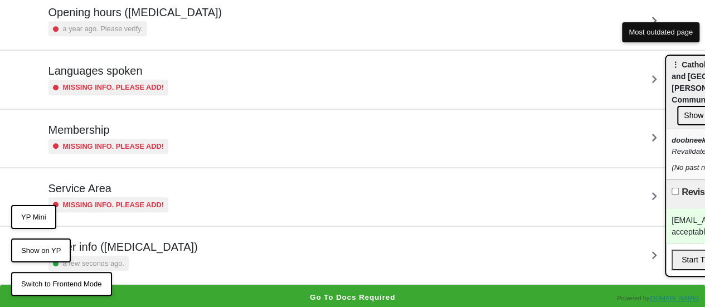
click at [152, 242] on h5 "Other info ([MEDICAL_DATA])" at bounding box center [122, 246] width 149 height 13
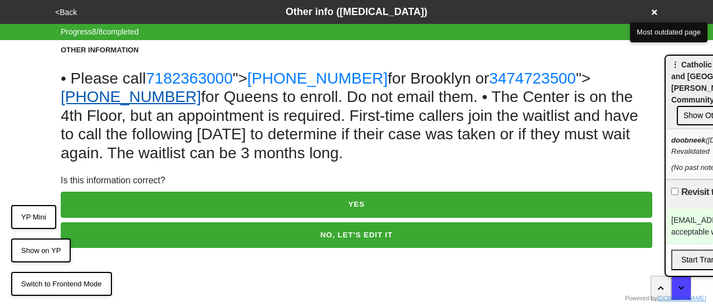
click at [201, 88] on link "[PHONE_NUMBER]" at bounding box center [131, 96] width 140 height 17
click at [59, 9] on button "<Back" at bounding box center [66, 12] width 28 height 13
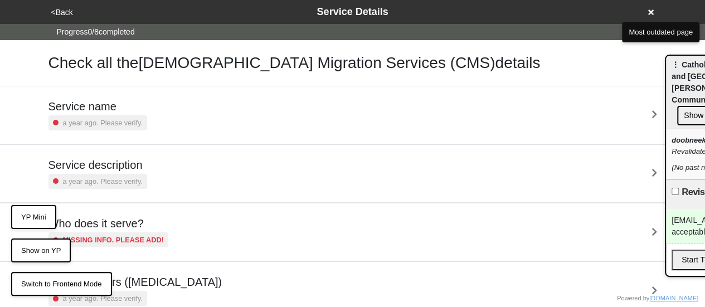
click at [650, 9] on icon at bounding box center [651, 12] width 6 height 8
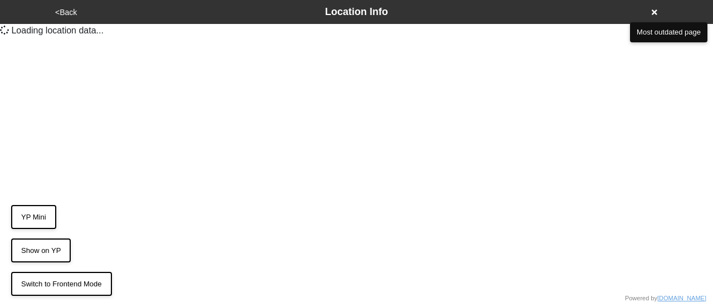
click at [34, 213] on button "YP Mini" at bounding box center [33, 217] width 45 height 25
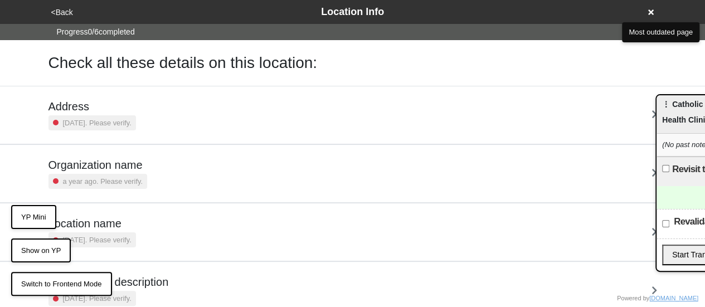
click at [36, 217] on button "YP Mini" at bounding box center [33, 217] width 45 height 25
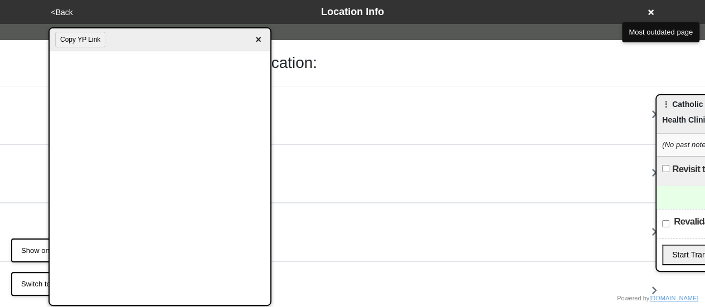
click at [93, 42] on button "Copy YP Link" at bounding box center [80, 40] width 50 height 16
click at [256, 40] on span "×" at bounding box center [258, 39] width 13 height 15
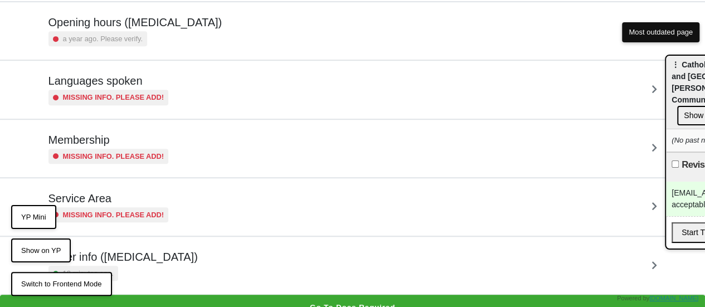
scroll to position [270, 0]
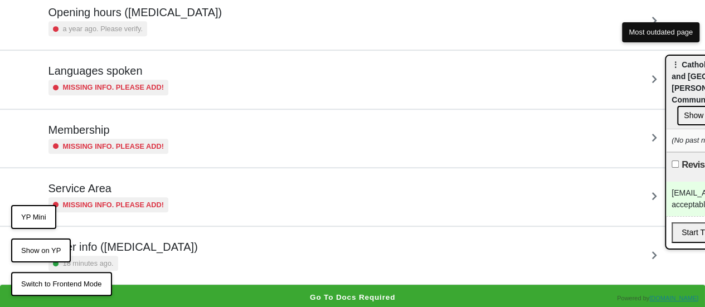
click at [202, 274] on div "Other info ([MEDICAL_DATA]) 18 minutes ago." at bounding box center [352, 255] width 635 height 57
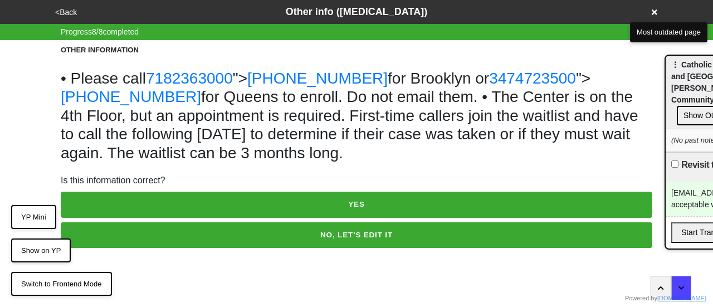
click at [220, 249] on html "<Back Other info ([MEDICAL_DATA]) Progress 8 / 8 completed OTHER INFORMATION • …" at bounding box center [356, 146] width 713 height 293
click at [224, 244] on button "NO, LET'S EDIT IT" at bounding box center [357, 235] width 592 height 26
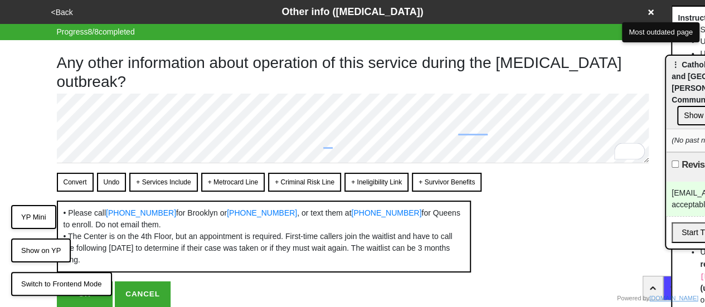
click at [79, 177] on button "Convert" at bounding box center [75, 182] width 37 height 19
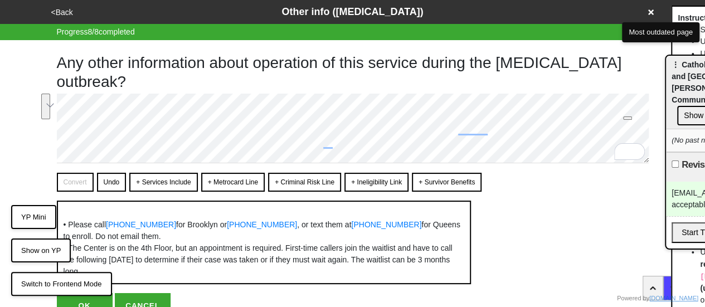
drag, startPoint x: 420, startPoint y: 91, endPoint x: 644, endPoint y: 80, distance: 224.3
click at [644, 80] on h1 "Any other information about operation of this service during the [MEDICAL_DATA]…" at bounding box center [353, 71] width 592 height 37
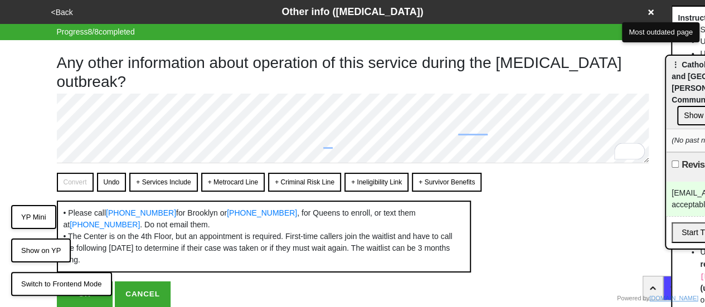
scroll to position [55, 0]
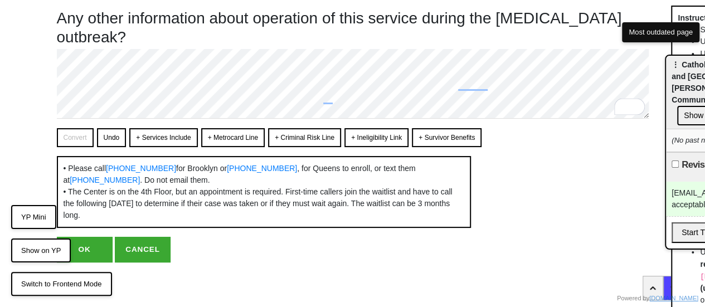
click at [90, 248] on button "OK" at bounding box center [85, 250] width 56 height 26
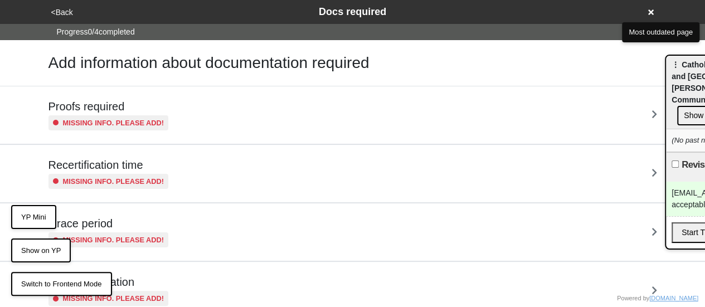
click at [72, 8] on button "<Back" at bounding box center [62, 12] width 28 height 13
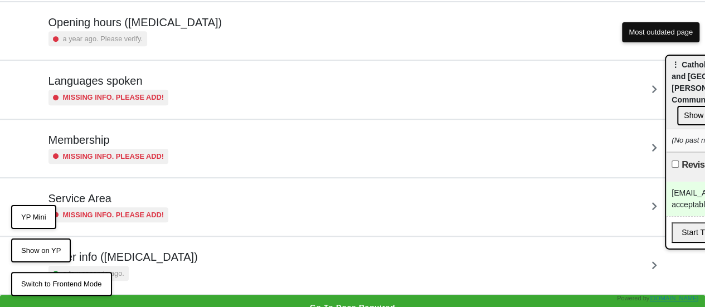
scroll to position [270, 0]
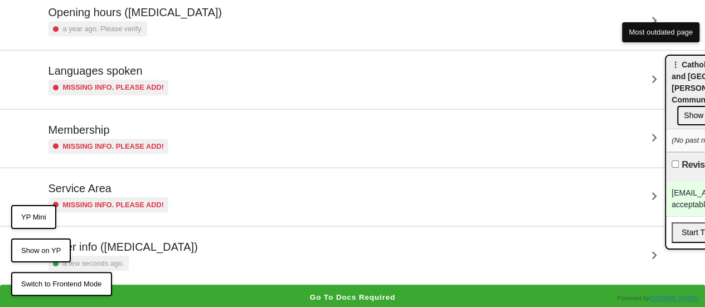
click at [118, 259] on small "a few seconds ago." at bounding box center [93, 263] width 61 height 11
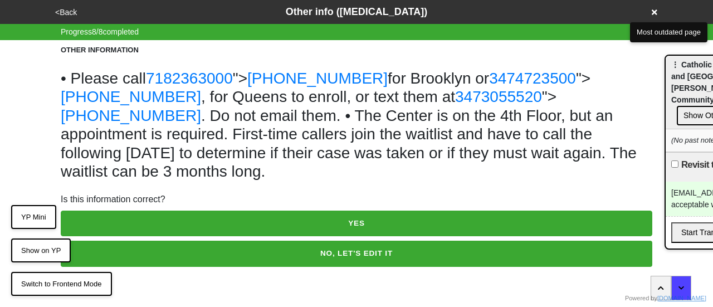
click at [136, 241] on button "NO, LET'S EDIT IT" at bounding box center [357, 254] width 592 height 26
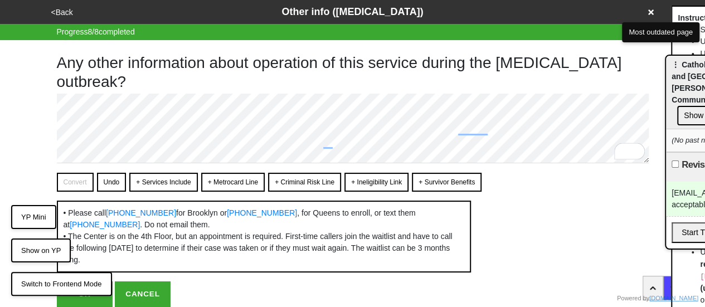
type textarea "x"
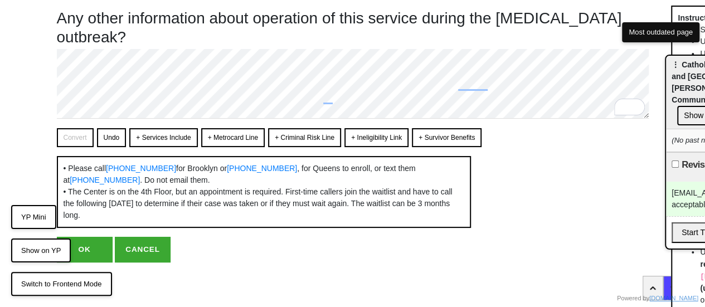
click at [89, 246] on button "OK" at bounding box center [85, 250] width 56 height 26
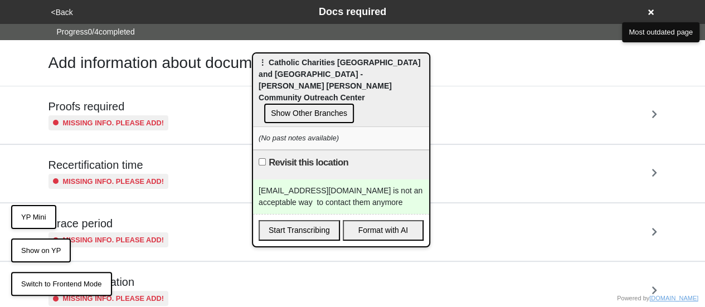
drag, startPoint x: 669, startPoint y: 77, endPoint x: 262, endPoint y: 74, distance: 407.4
click at [262, 74] on div "⋮ [DEMOGRAPHIC_DATA] Charities [GEOGRAPHIC_DATA] and Queens - [PERSON_NAME] [PE…" at bounding box center [341, 90] width 176 height 74
click at [338, 179] on div "[EMAIL_ADDRESS][DOMAIN_NAME] is not an acceptable way to contact them anymore" at bounding box center [341, 196] width 176 height 35
click at [308, 200] on div "[EMAIL_ADDRESS][DOMAIN_NAME] is not an acceptable way to contact them anymore" at bounding box center [341, 196] width 176 height 35
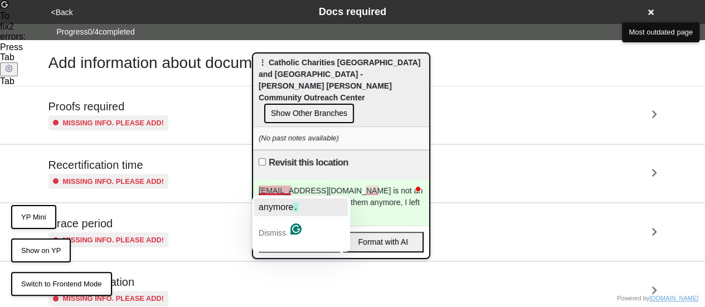
click at [291, 206] on span "anymore" at bounding box center [276, 206] width 35 height 9
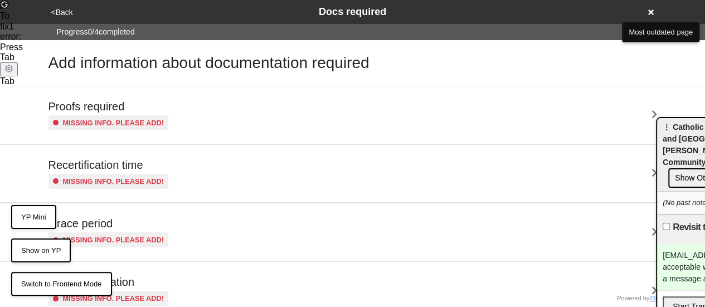
drag, startPoint x: 315, startPoint y: 79, endPoint x: 675, endPoint y: 103, distance: 360.8
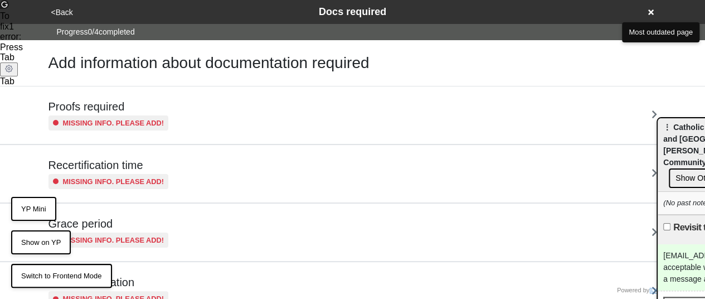
click at [649, 9] on icon at bounding box center [651, 12] width 6 height 8
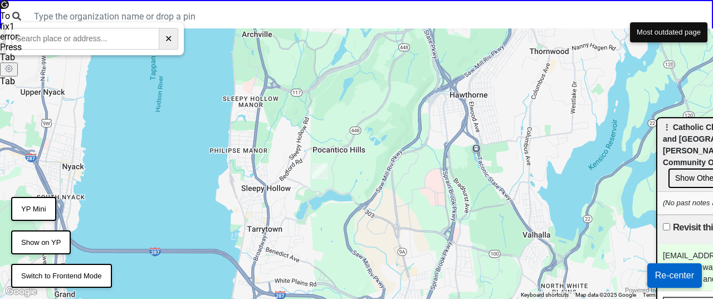
click at [659, 277] on button "Re-center" at bounding box center [675, 275] width 55 height 25
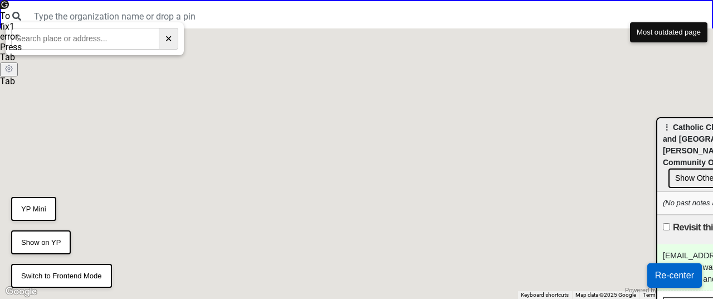
click at [672, 35] on button "Most outdated page" at bounding box center [668, 32] width 77 height 20
